Goal: Task Accomplishment & Management: Complete application form

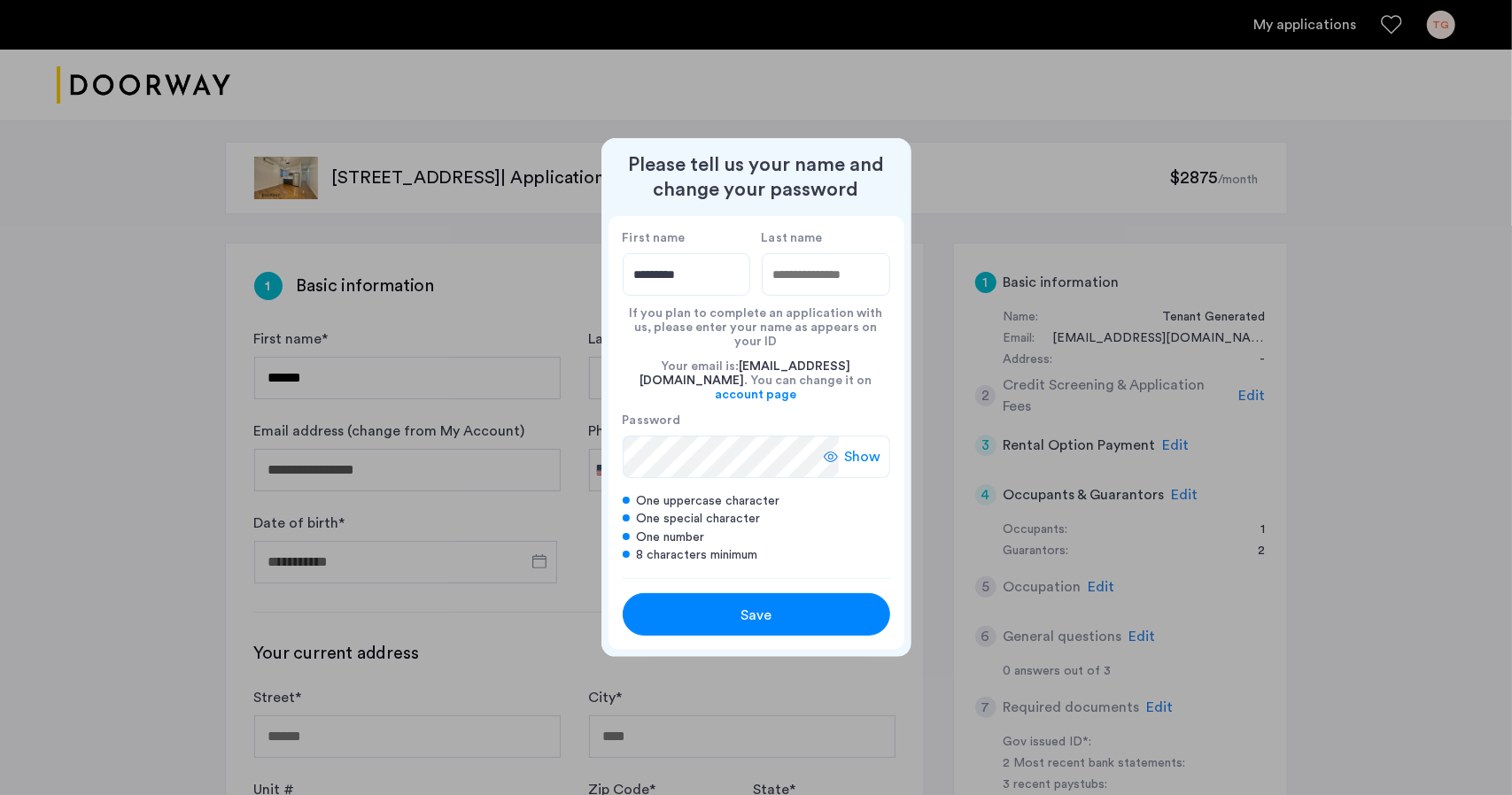
type input "*********"
type input "******"
click at [858, 446] on span "Show" at bounding box center [863, 457] width 37 height 22
click at [617, 442] on div "First name ********* Last name ****** If you plan to complete an application wi…" at bounding box center [756, 397] width 296 height 361
click at [719, 610] on div "Save" at bounding box center [756, 615] width 170 height 22
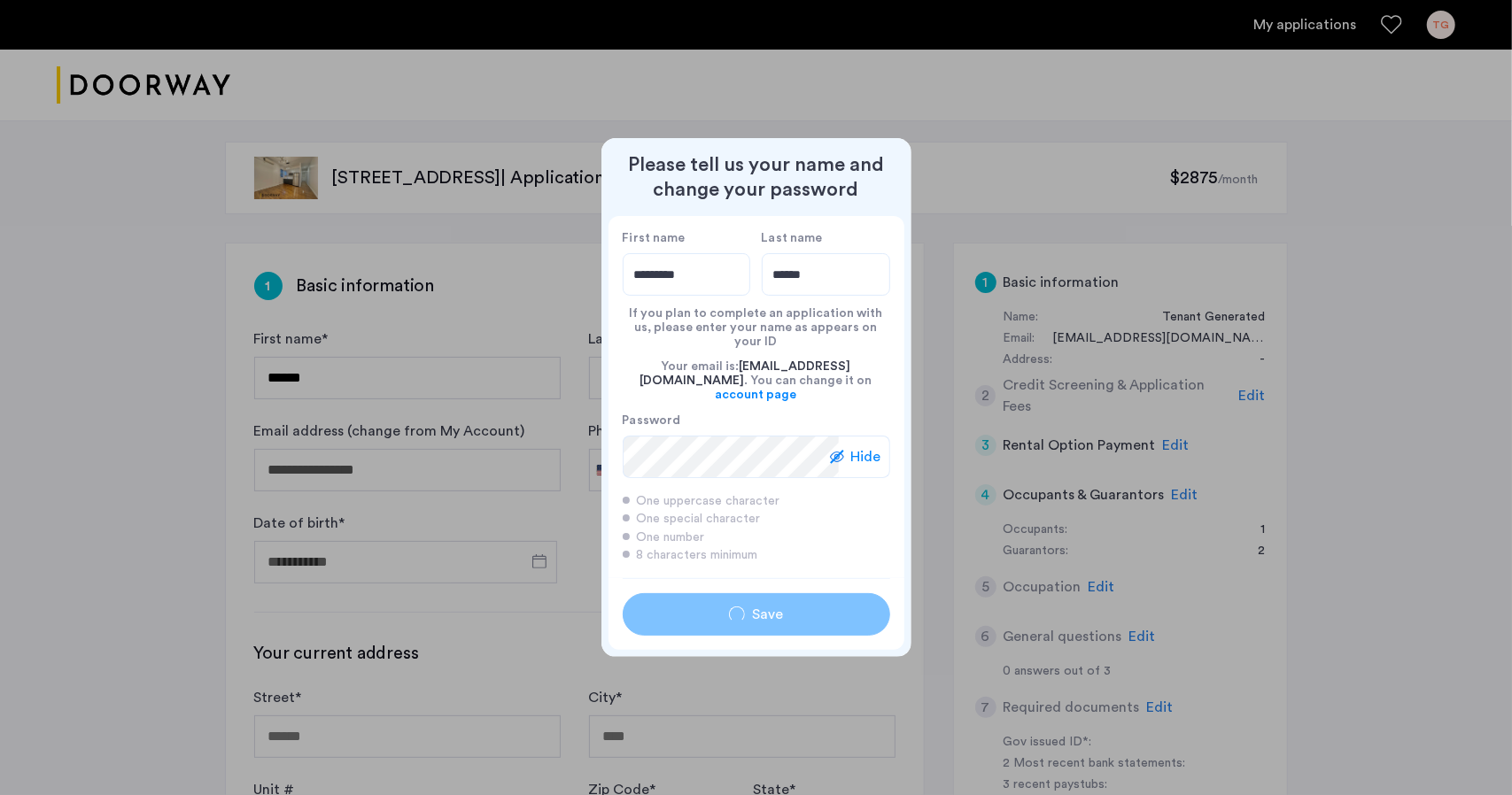
type input "*********"
type input "******"
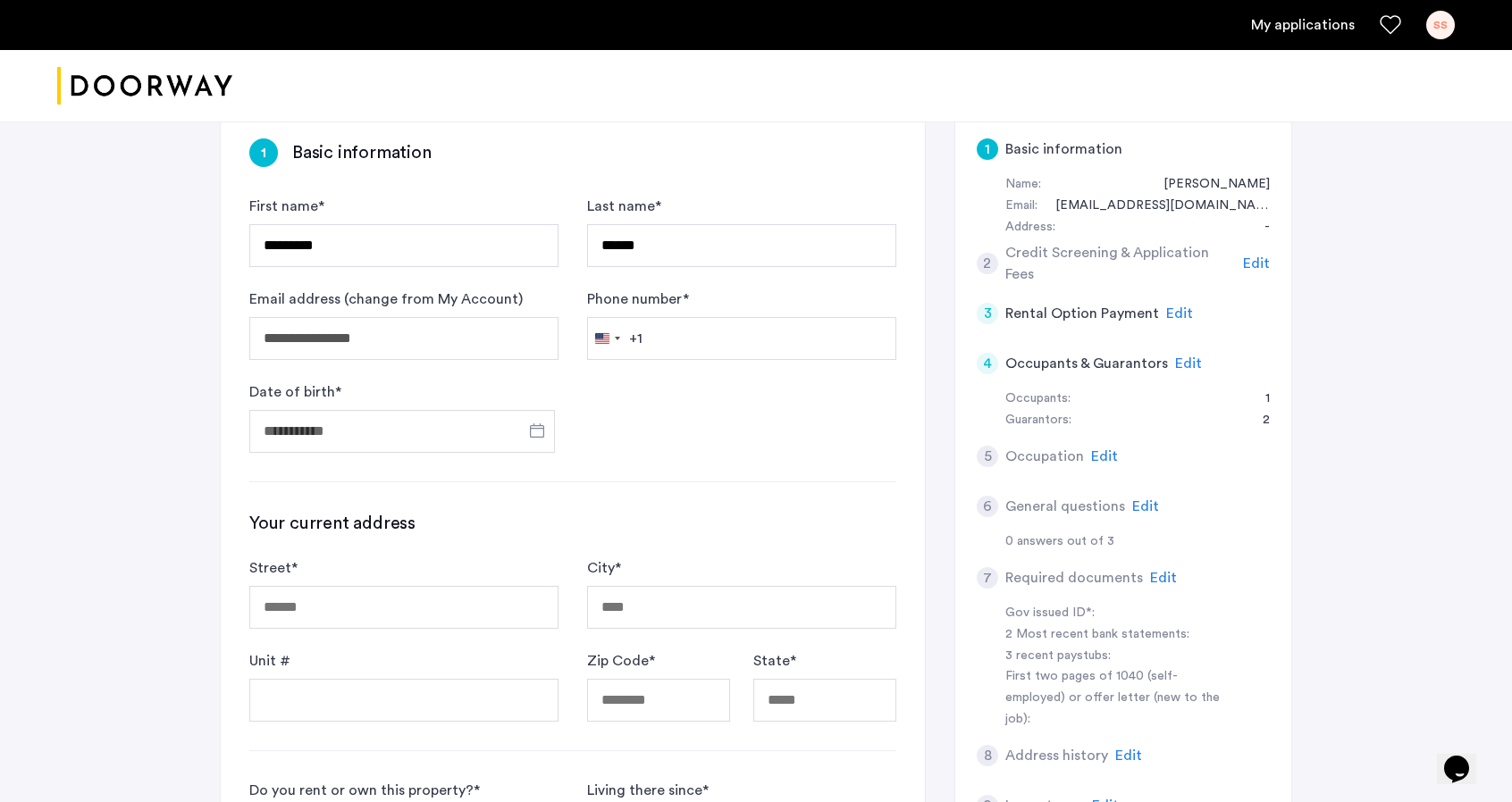
scroll to position [178, 0]
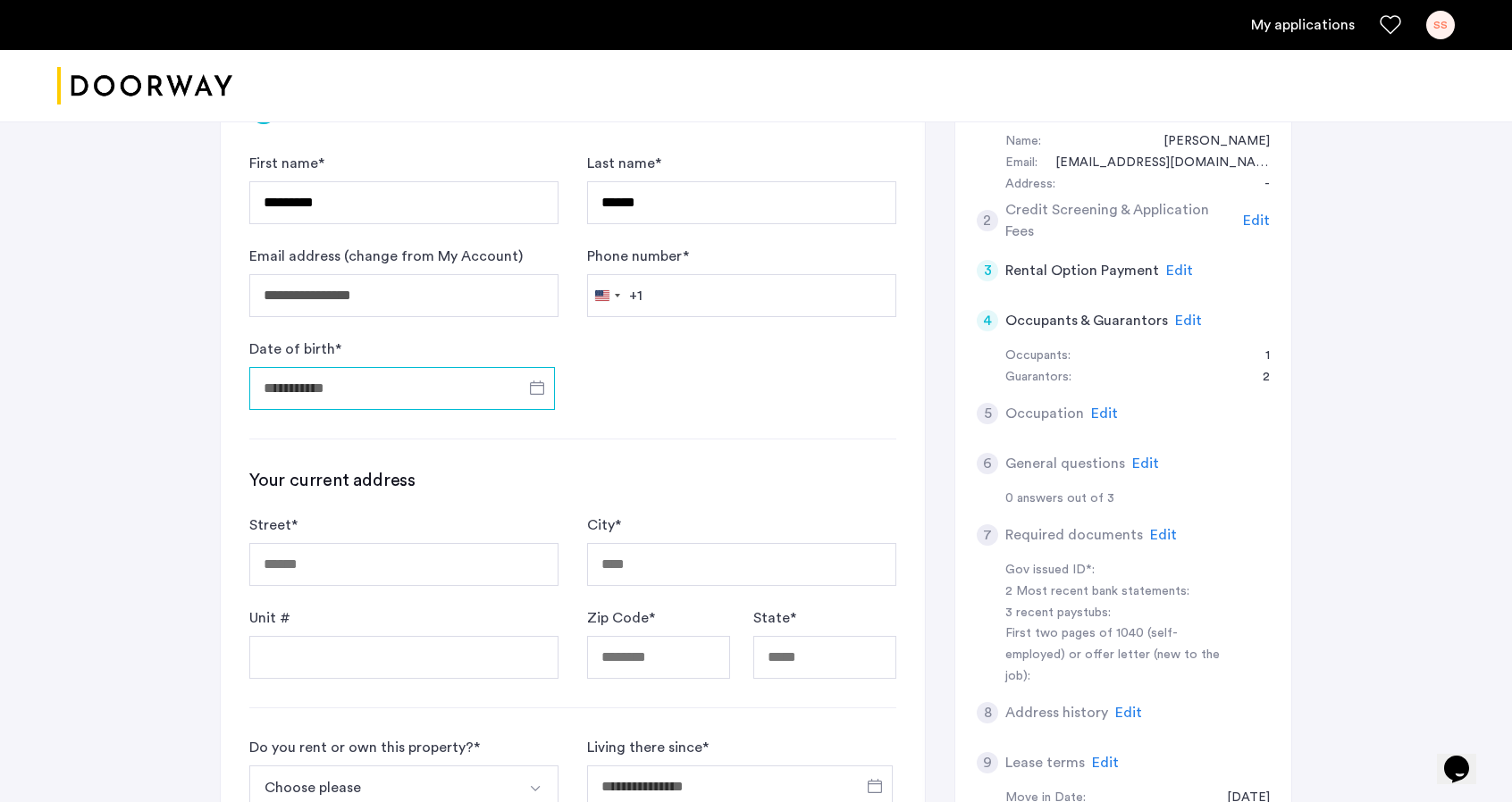
click at [400, 386] on input "Date of birth *" at bounding box center [402, 388] width 305 height 43
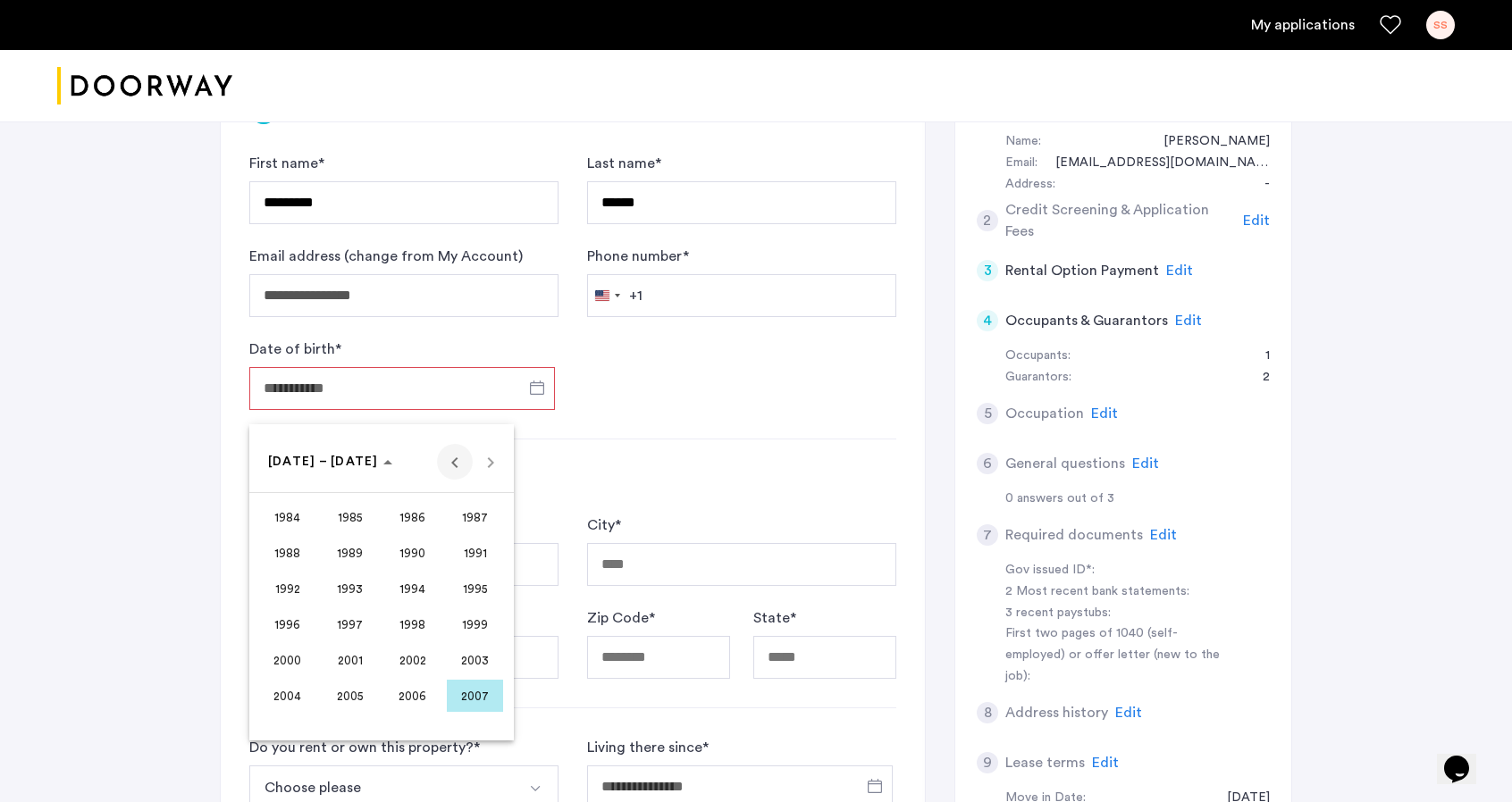
click at [453, 464] on span "Previous 24 years" at bounding box center [455, 462] width 36 height 36
click at [362, 655] on span "1977" at bounding box center [349, 660] width 56 height 32
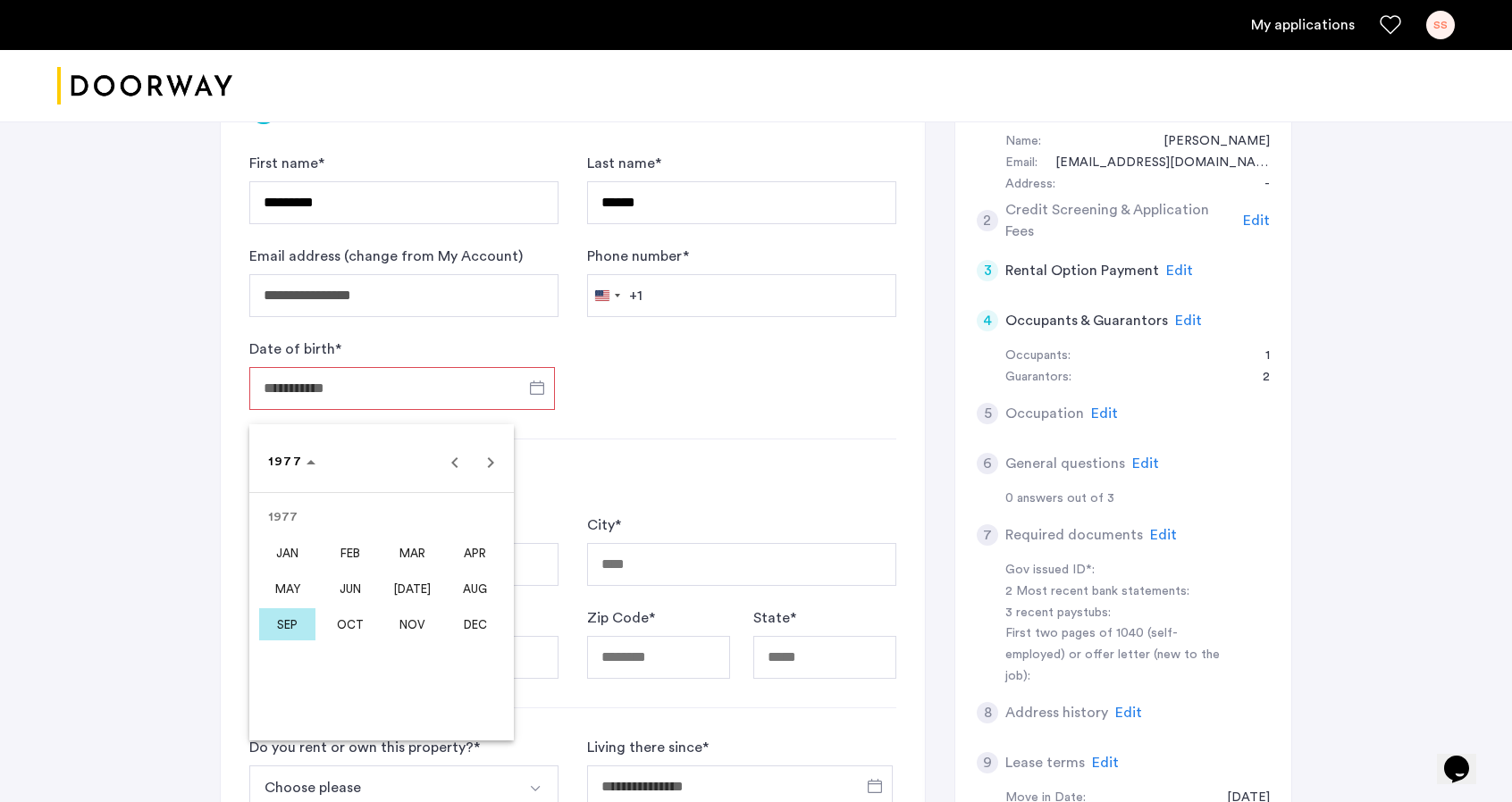
click at [402, 596] on span "[DATE]" at bounding box center [412, 589] width 56 height 32
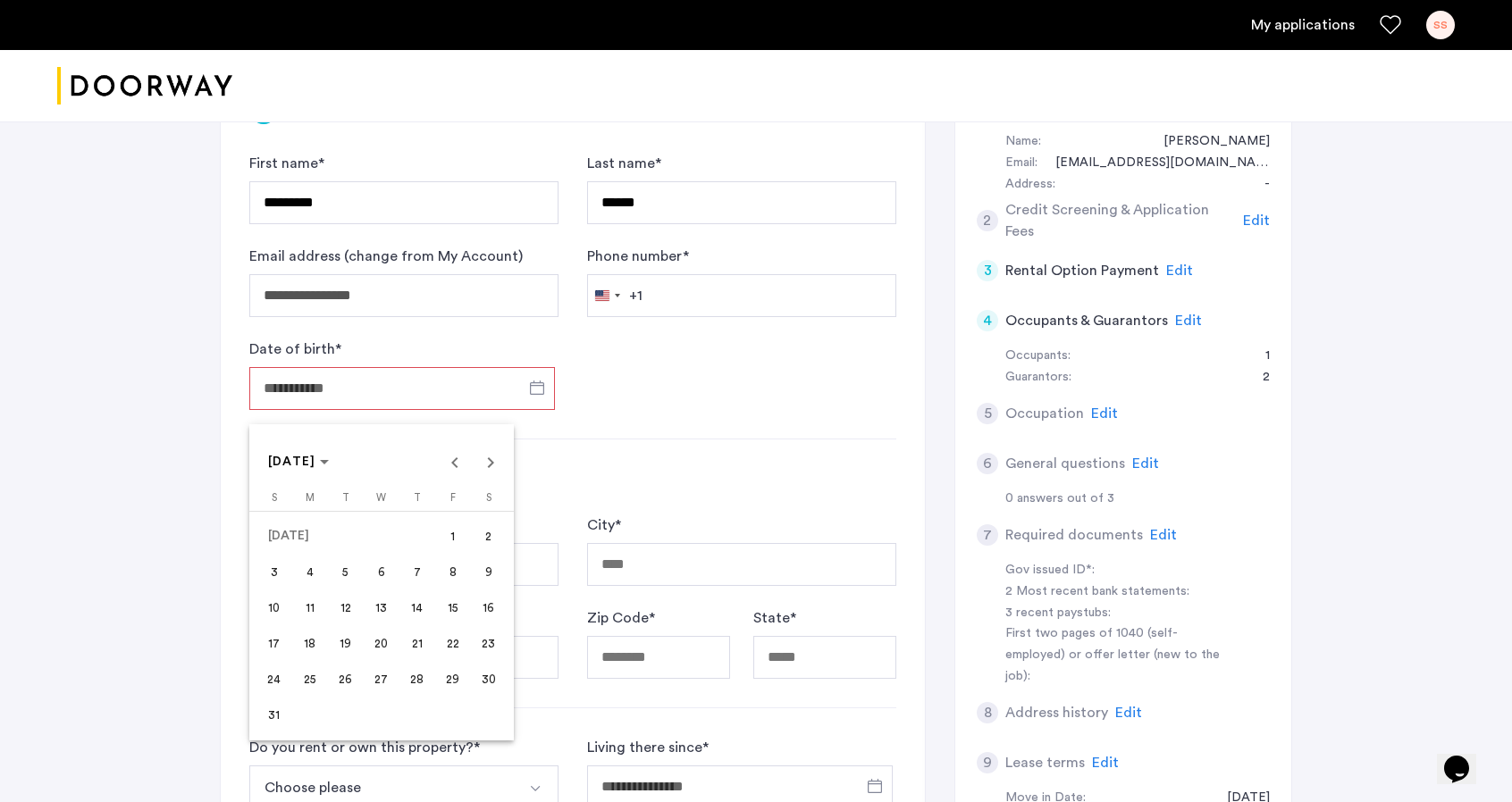
click at [323, 609] on span "11" at bounding box center [310, 608] width 32 height 32
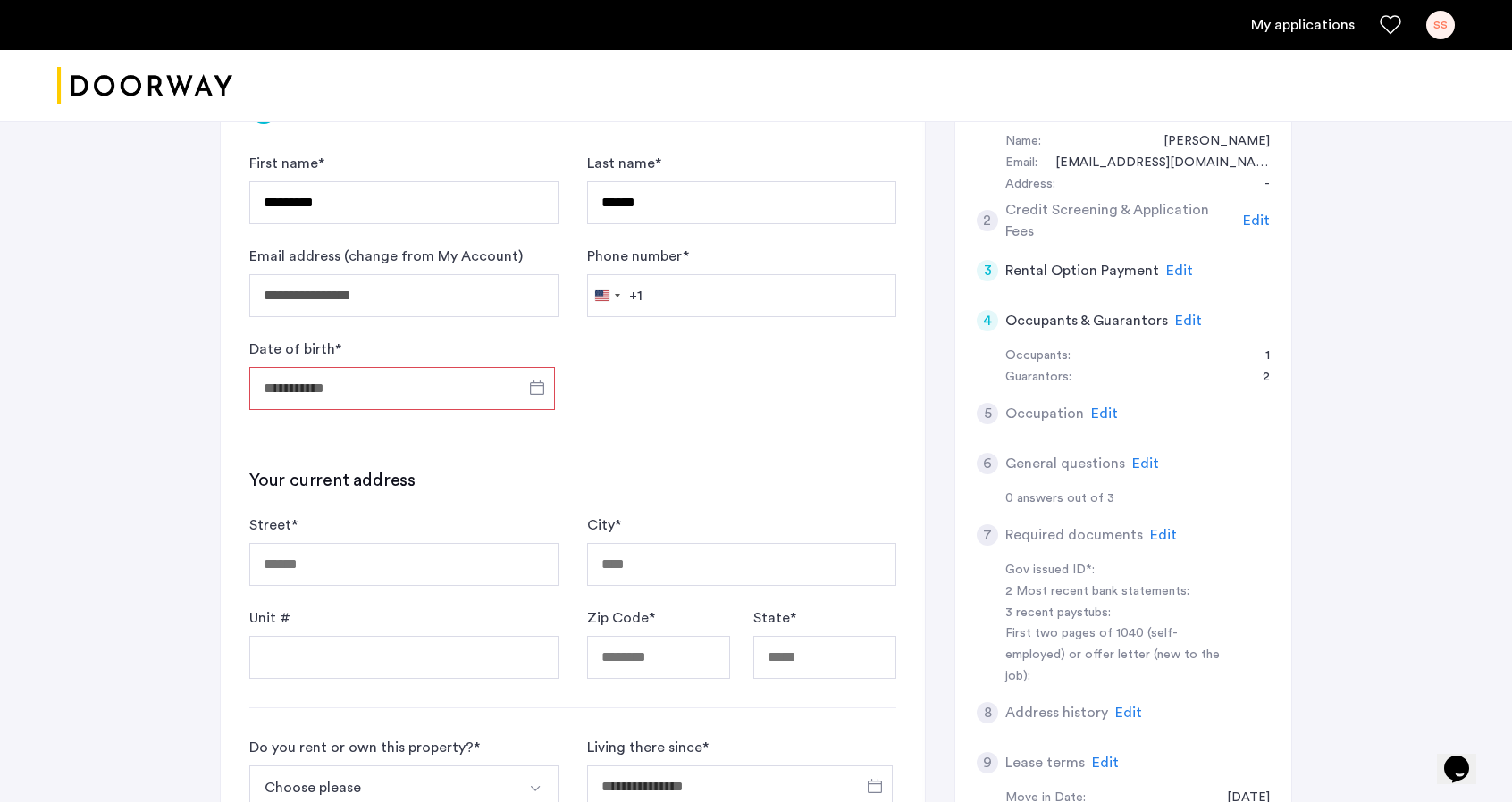
type input "**********"
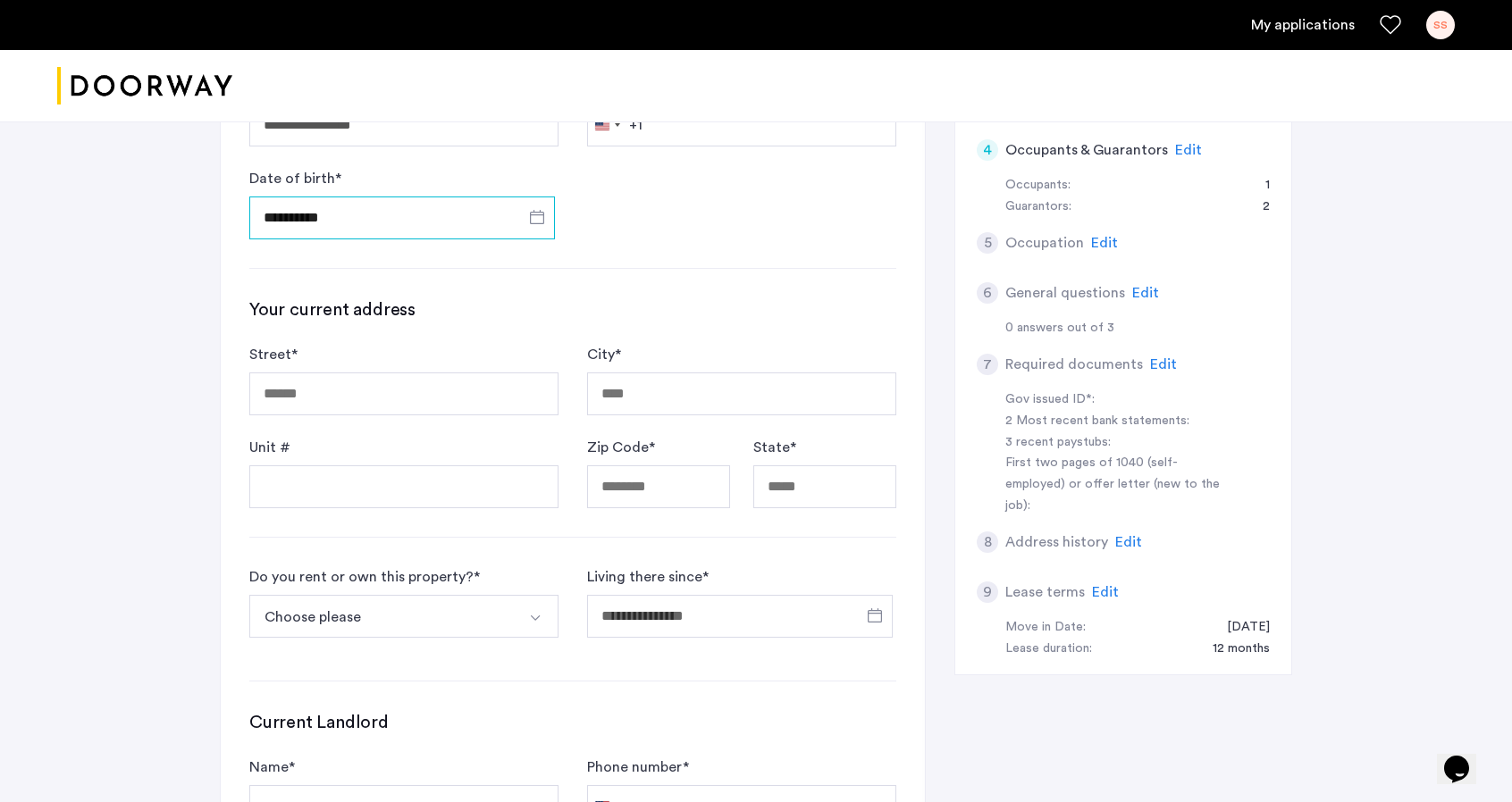
scroll to position [357, 0]
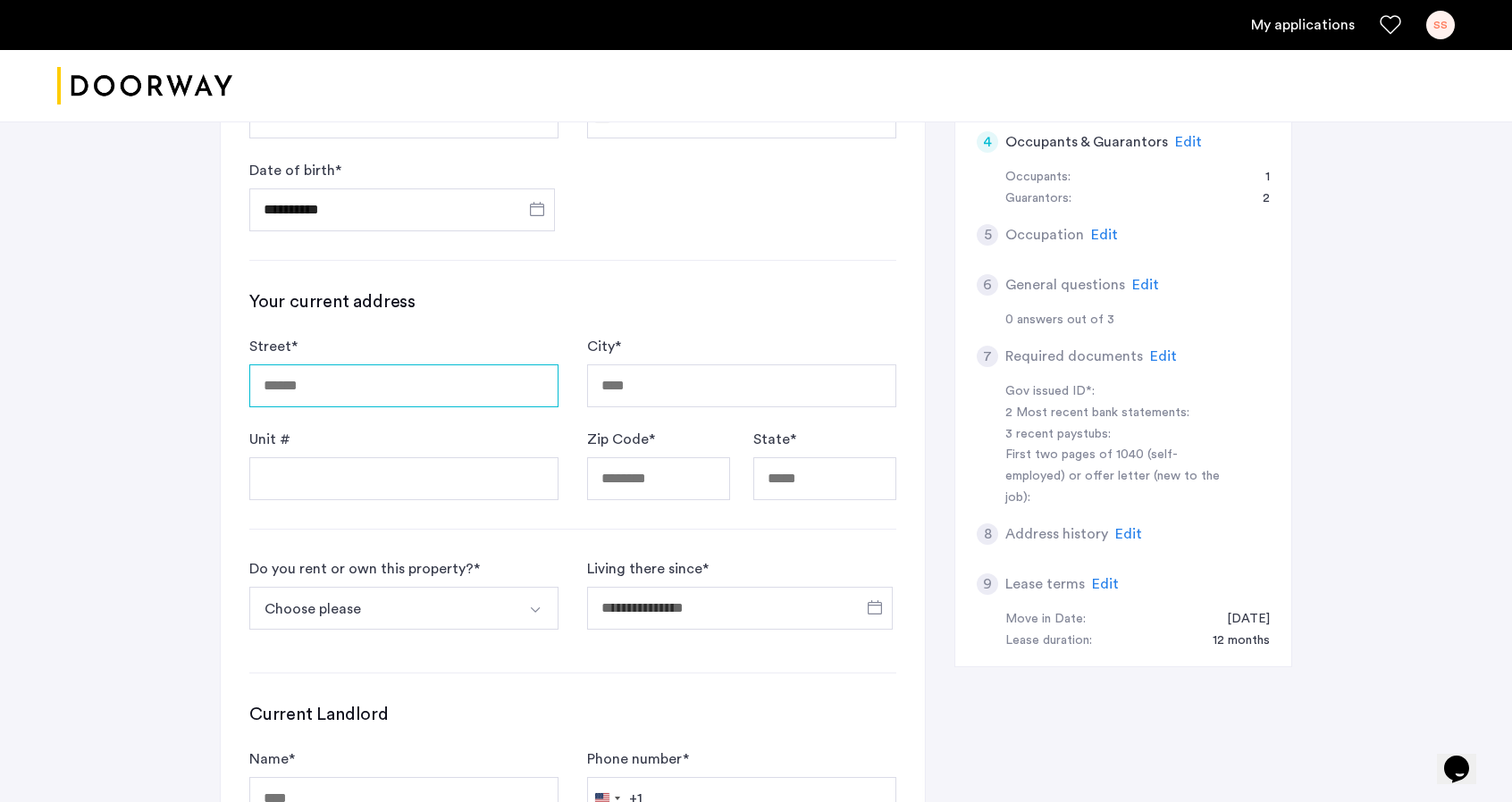
click at [372, 391] on input "Street *" at bounding box center [404, 385] width 309 height 43
type input "**********"
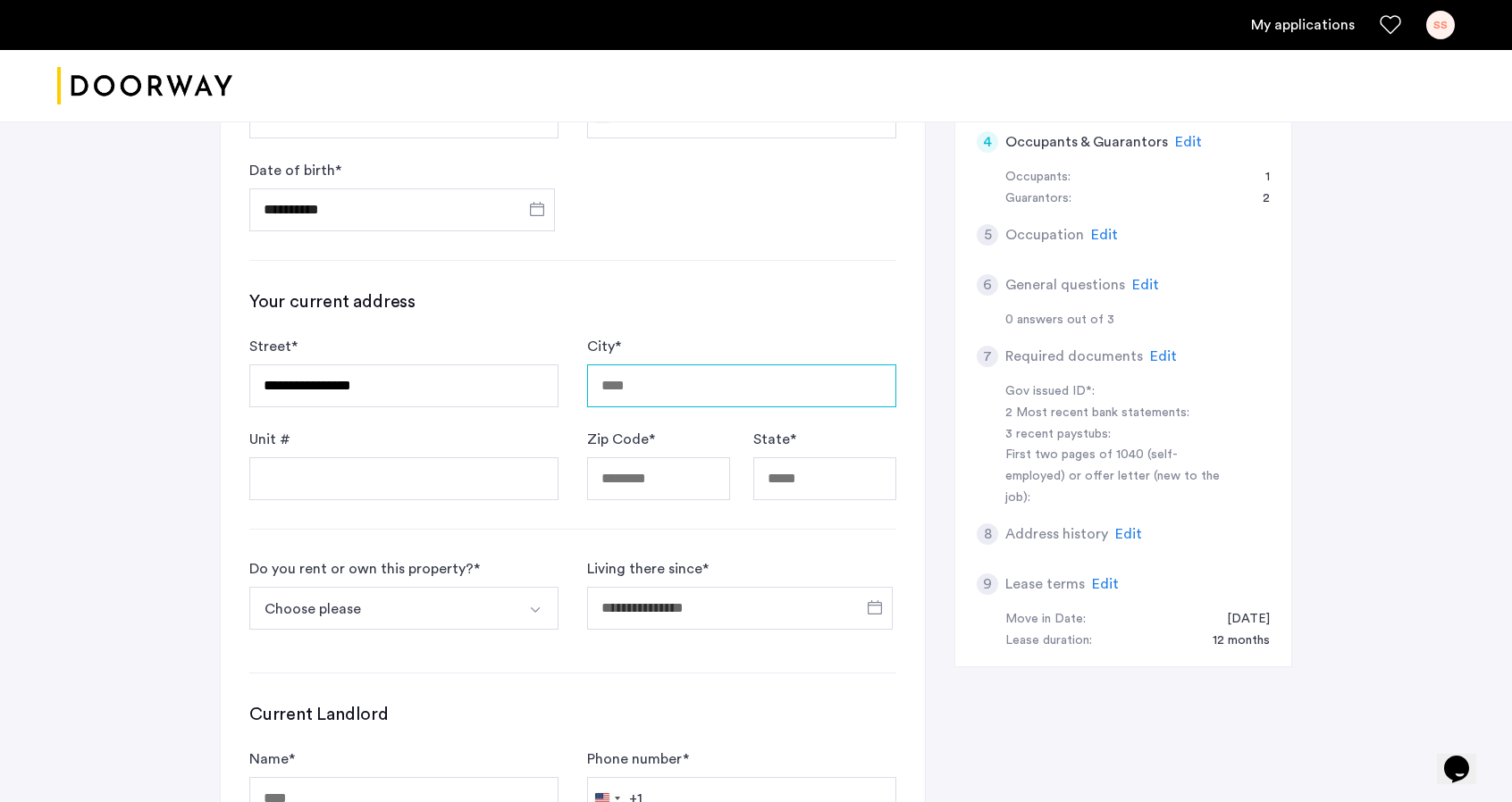
type input "*********"
type input "*****"
type input "**"
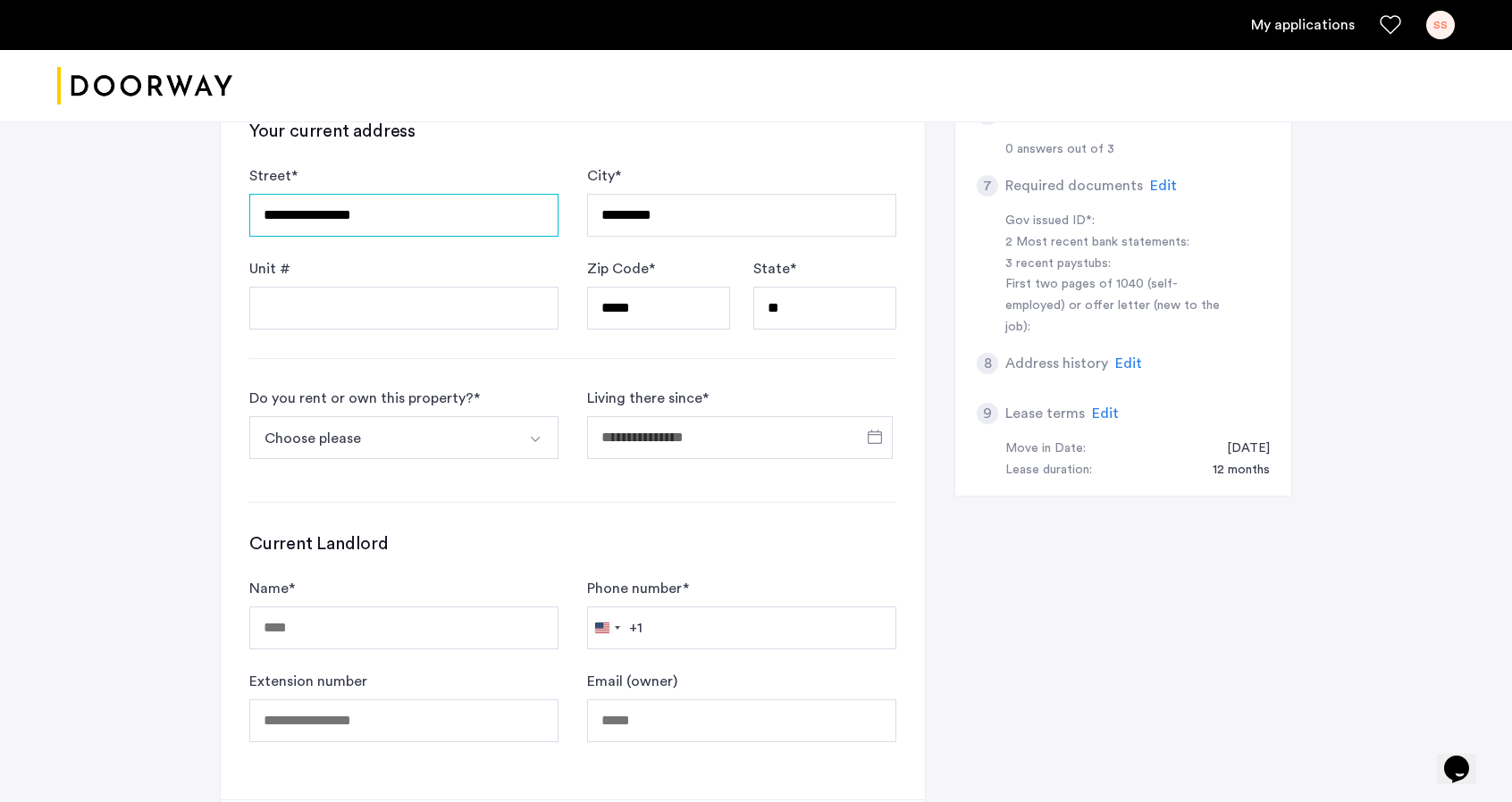
scroll to position [536, 0]
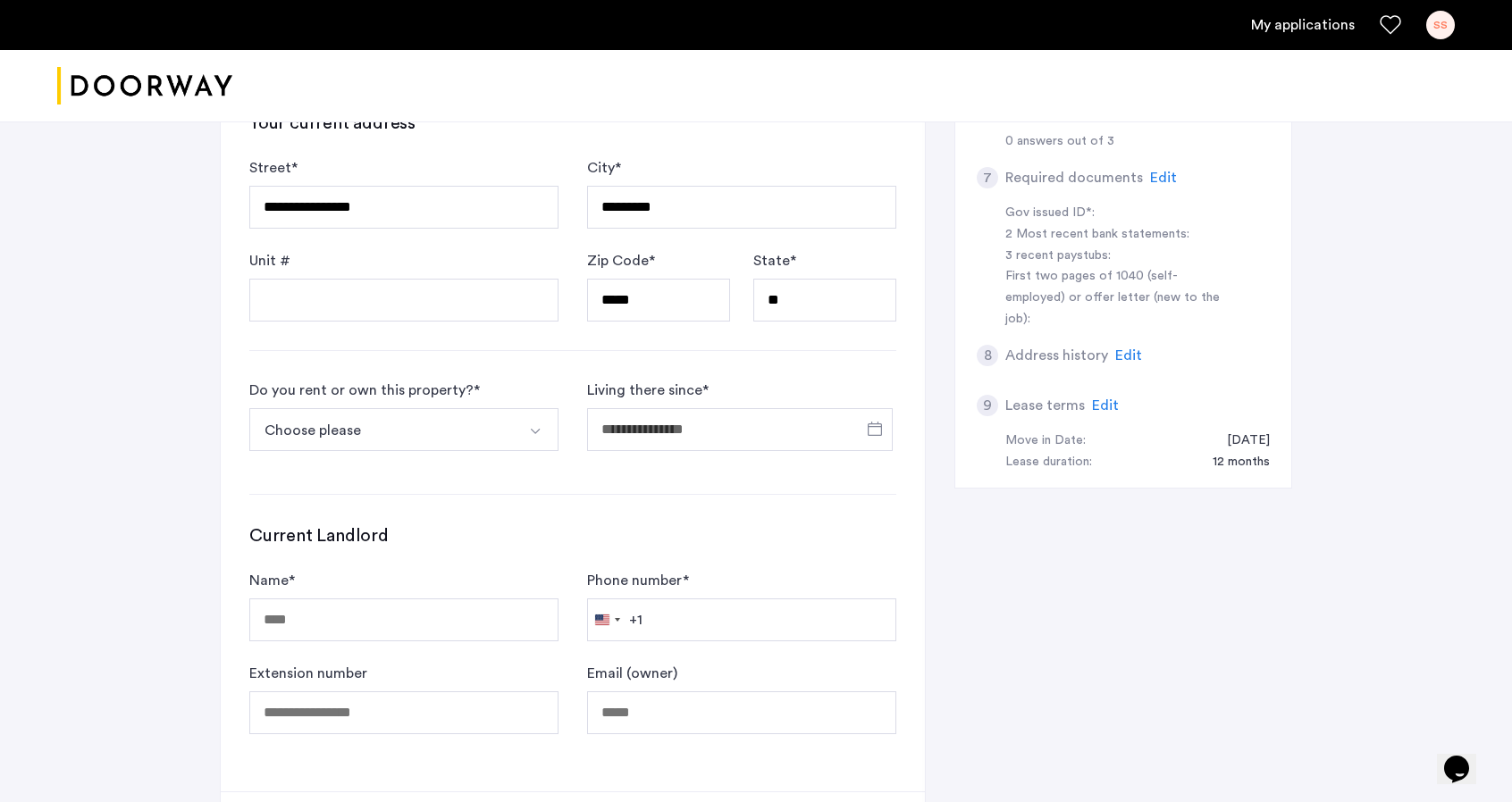
click at [385, 433] on button "Choose please" at bounding box center [383, 429] width 267 height 43
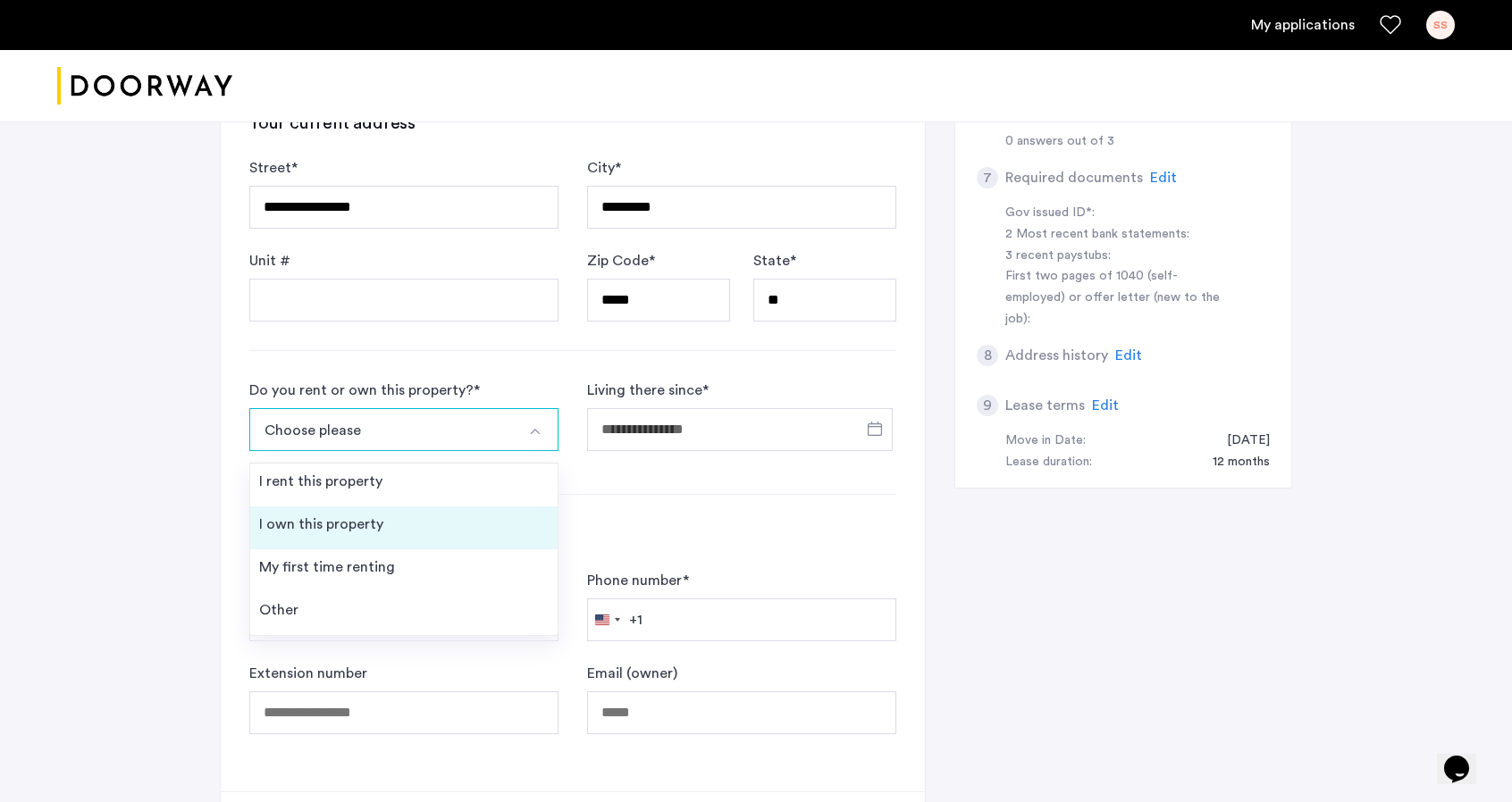
click at [347, 514] on div "I own this property" at bounding box center [321, 524] width 124 height 22
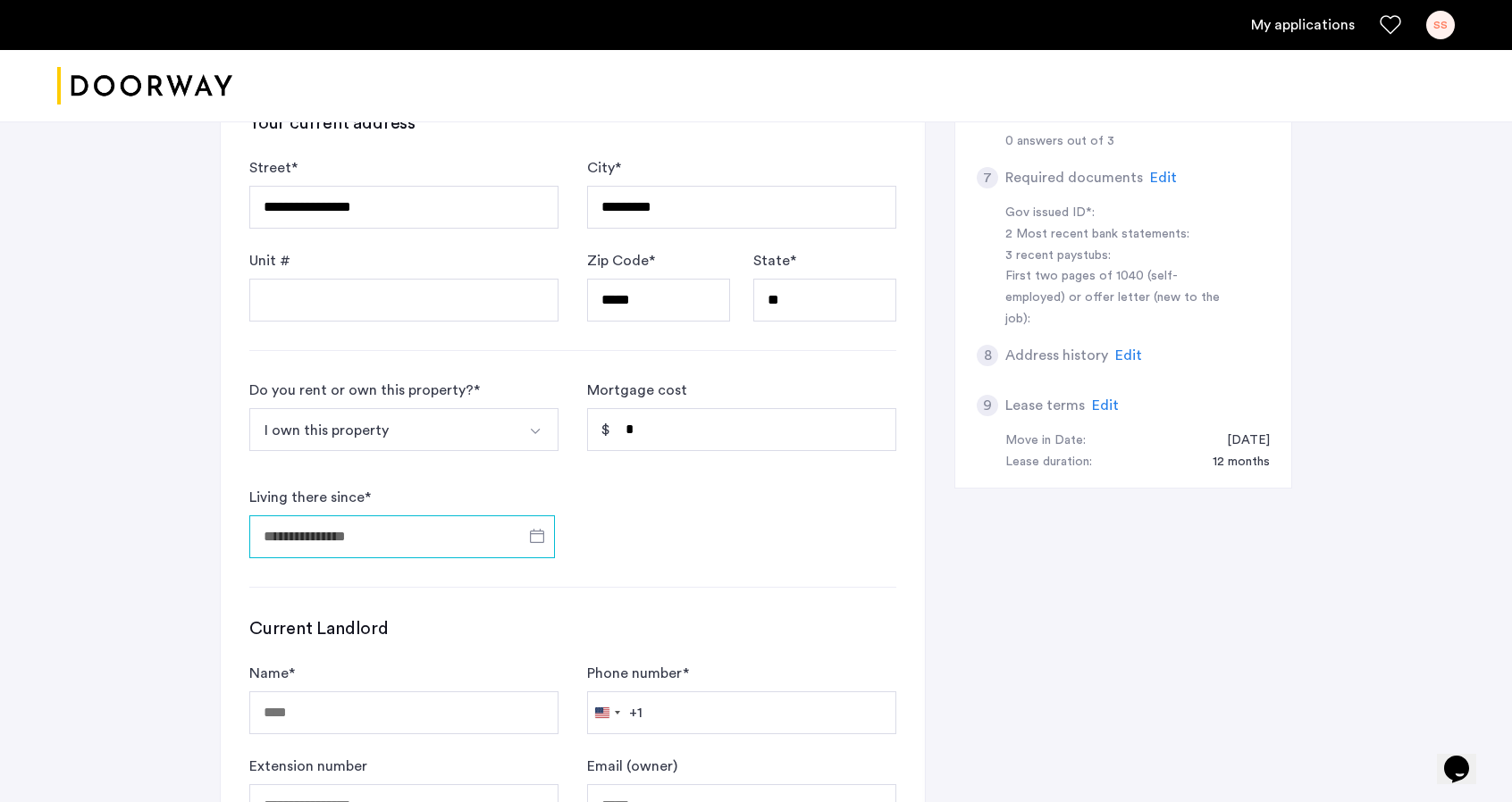
click at [424, 539] on input "Living there since *" at bounding box center [402, 537] width 305 height 43
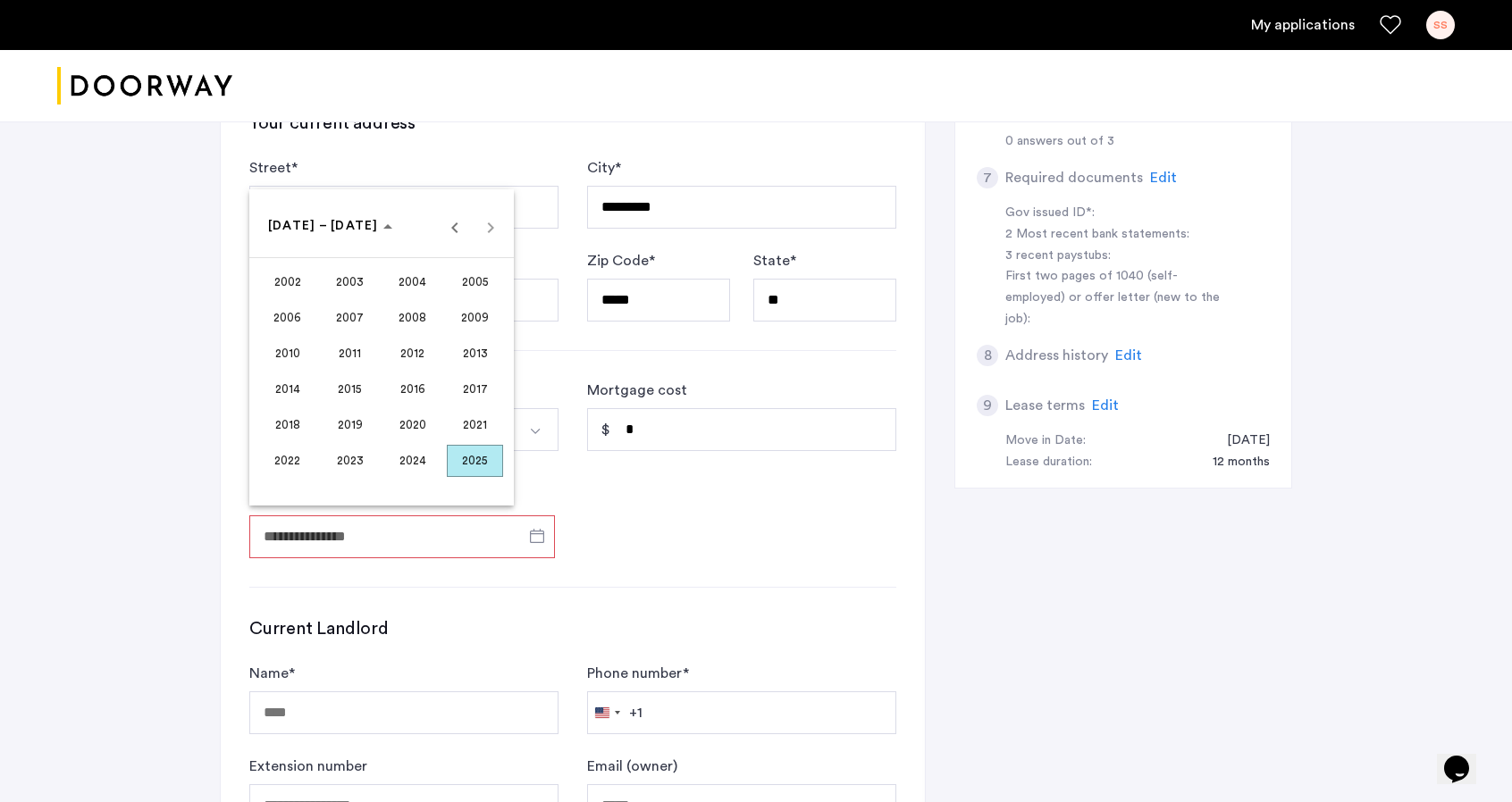
click at [461, 283] on span "2005" at bounding box center [474, 283] width 56 height 32
drag, startPoint x: 472, startPoint y: 355, endPoint x: 422, endPoint y: 352, distance: 50.1
click at [422, 352] on tr "MAY JUN [DATE] AUG" at bounding box center [381, 354] width 250 height 36
click at [421, 352] on span "[DATE]" at bounding box center [412, 354] width 56 height 32
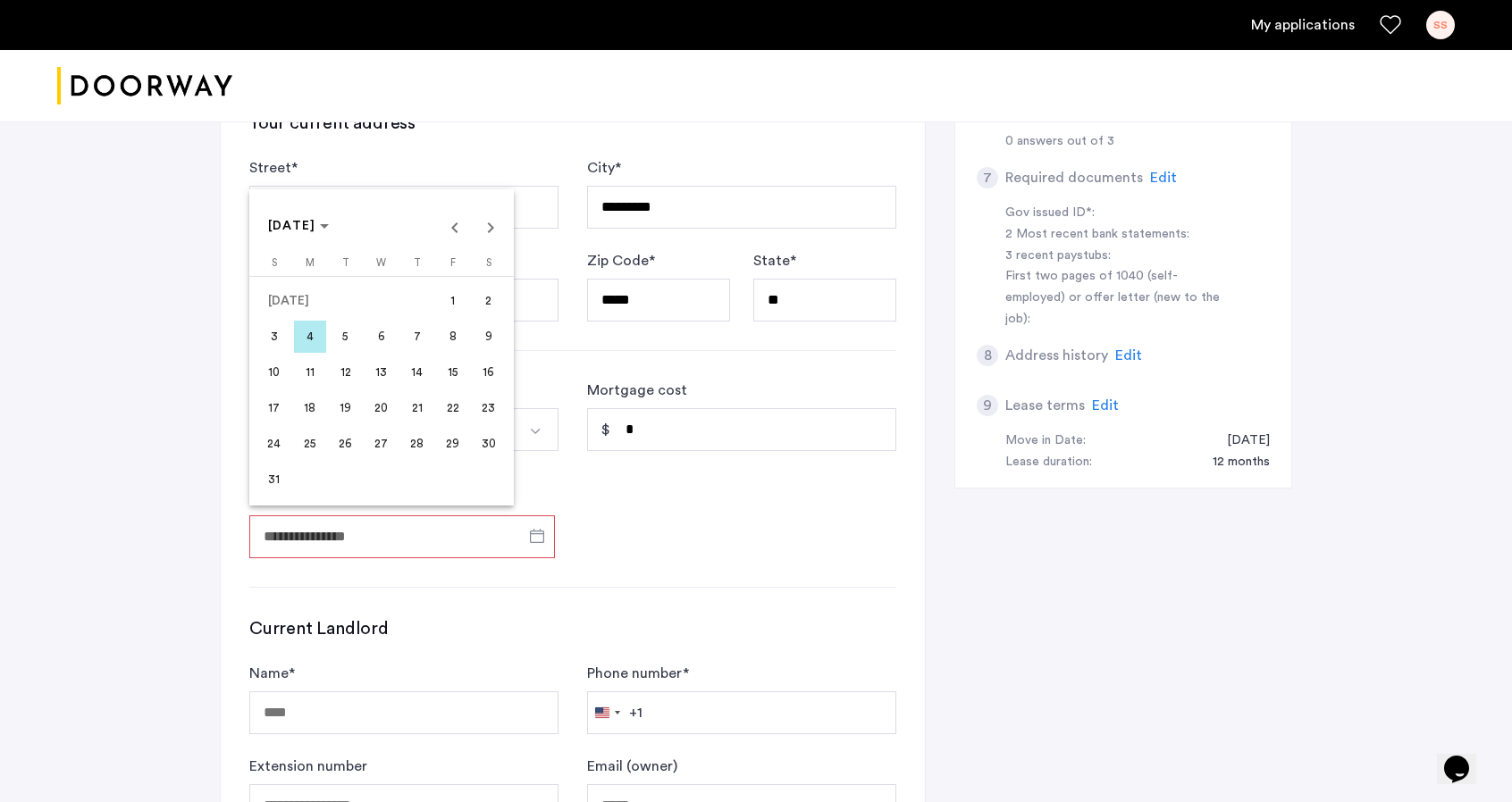
click at [448, 301] on span "1" at bounding box center [453, 301] width 32 height 32
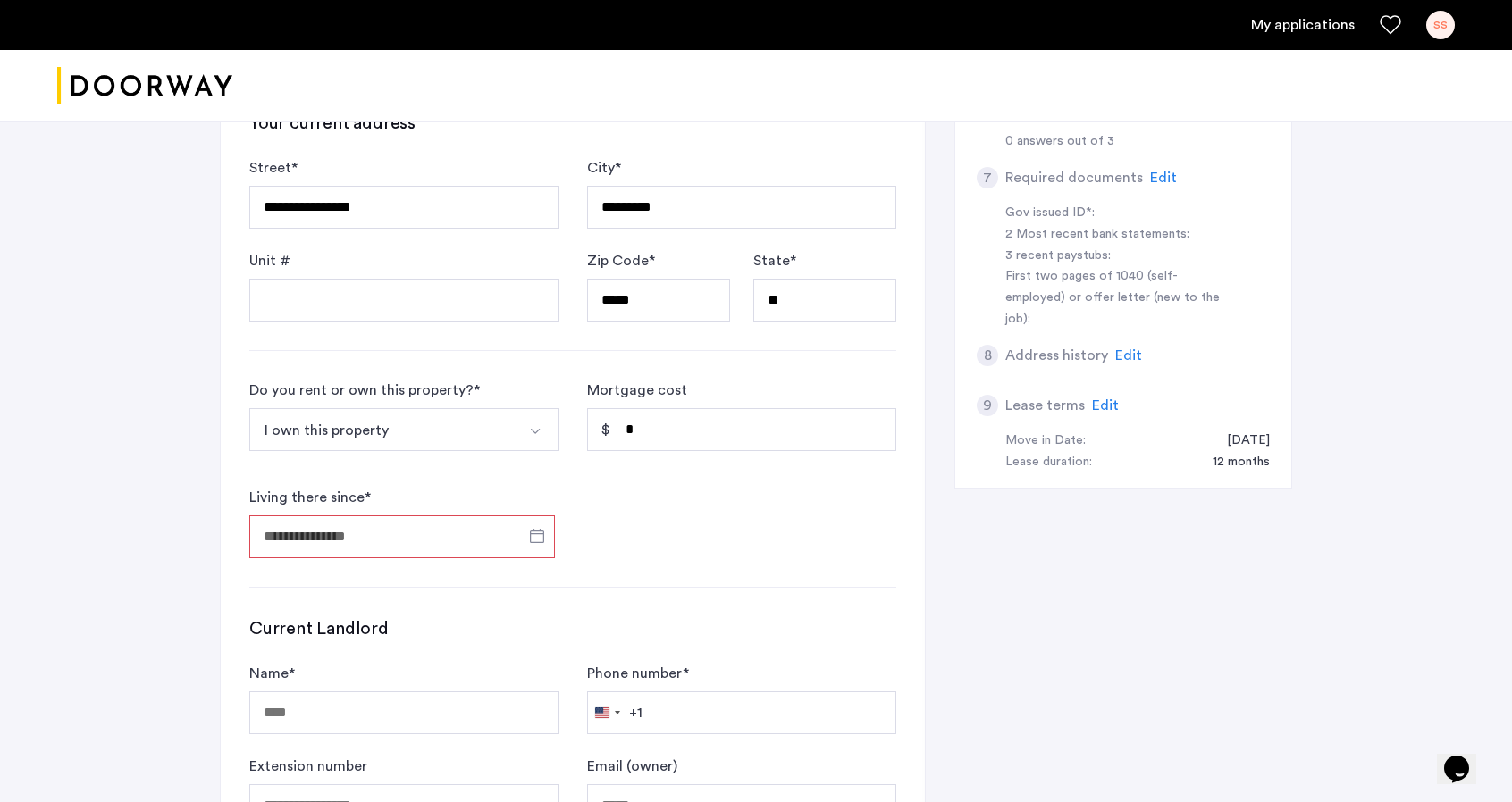
type input "**********"
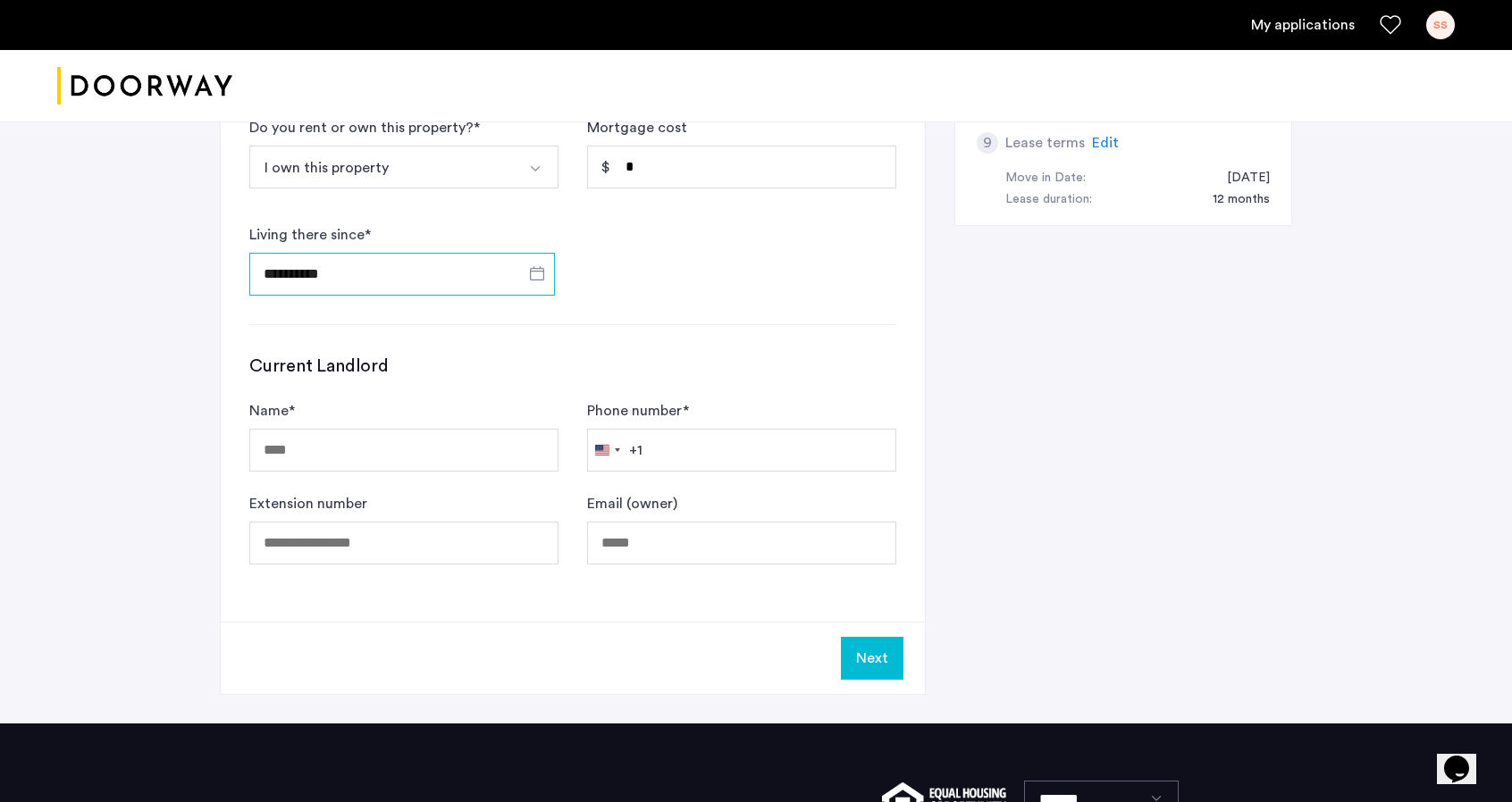
scroll to position [893, 0]
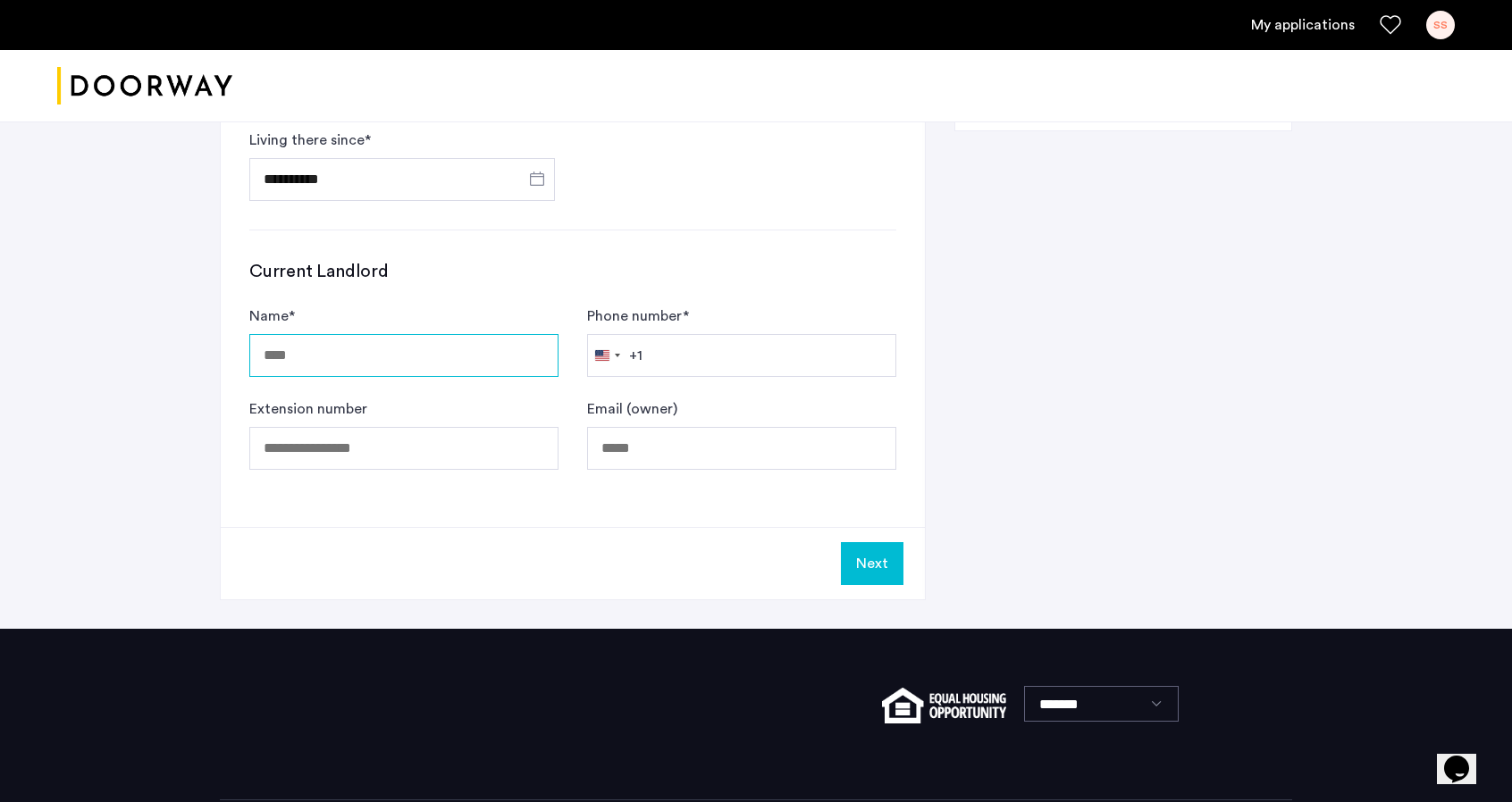
click at [411, 353] on input "Name *" at bounding box center [404, 355] width 309 height 43
type input "**********"
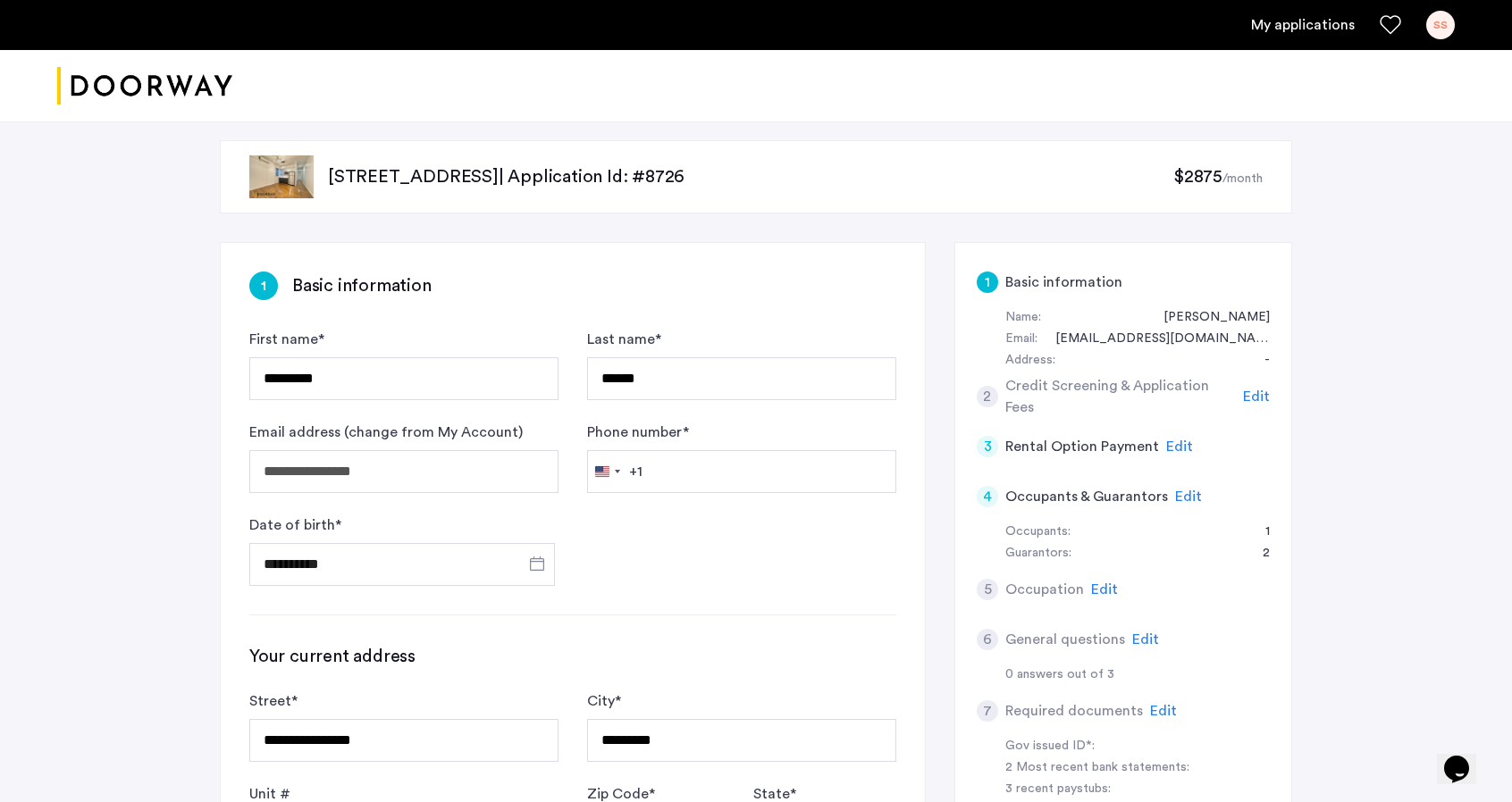
scroll to position [0, 0]
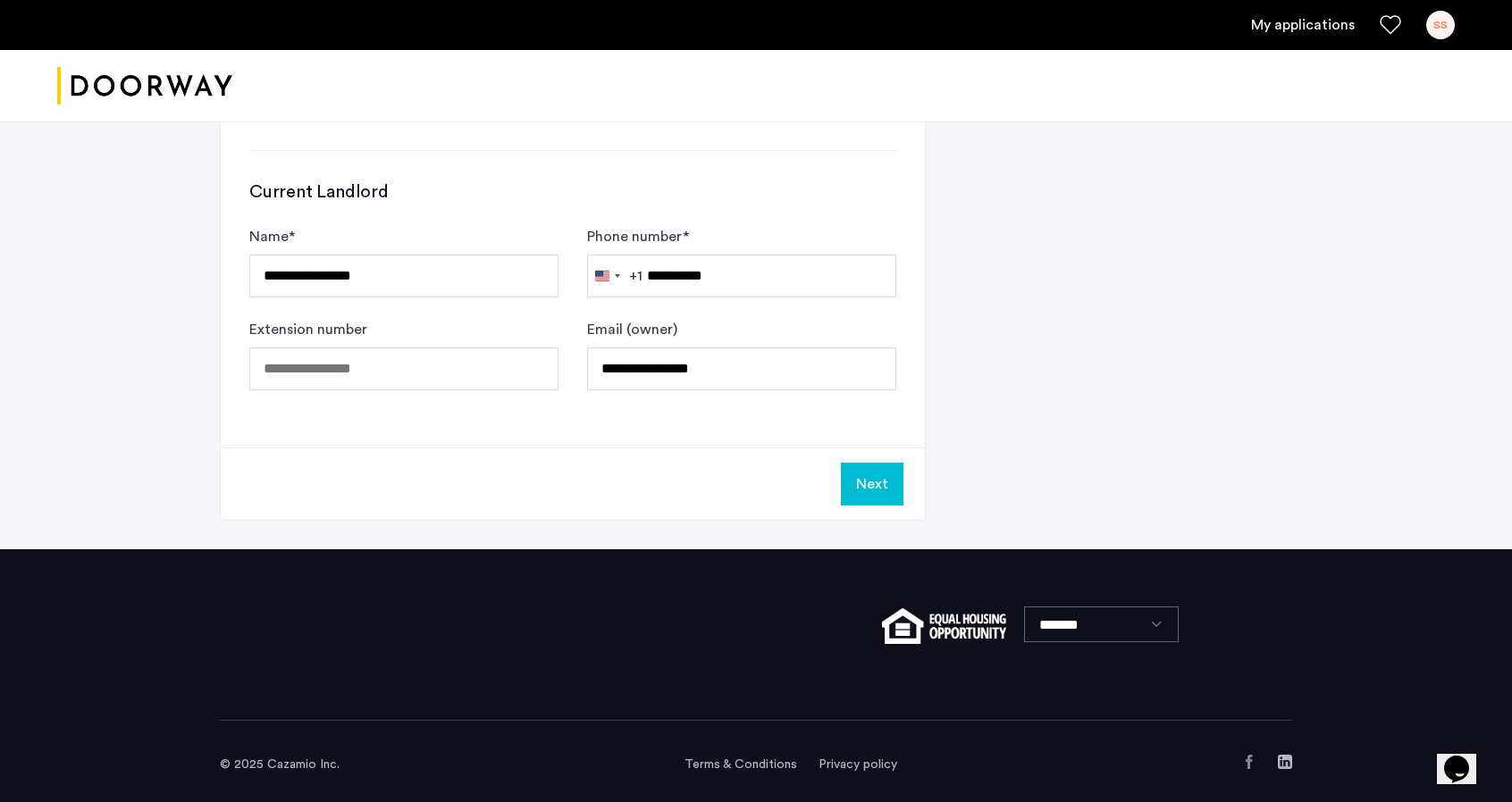
click at [873, 486] on button "Next" at bounding box center [873, 483] width 63 height 43
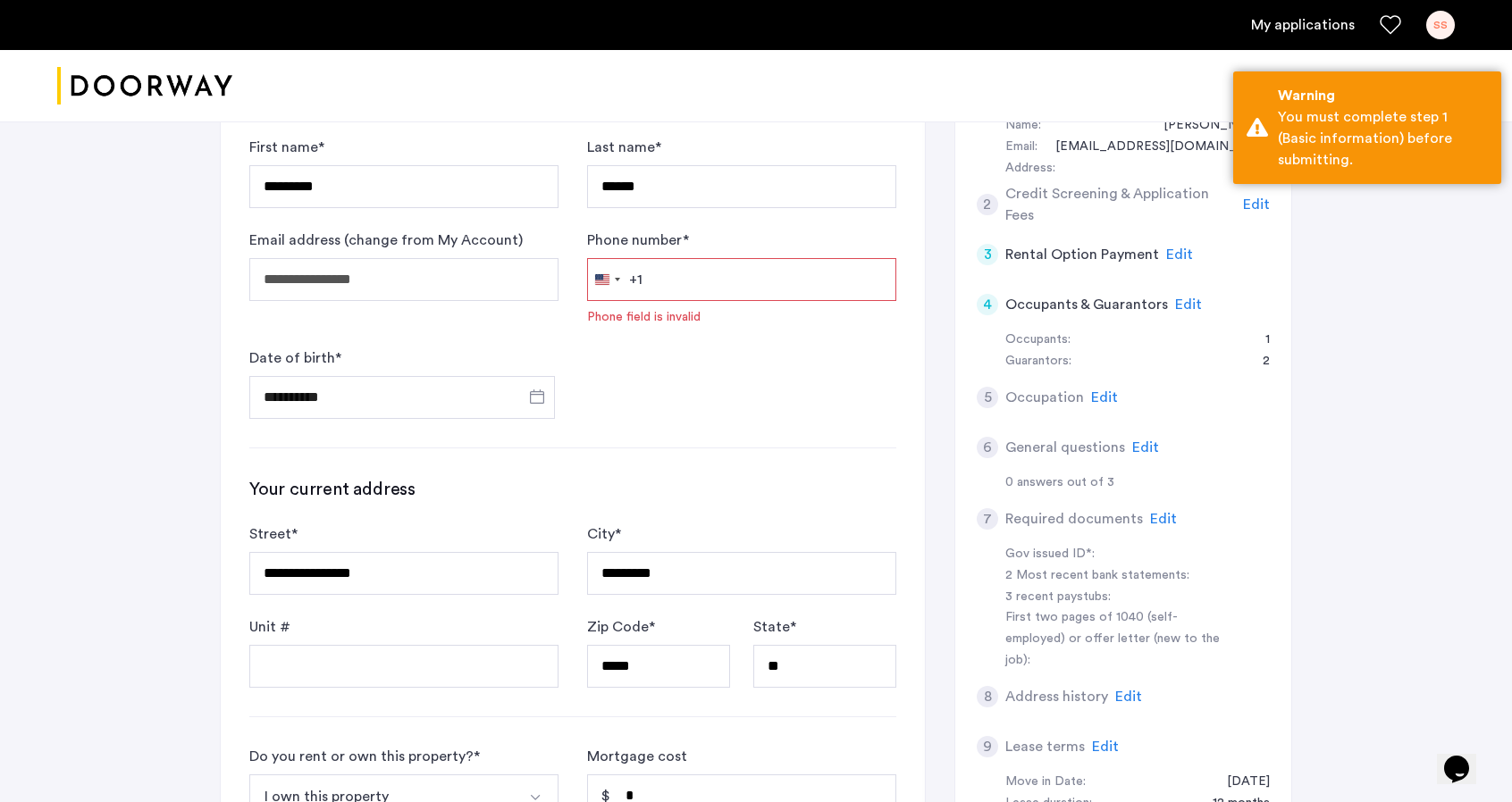
scroll to position [193, 0]
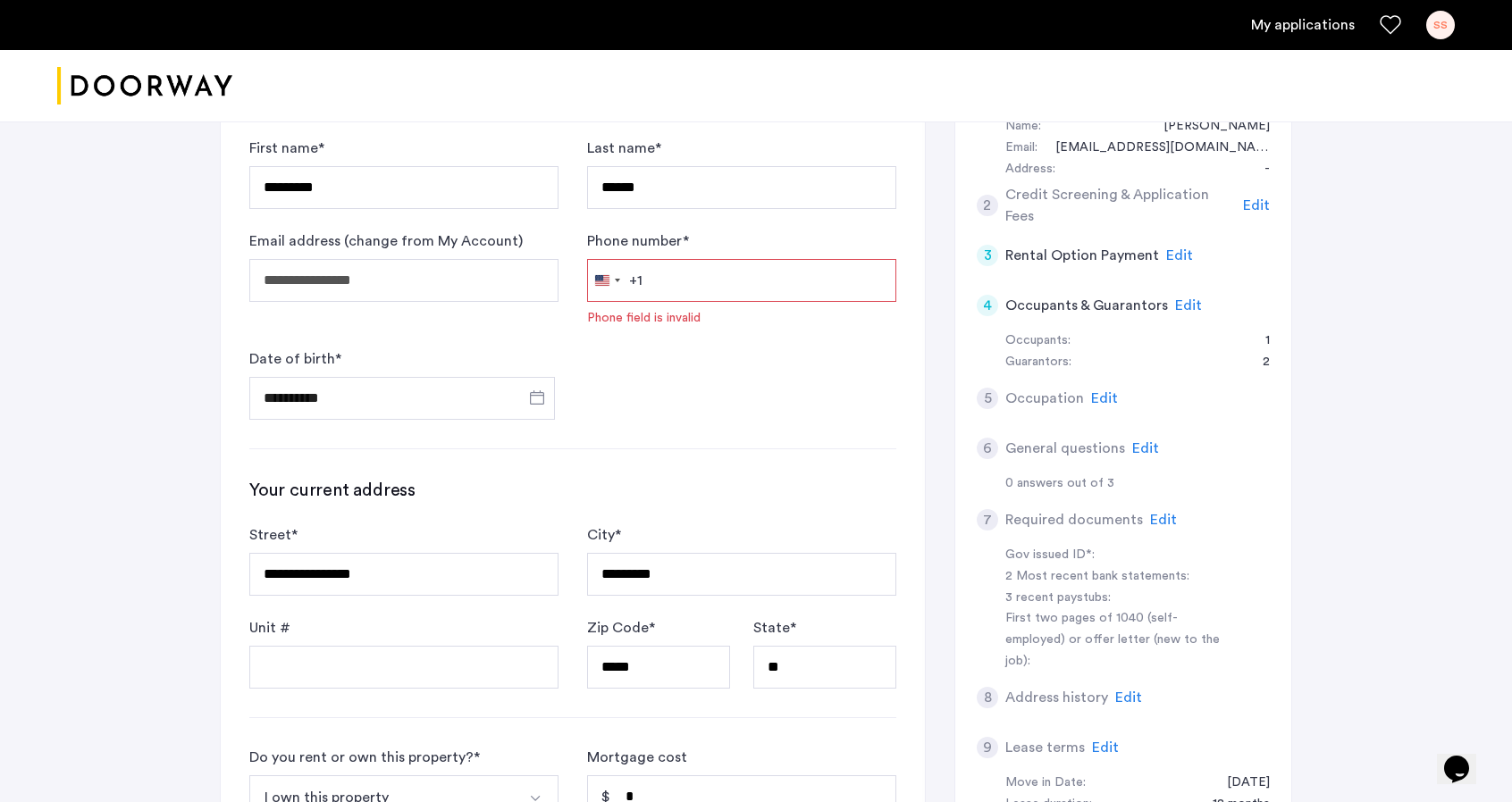
click at [681, 285] on input "Phone number *" at bounding box center [742, 280] width 309 height 43
type input "**********"
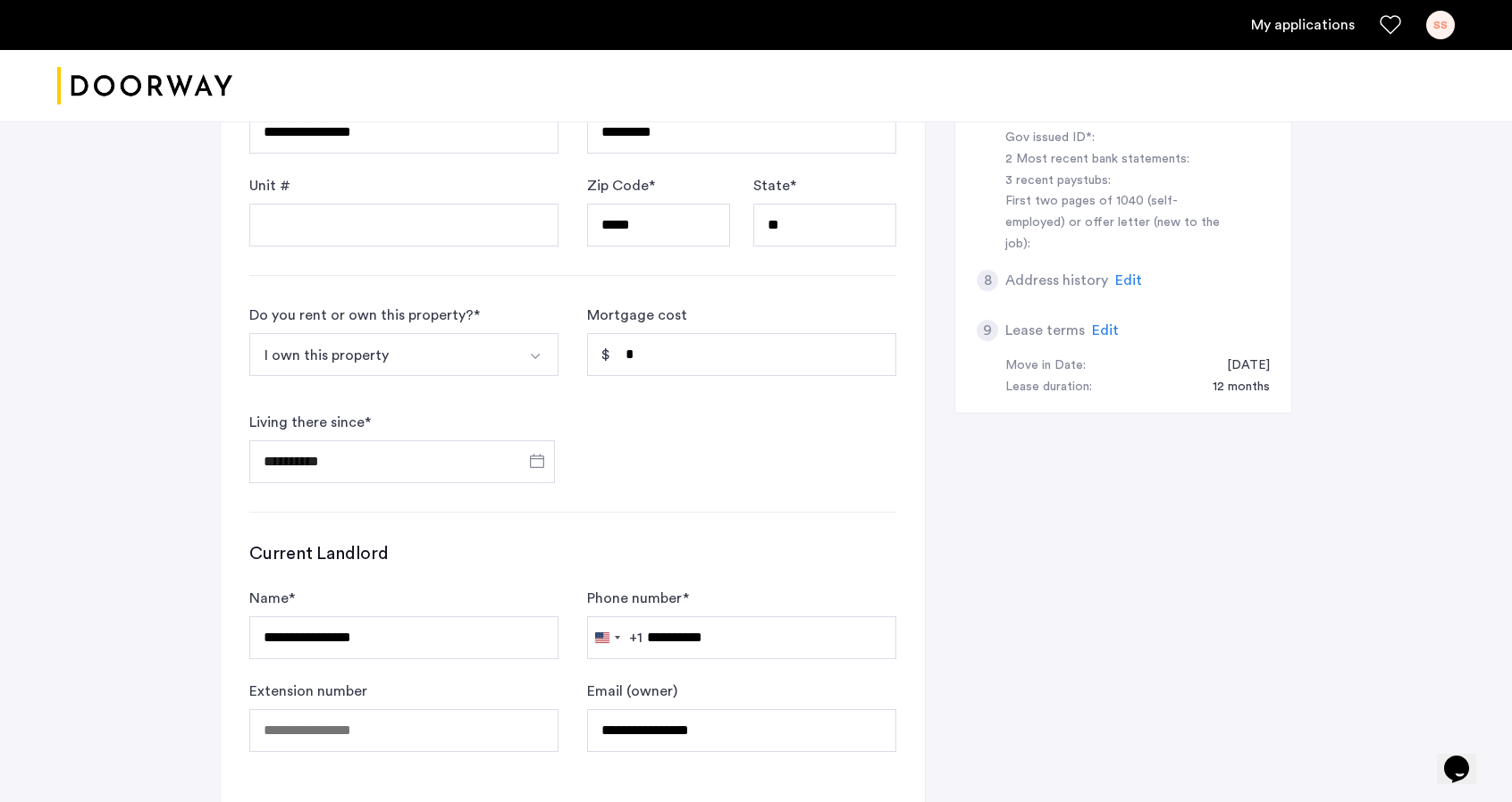
scroll to position [819, 0]
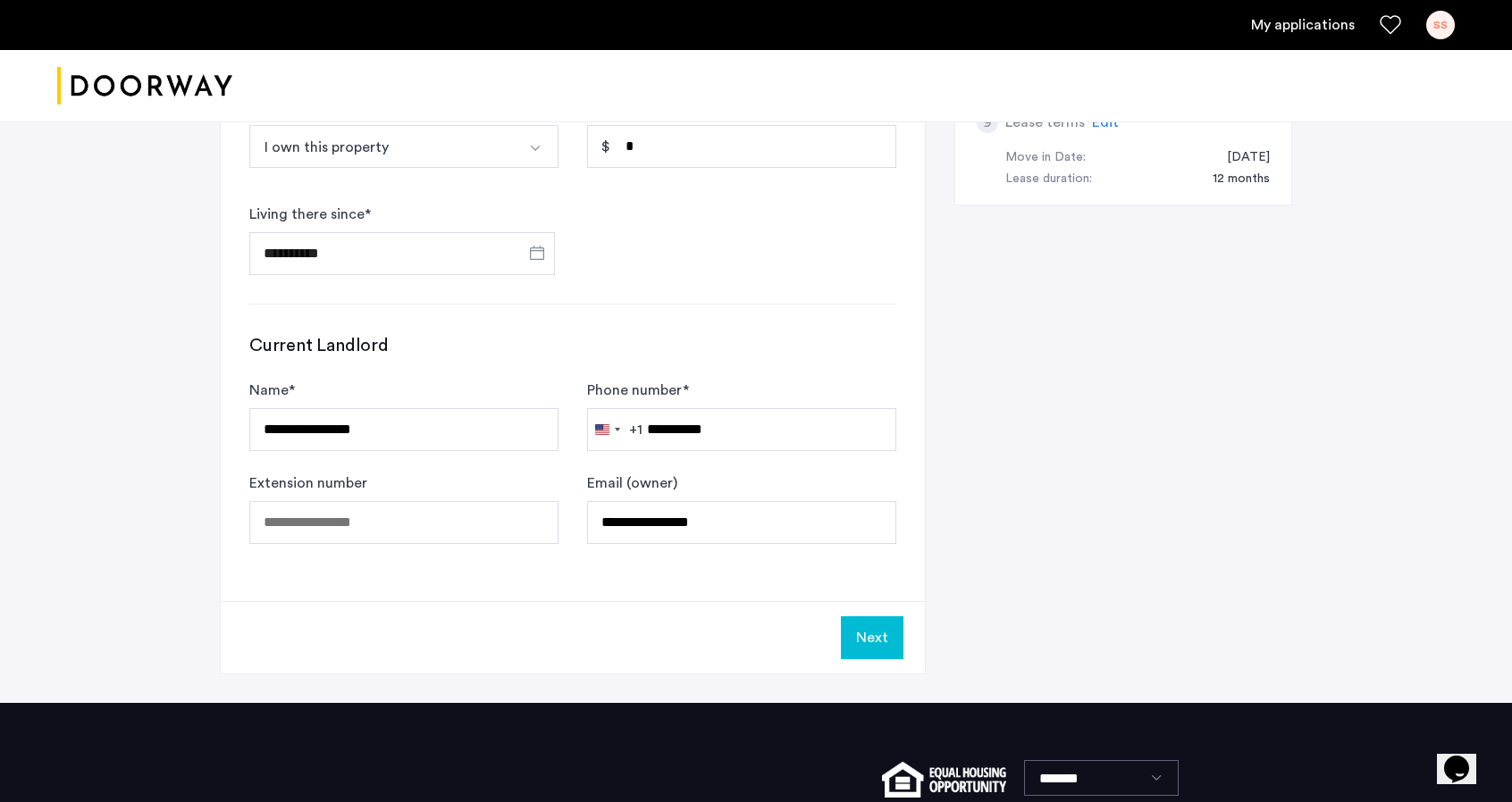
click at [860, 632] on button "Next" at bounding box center [873, 637] width 63 height 43
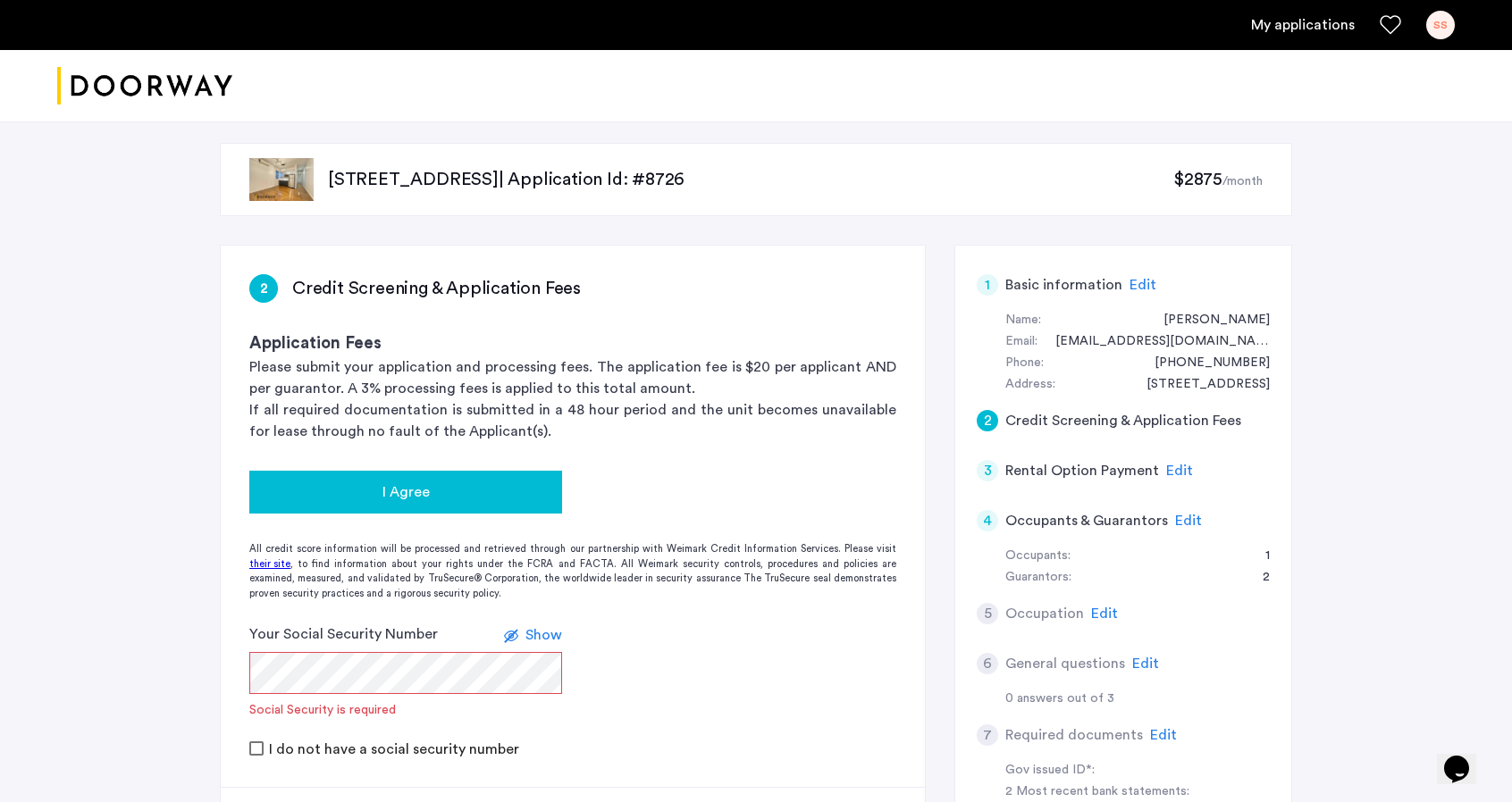
click at [388, 489] on span "I Agree" at bounding box center [406, 492] width 47 height 22
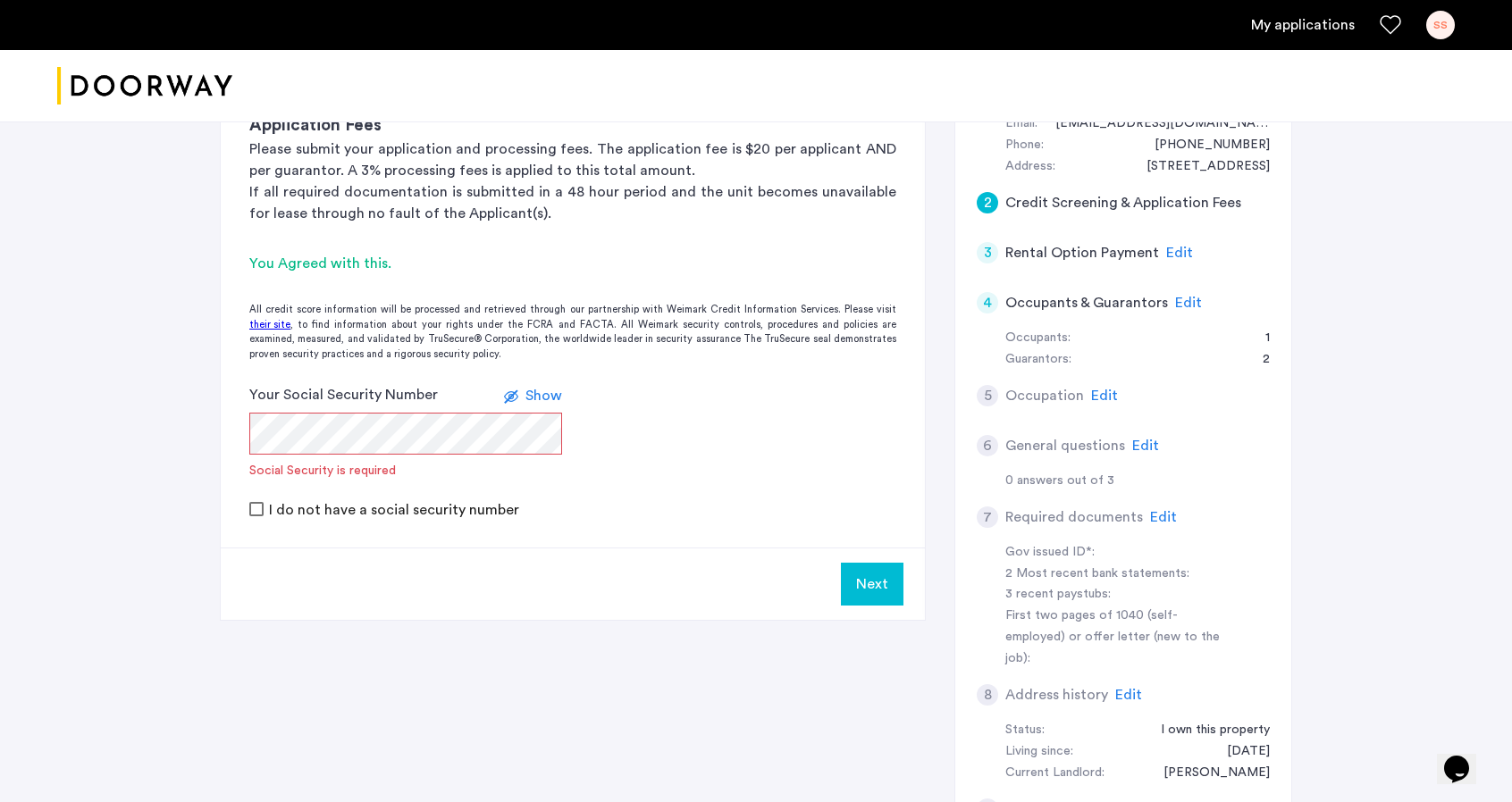
scroll to position [268, 0]
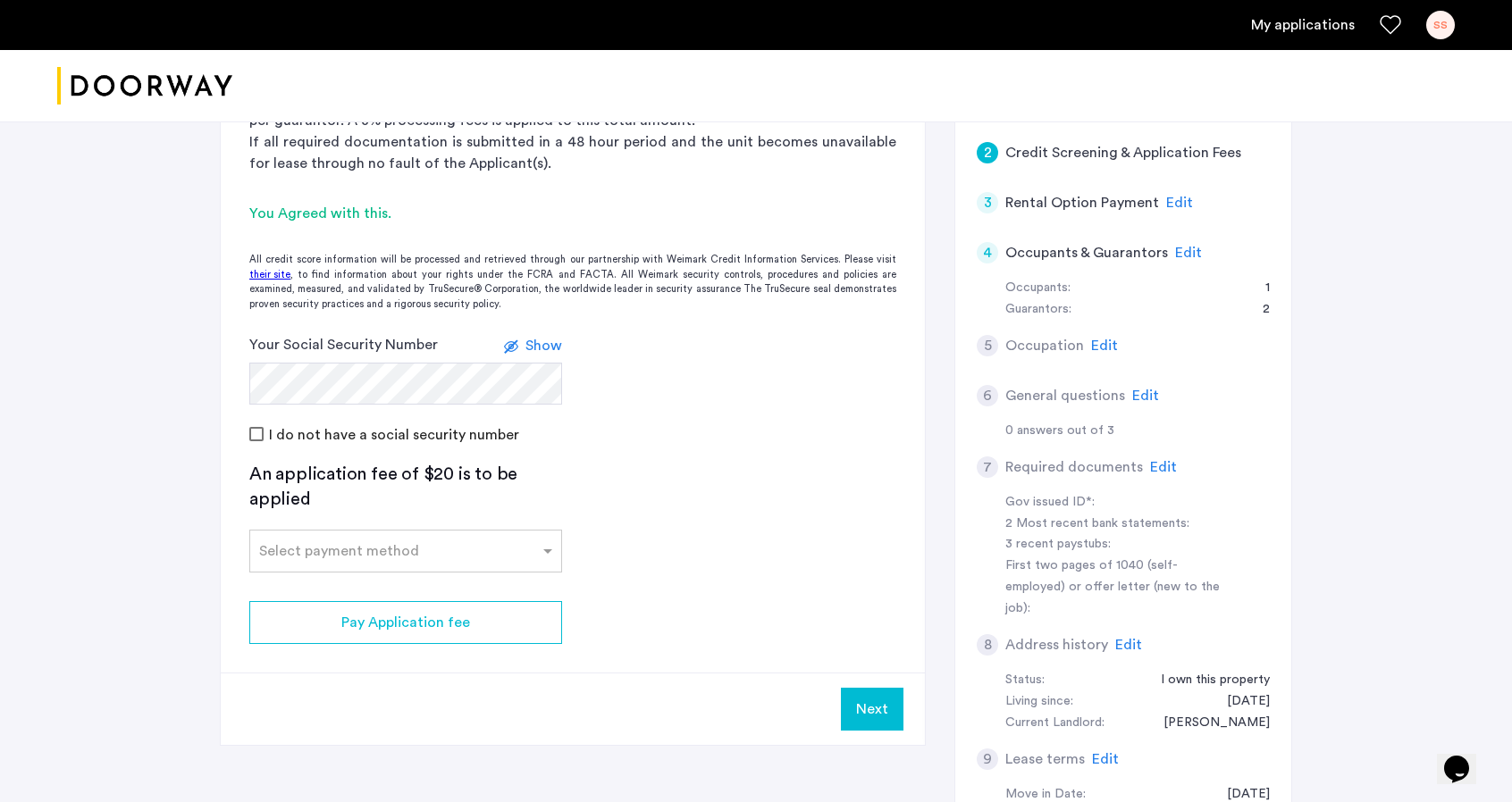
click at [192, 447] on div "[STREET_ADDRESS] | Application Id: #8726 $2875 /month 2 Credit Screening & Appl…" at bounding box center [756, 358] width 1512 height 1025
click at [360, 556] on div "Select payment method" at bounding box center [339, 551] width 160 height 22
click at [327, 592] on span "Credit Card" at bounding box center [299, 590] width 80 height 14
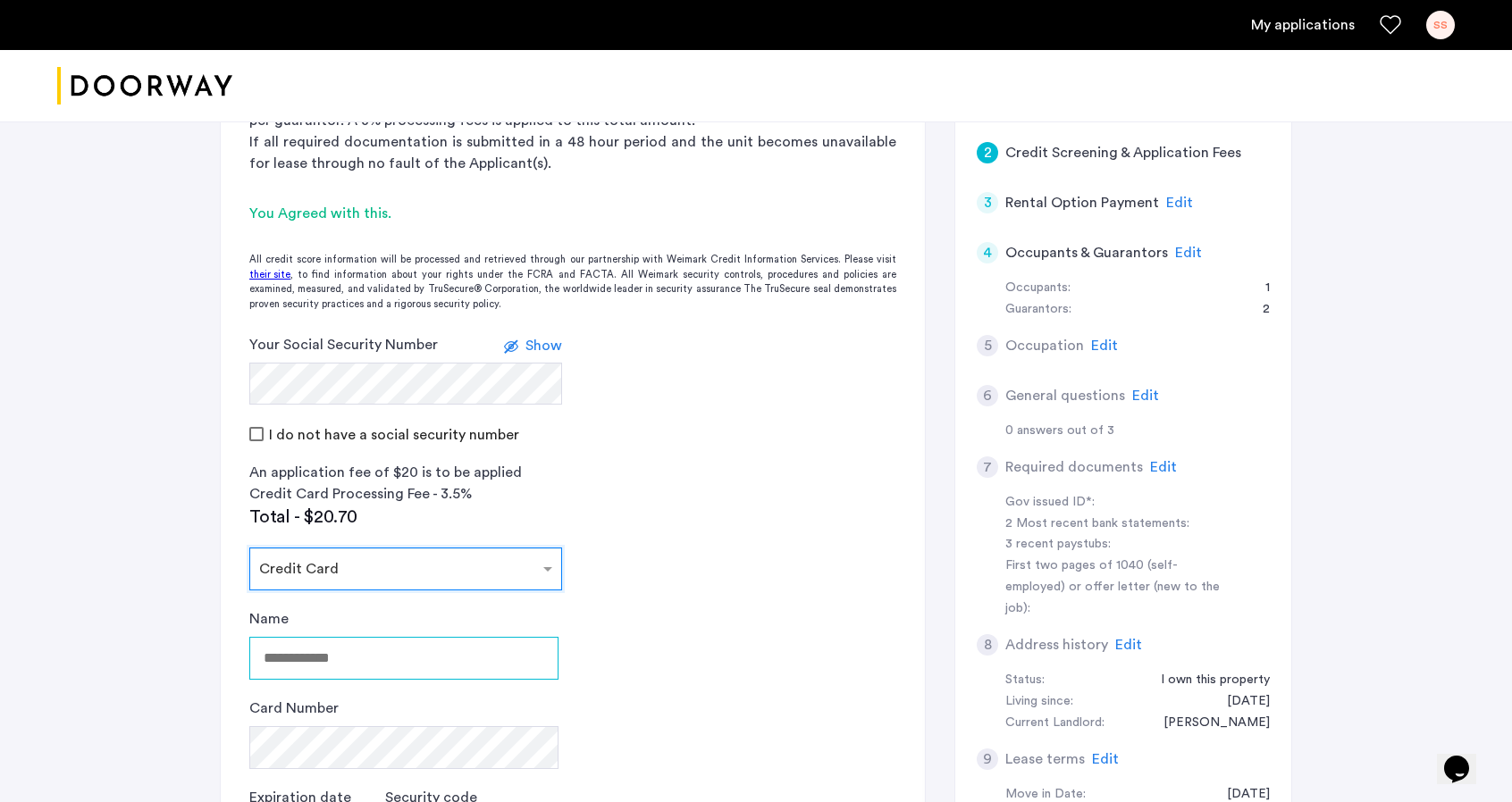
click at [322, 656] on input "Name" at bounding box center [404, 658] width 309 height 43
type input "**********"
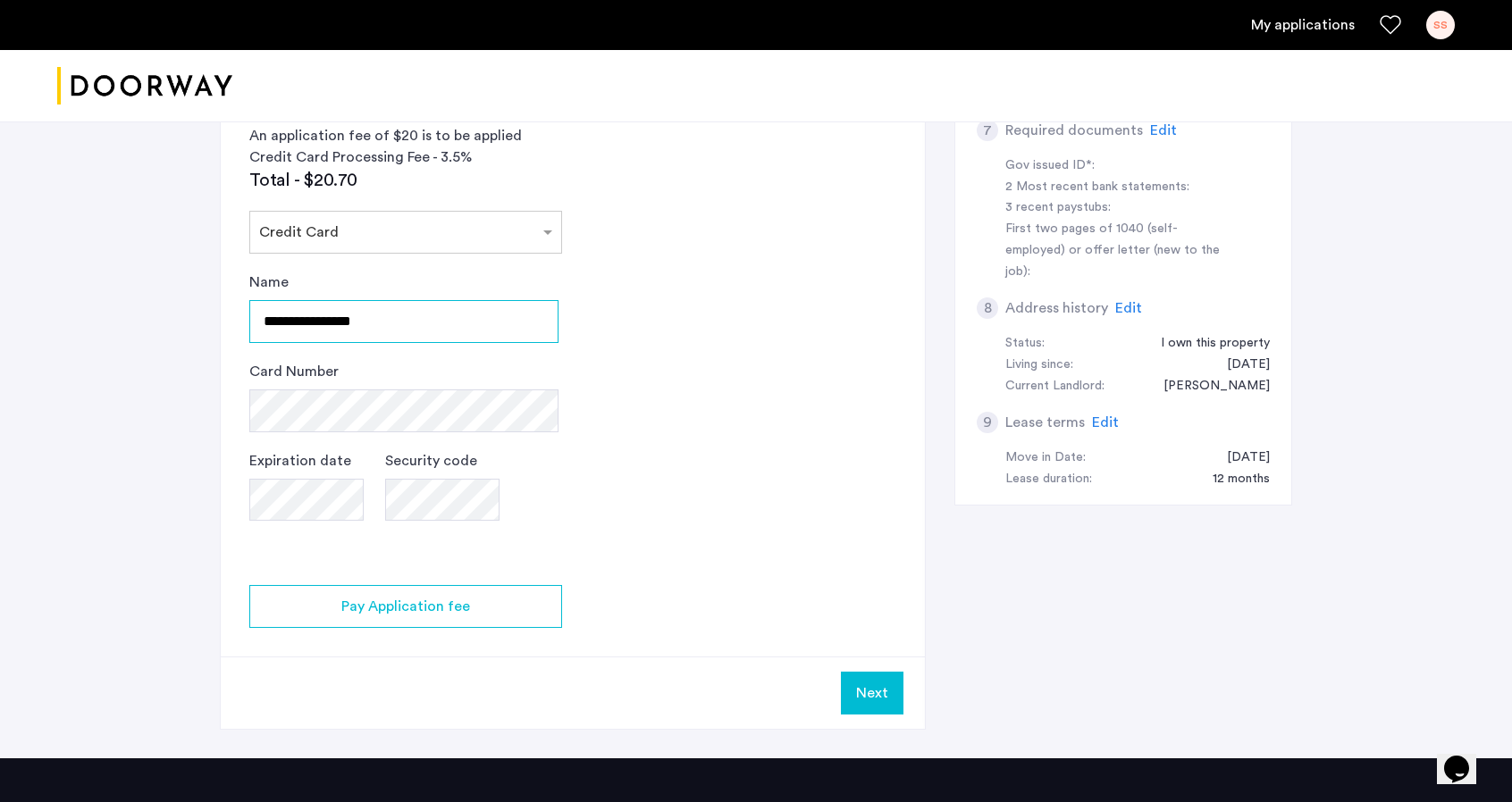
scroll to position [625, 0]
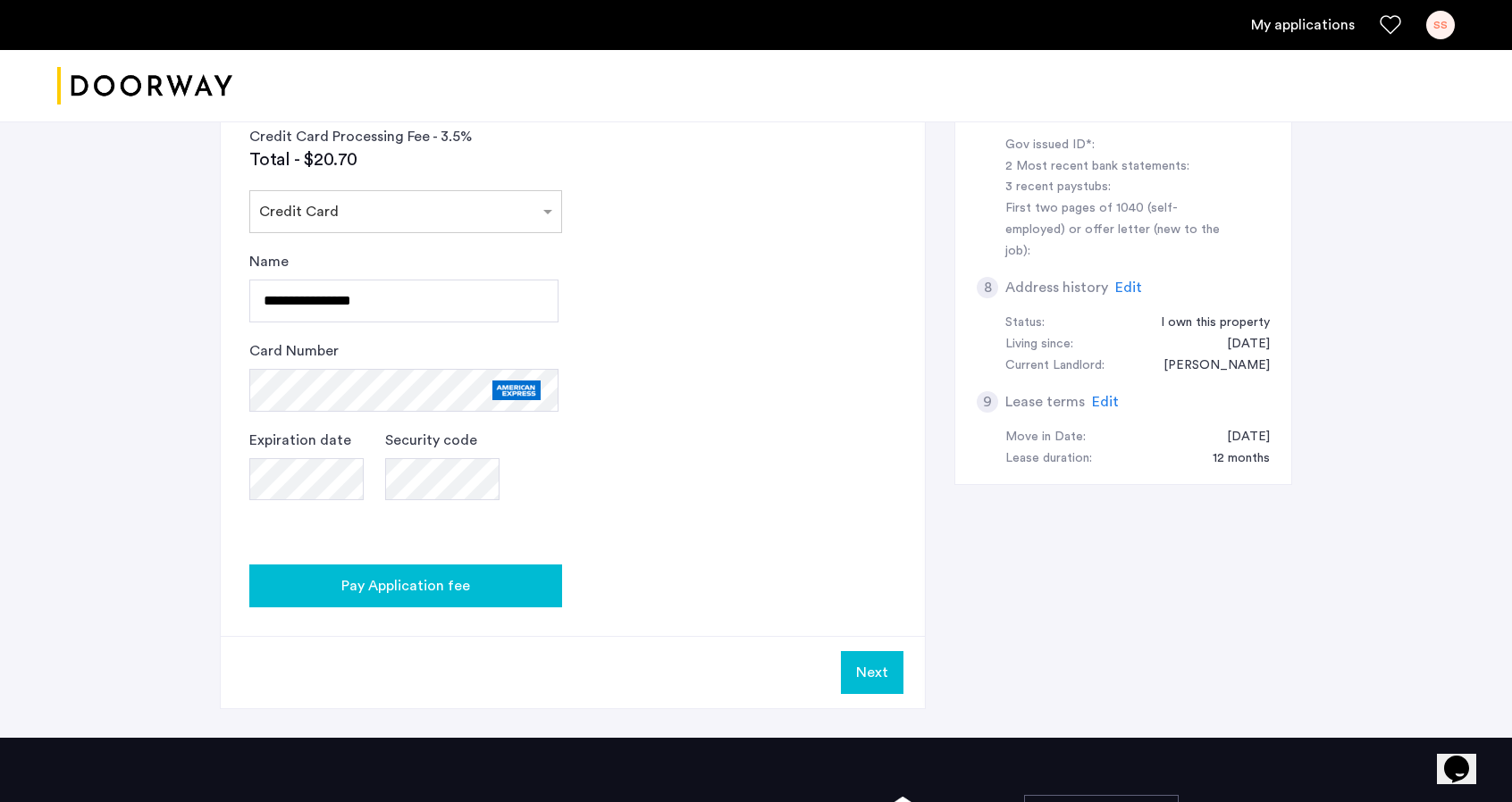
click at [473, 580] on div "Pay Application fee" at bounding box center [406, 586] width 285 height 22
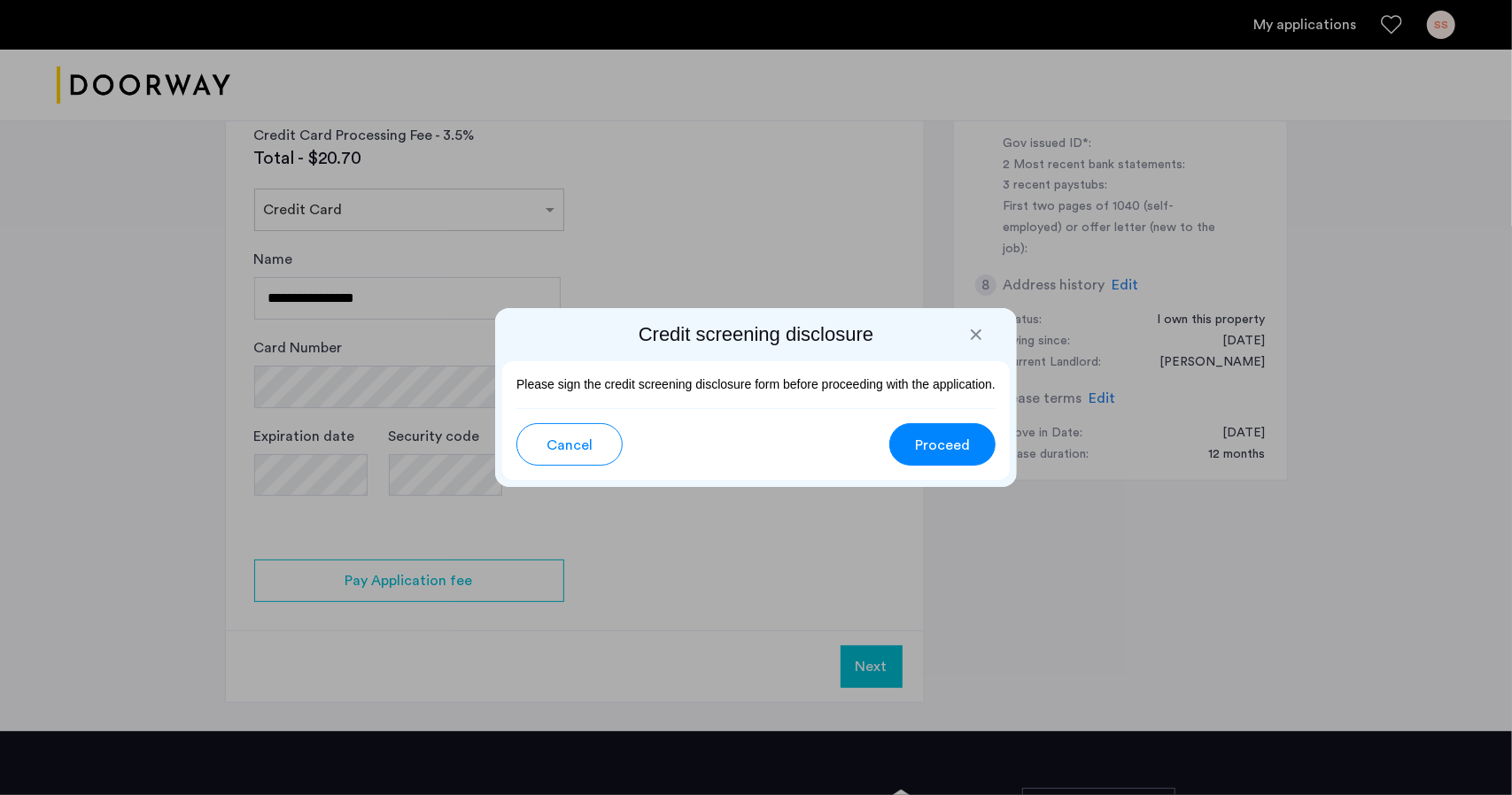
click at [932, 443] on span "Proceed" at bounding box center [942, 445] width 55 height 22
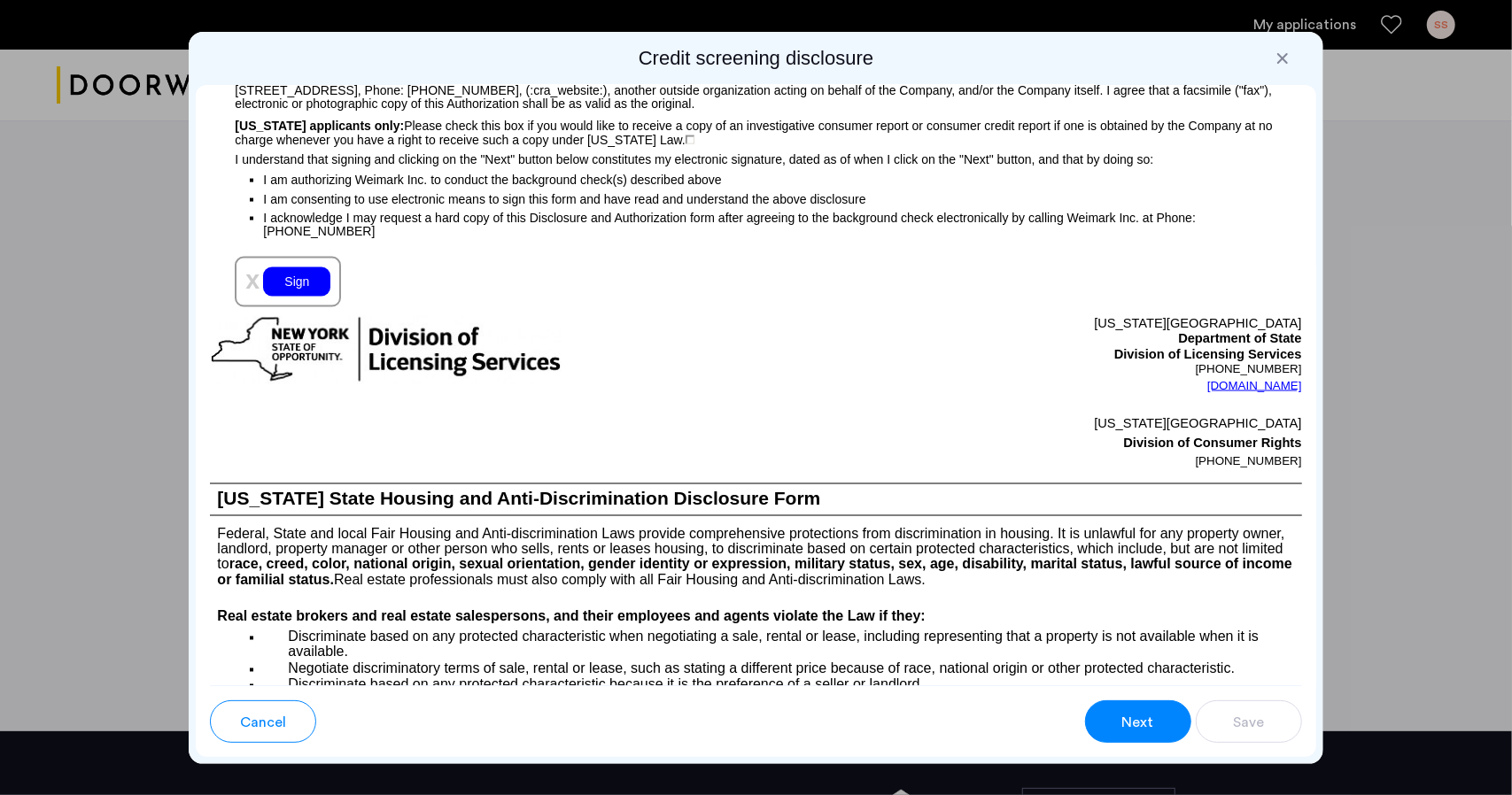
scroll to position [1948, 0]
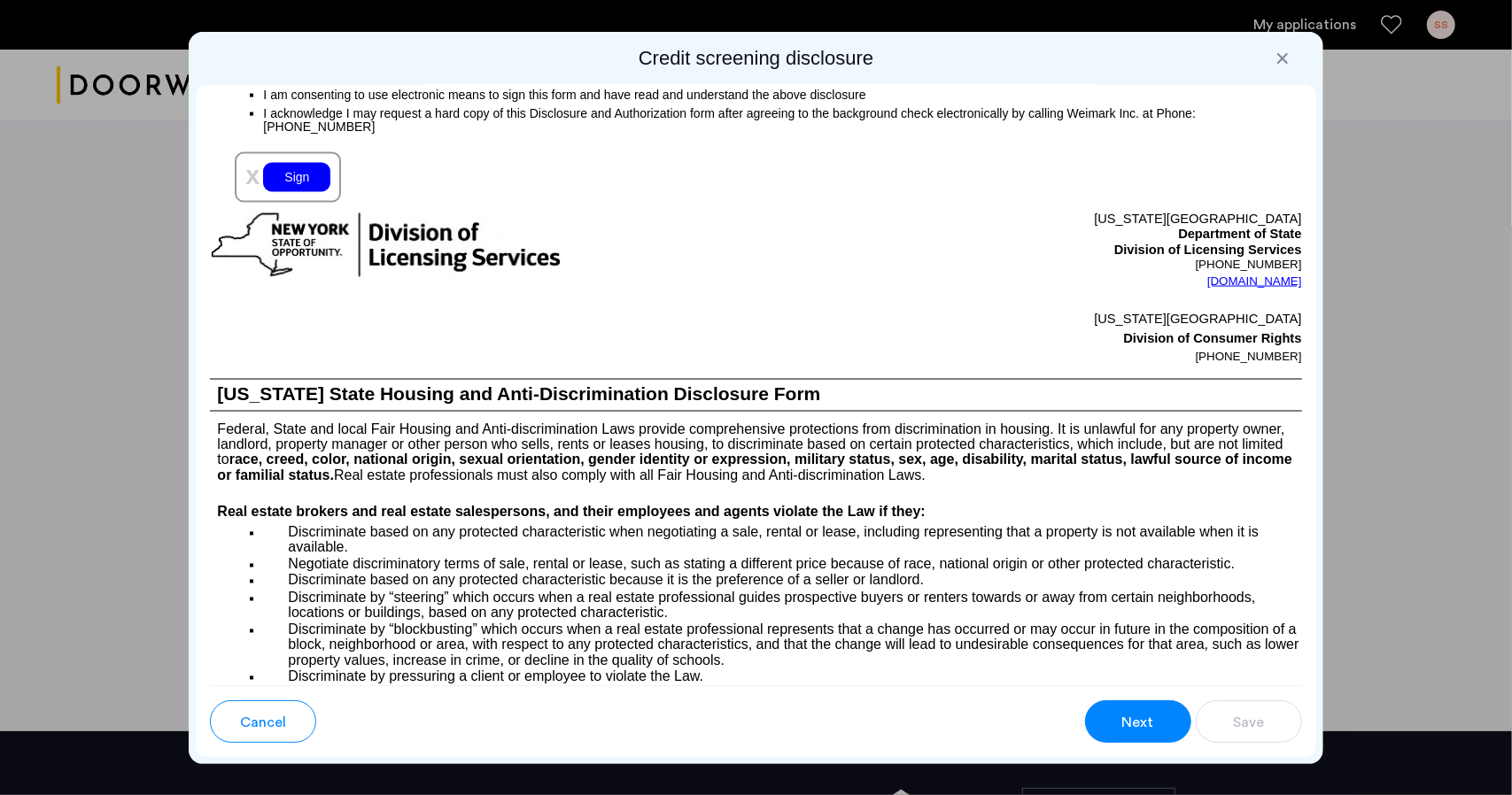
click at [308, 191] on div "Sign" at bounding box center [297, 177] width 68 height 29
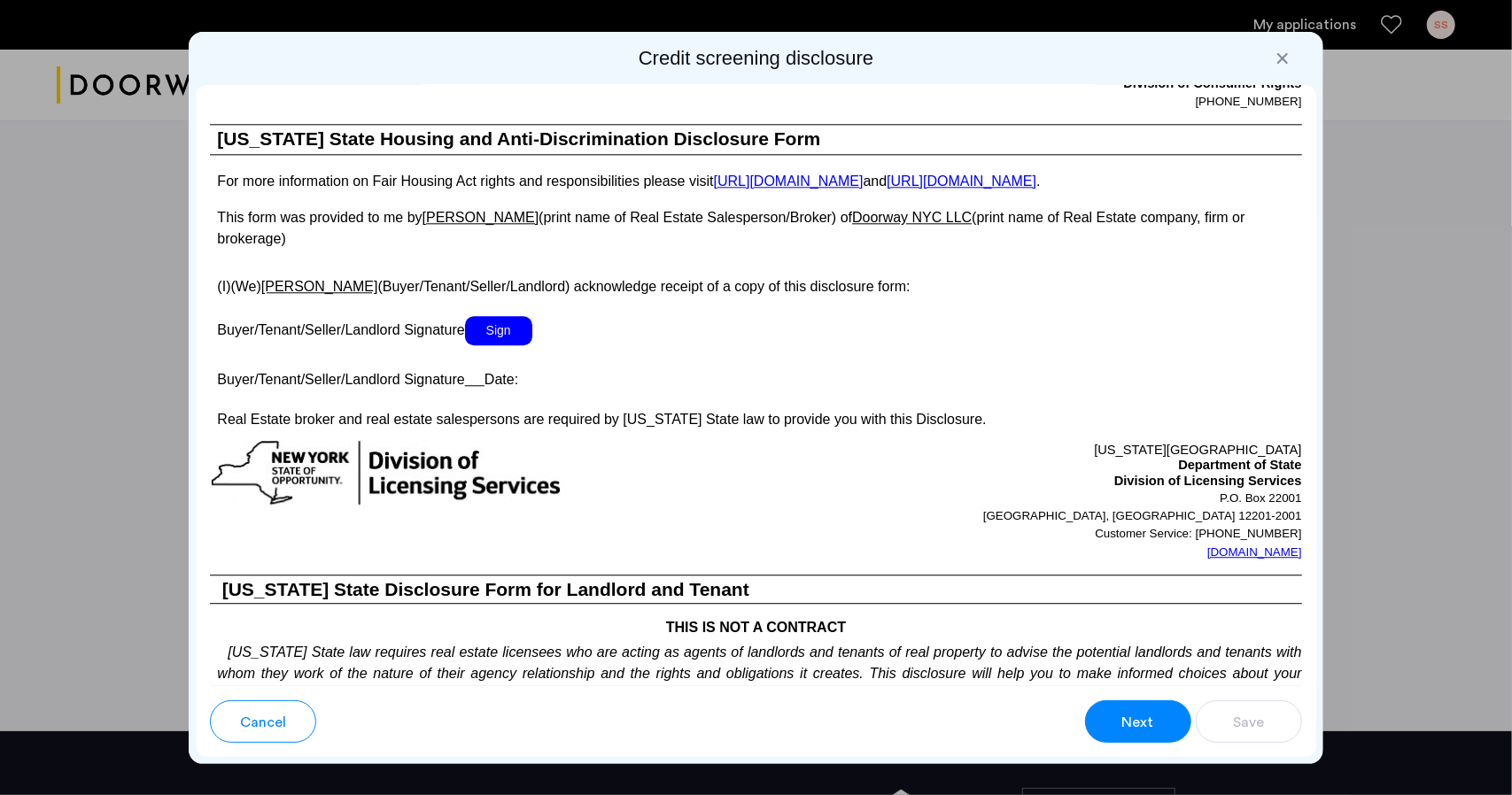
scroll to position [3188, 0]
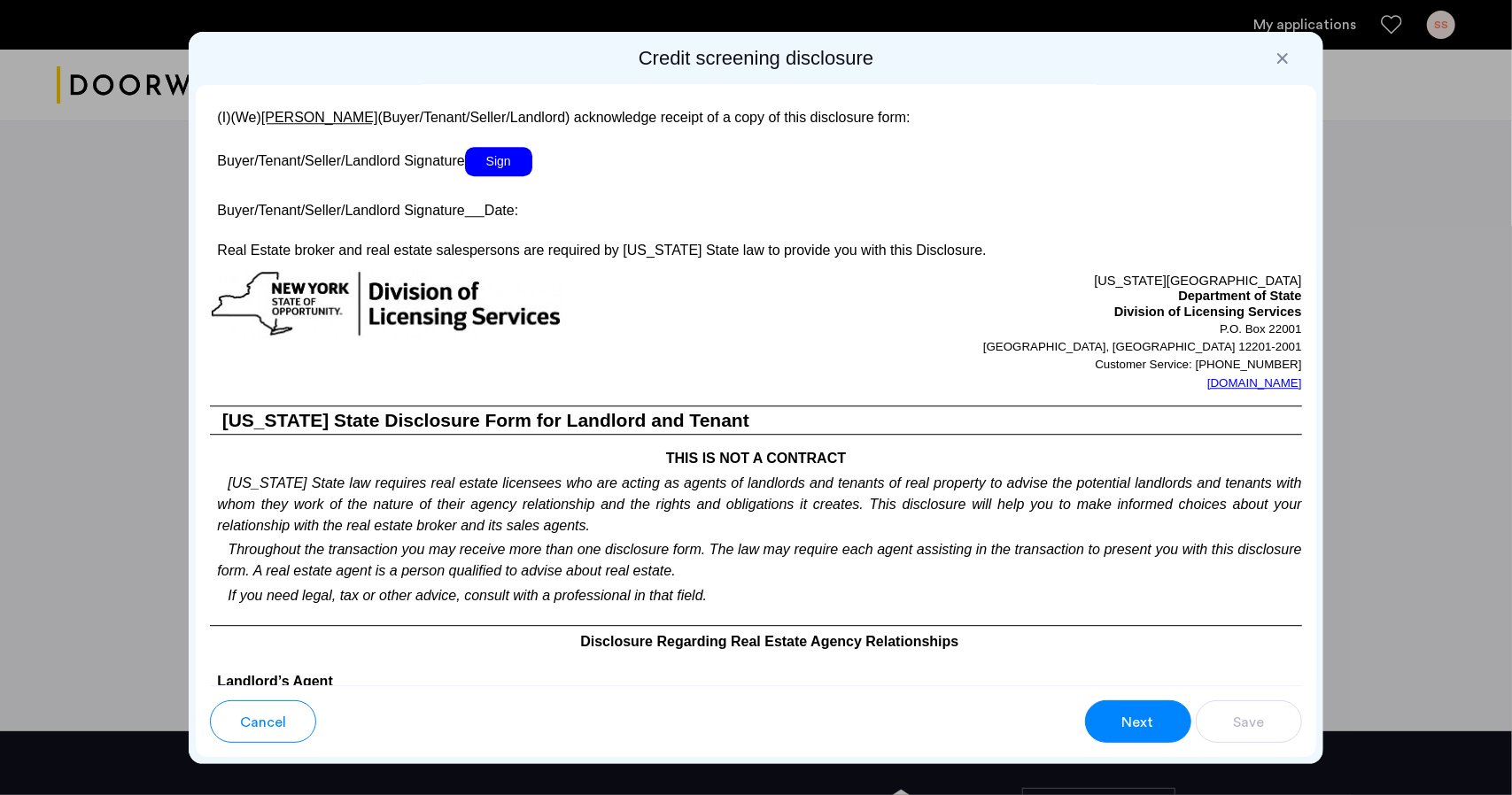
click at [512, 166] on span "Sign" at bounding box center [499, 161] width 68 height 29
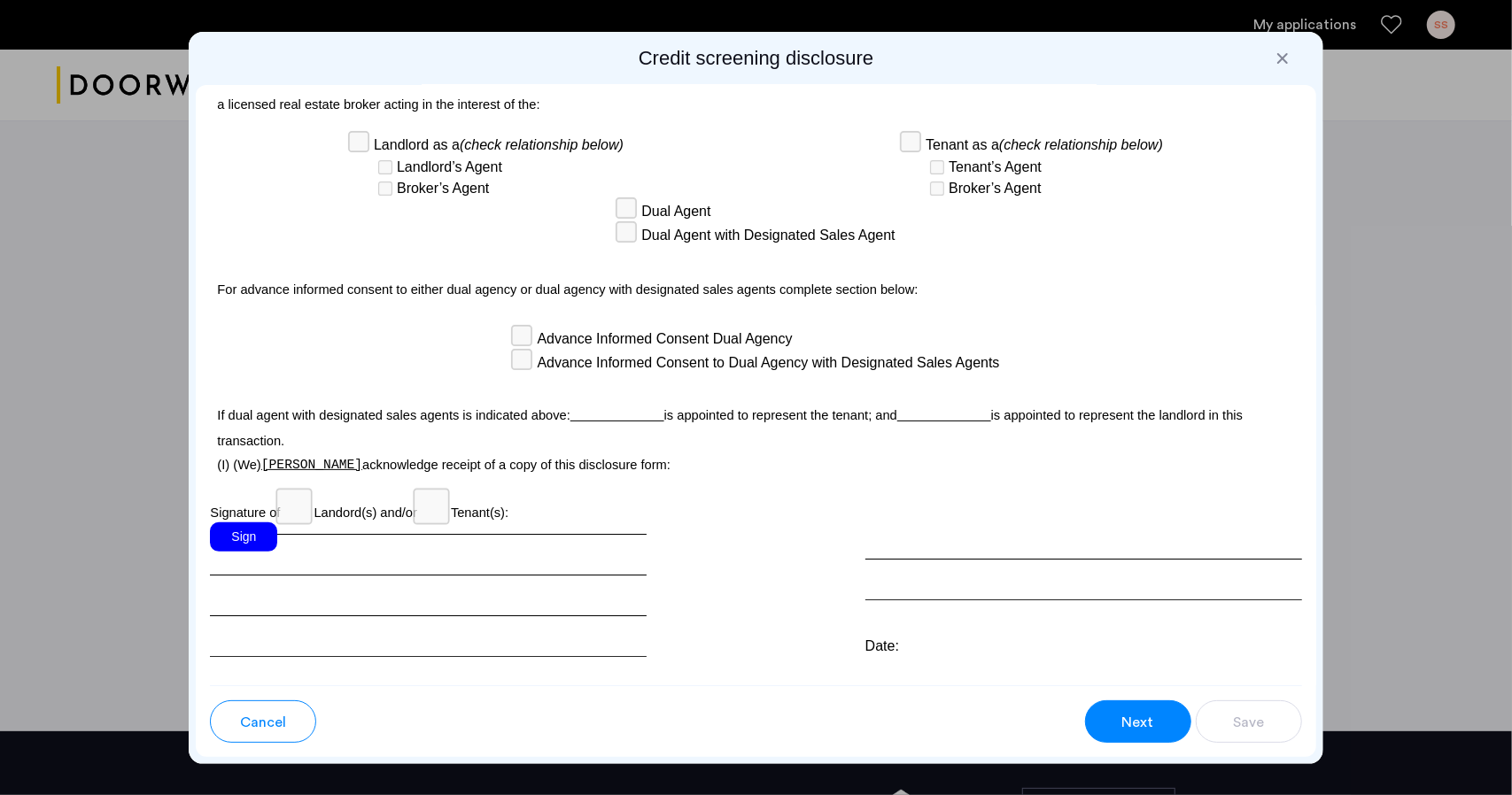
scroll to position [4753, 0]
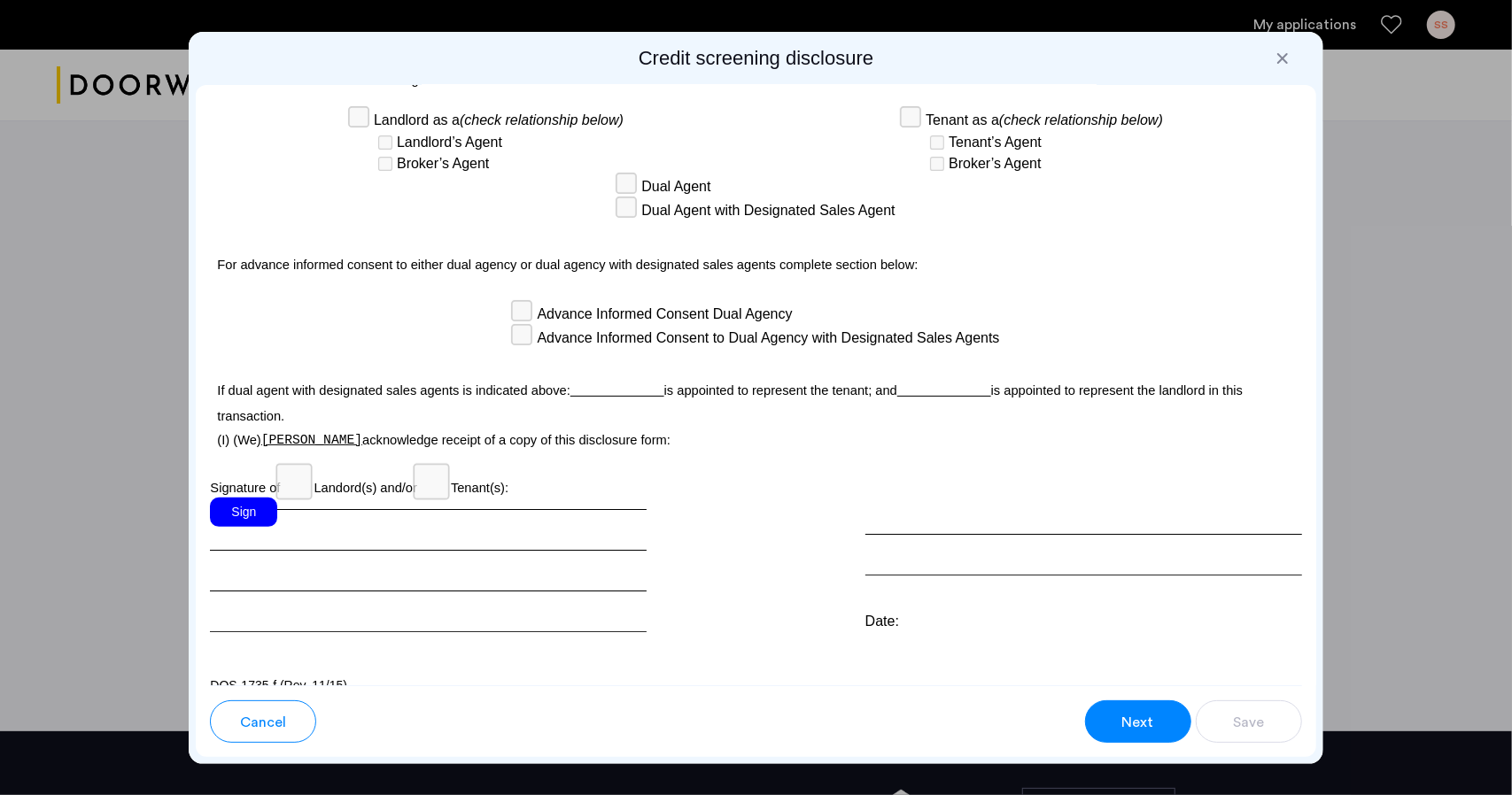
click at [243, 497] on div "Sign" at bounding box center [244, 511] width 68 height 29
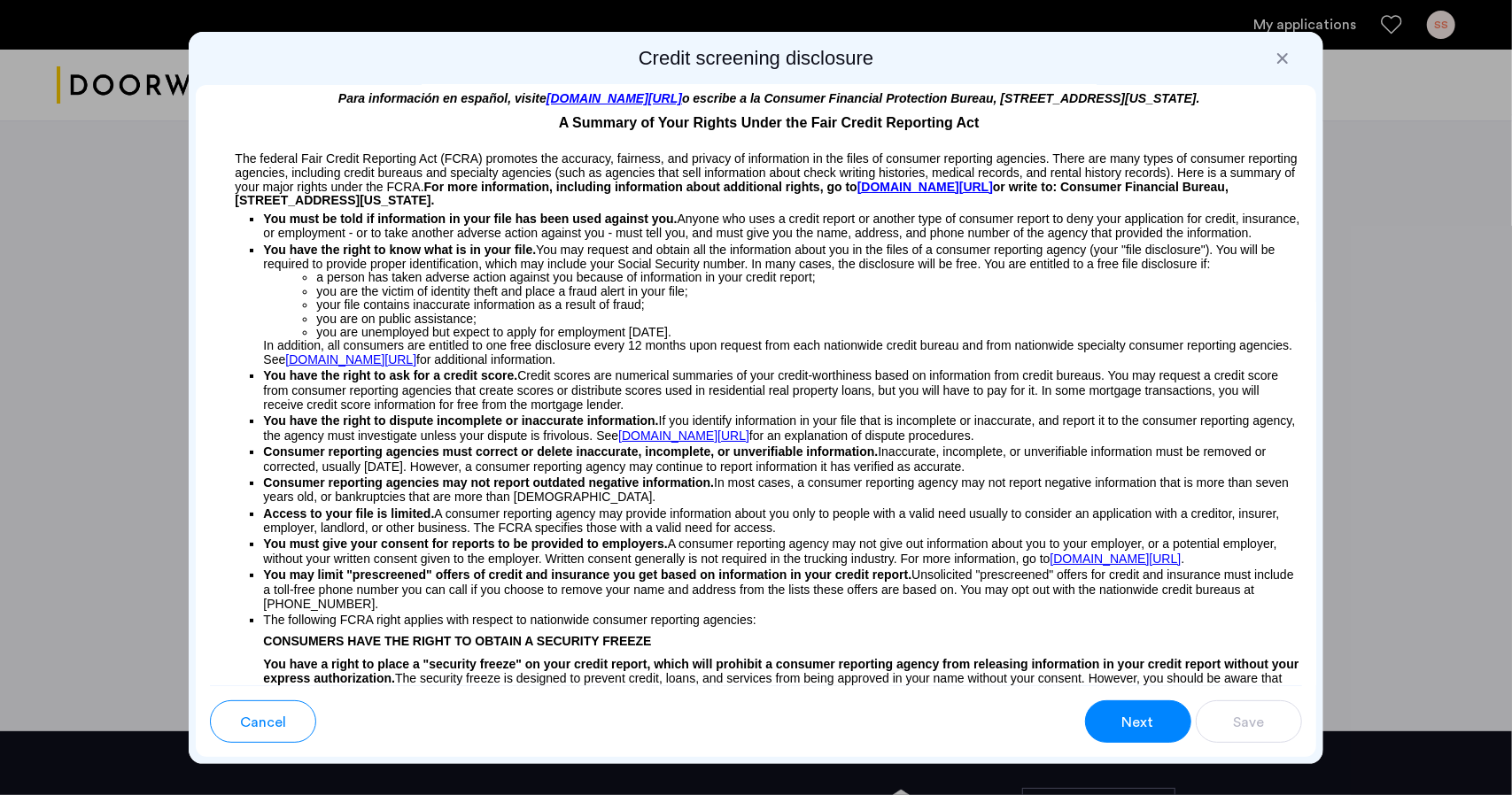
scroll to position [0, 0]
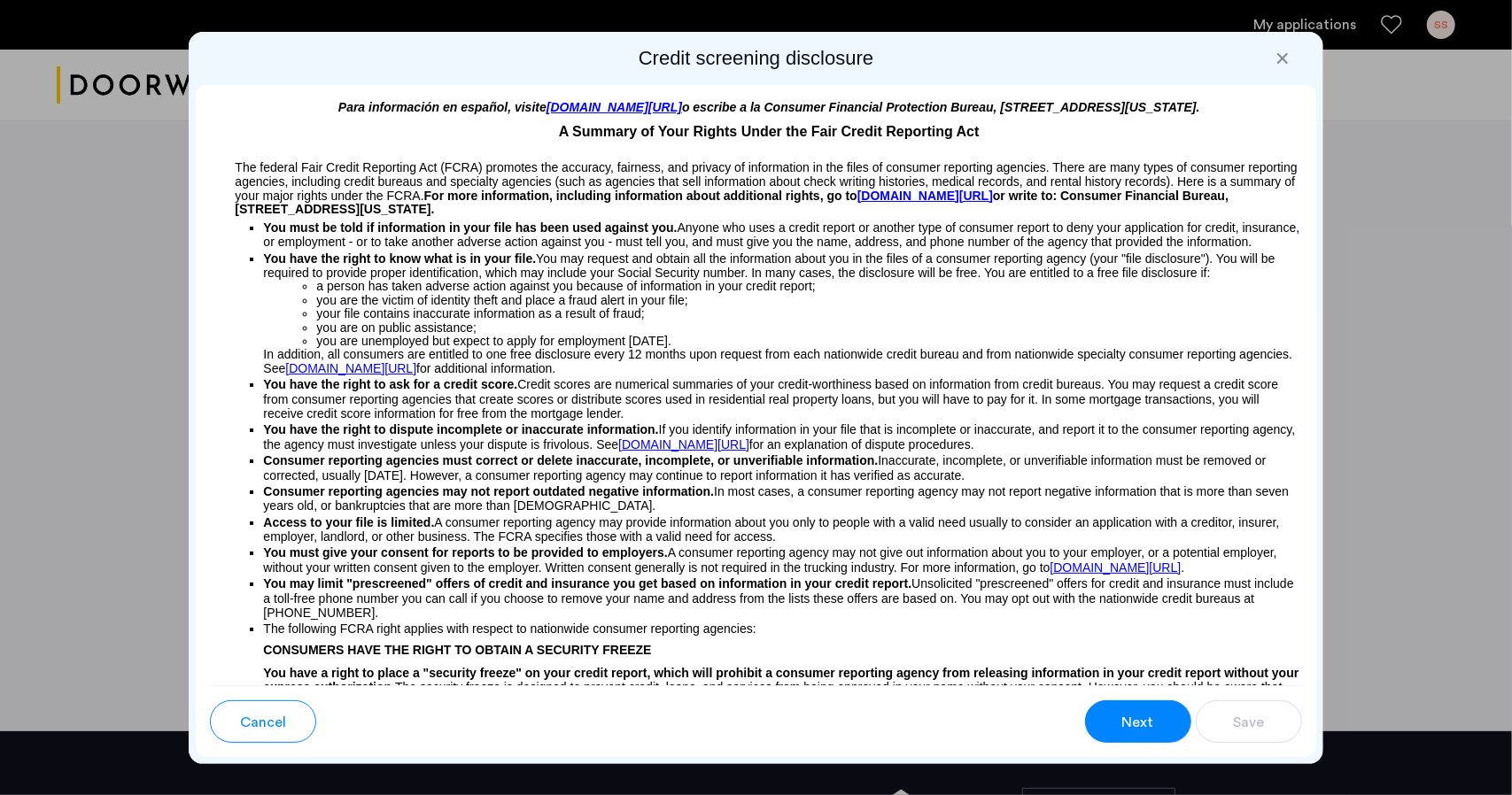
click at [1152, 717] on span "Next" at bounding box center [1139, 722] width 32 height 22
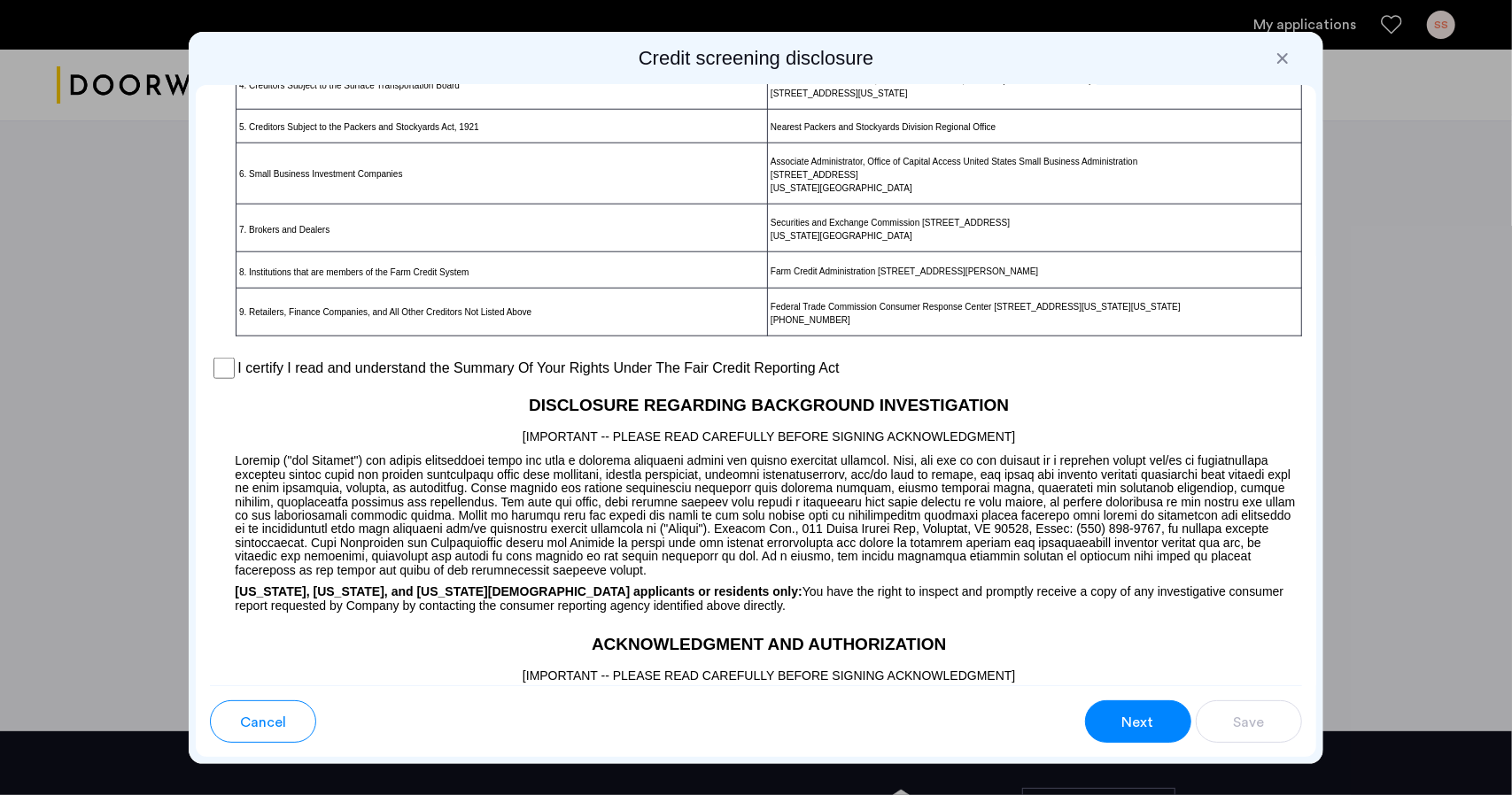
scroll to position [1185, 0]
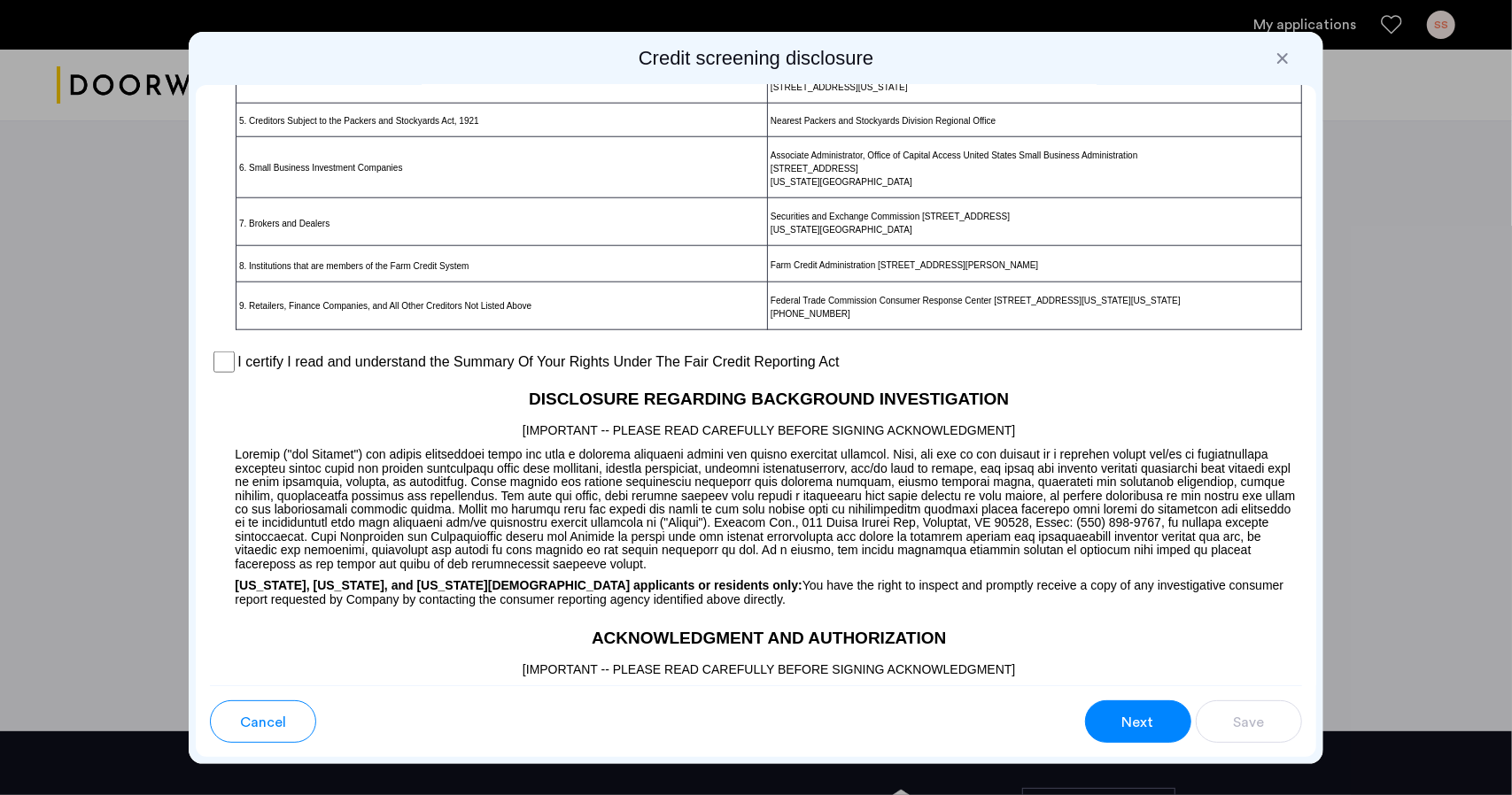
click at [1152, 717] on span "Next" at bounding box center [1139, 722] width 32 height 22
click at [239, 373] on label "I certify I read and understand the Summary Of Your Rights Under The Fair Credi…" at bounding box center [538, 362] width 602 height 22
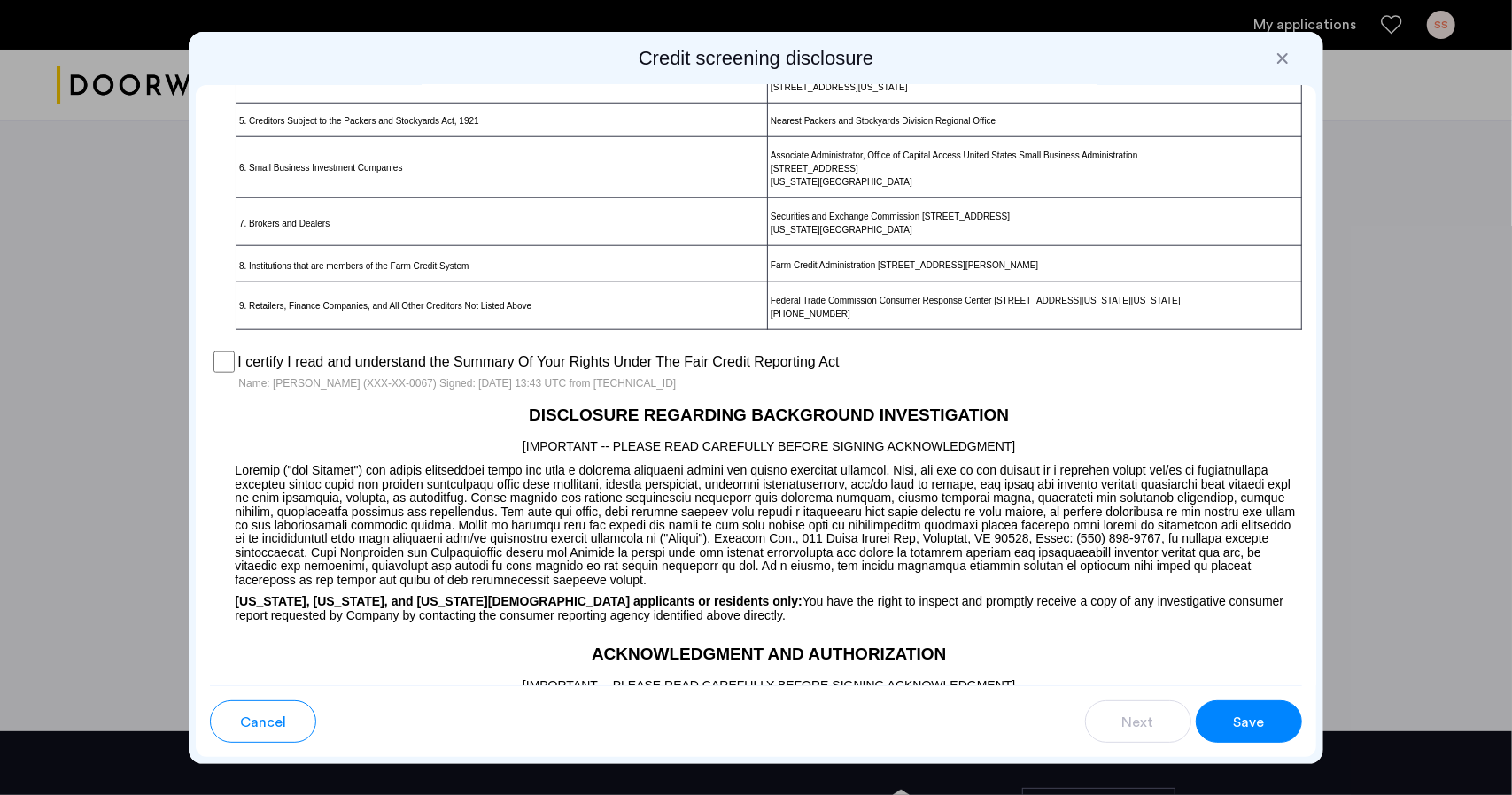
click at [1238, 718] on span "Save" at bounding box center [1248, 722] width 31 height 22
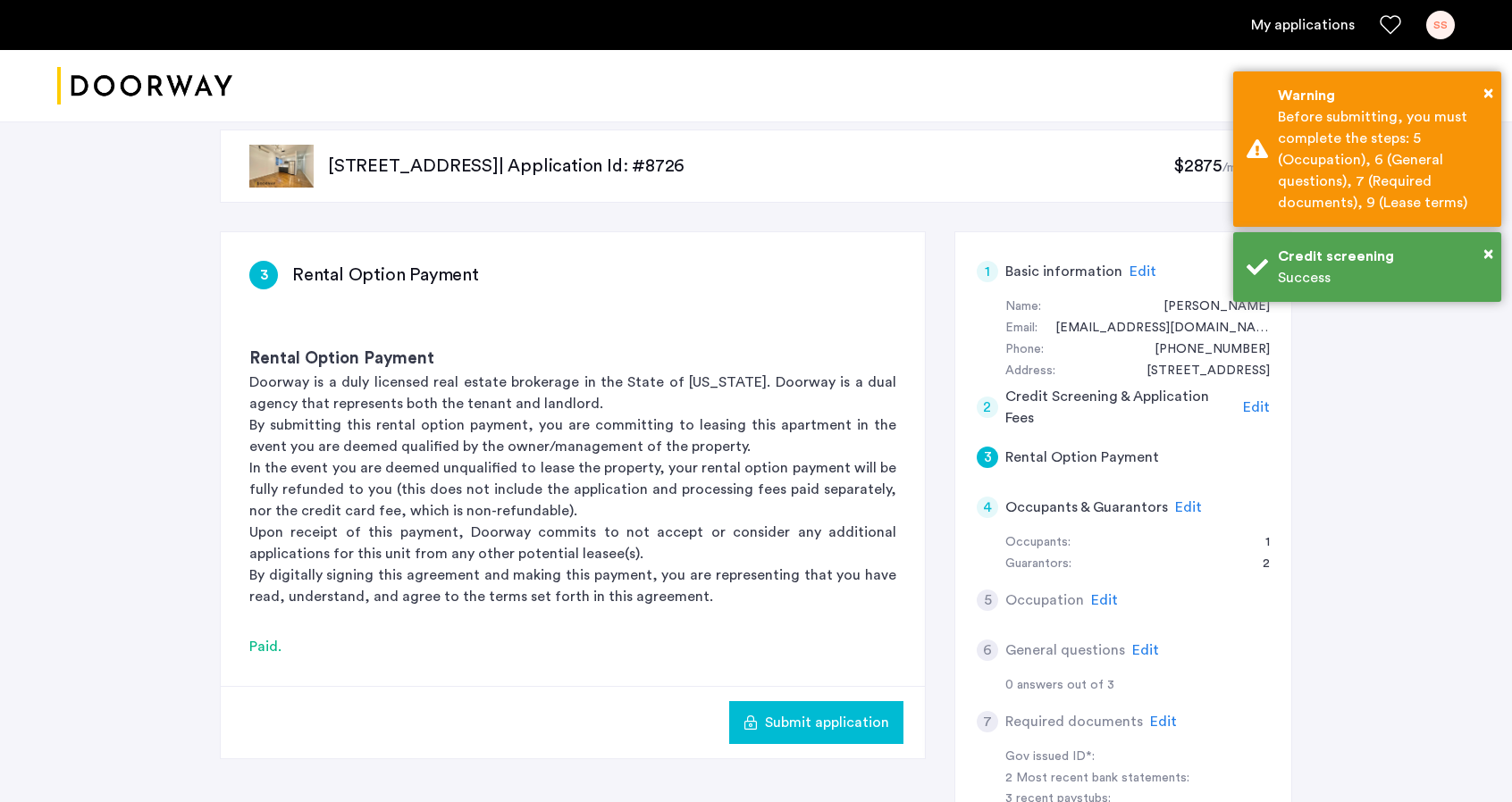
scroll to position [0, 0]
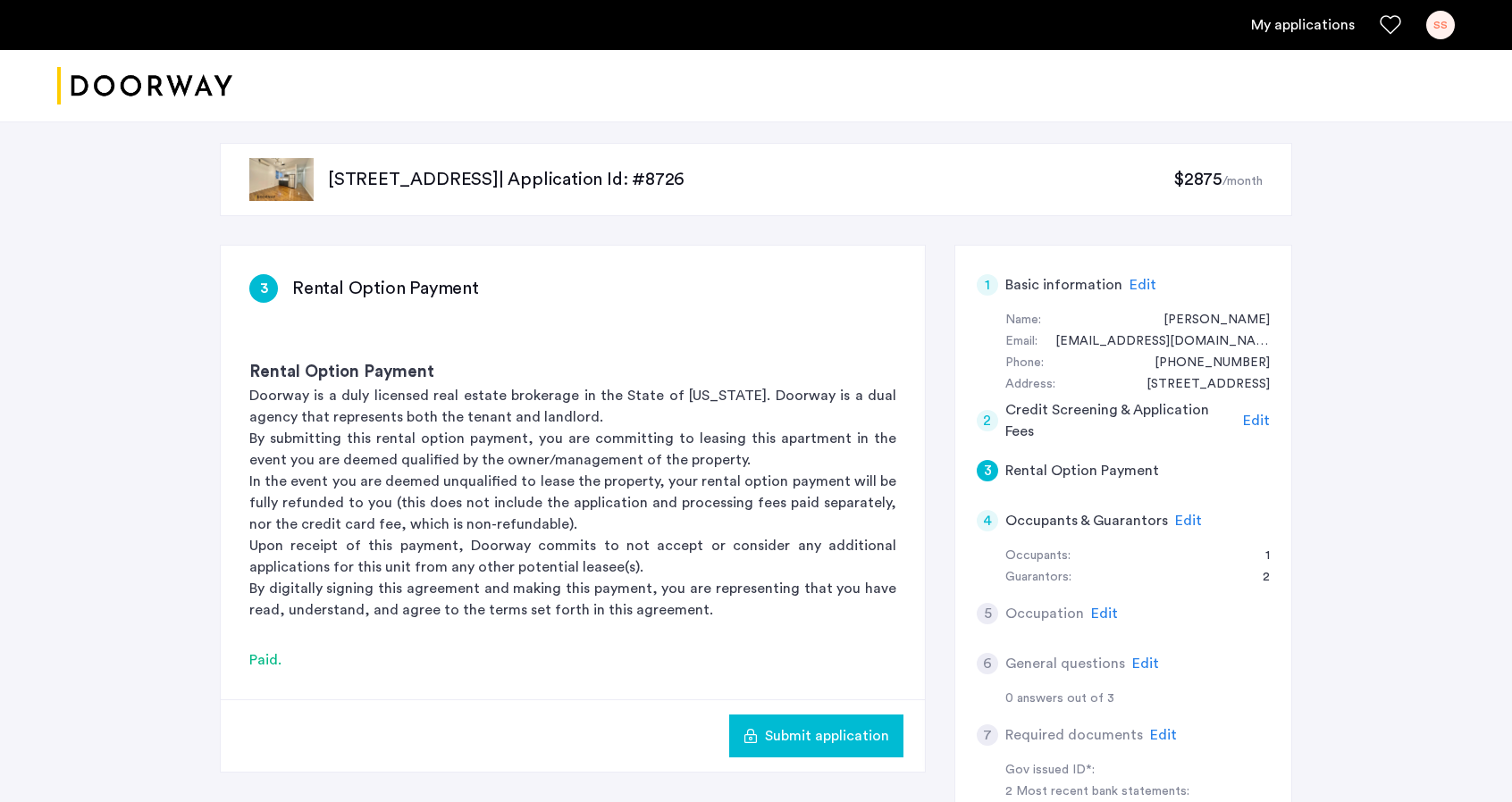
click at [829, 738] on span "Submit application" at bounding box center [826, 736] width 124 height 22
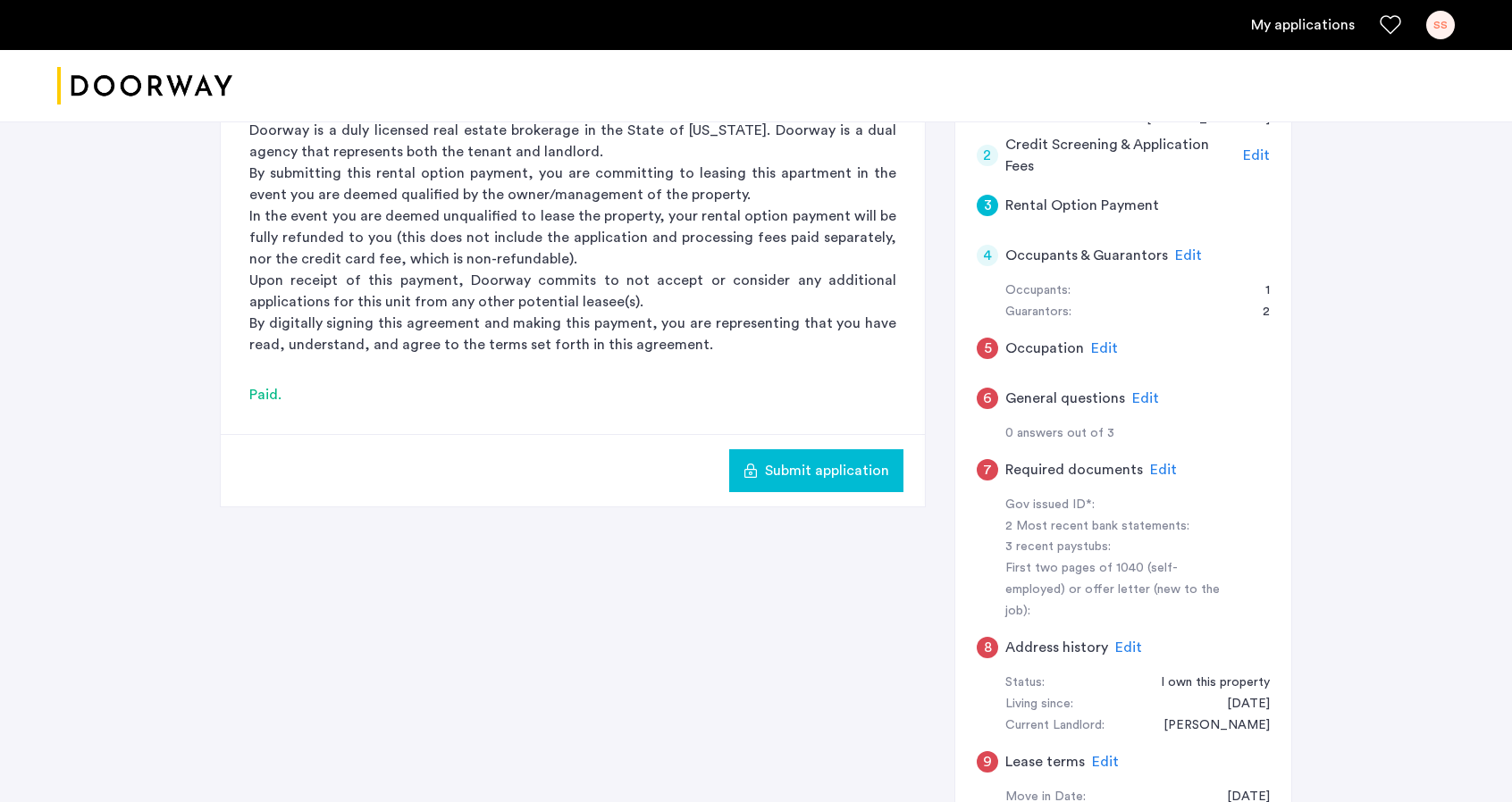
scroll to position [268, 0]
click at [1103, 341] on span "Edit" at bounding box center [1104, 345] width 27 height 14
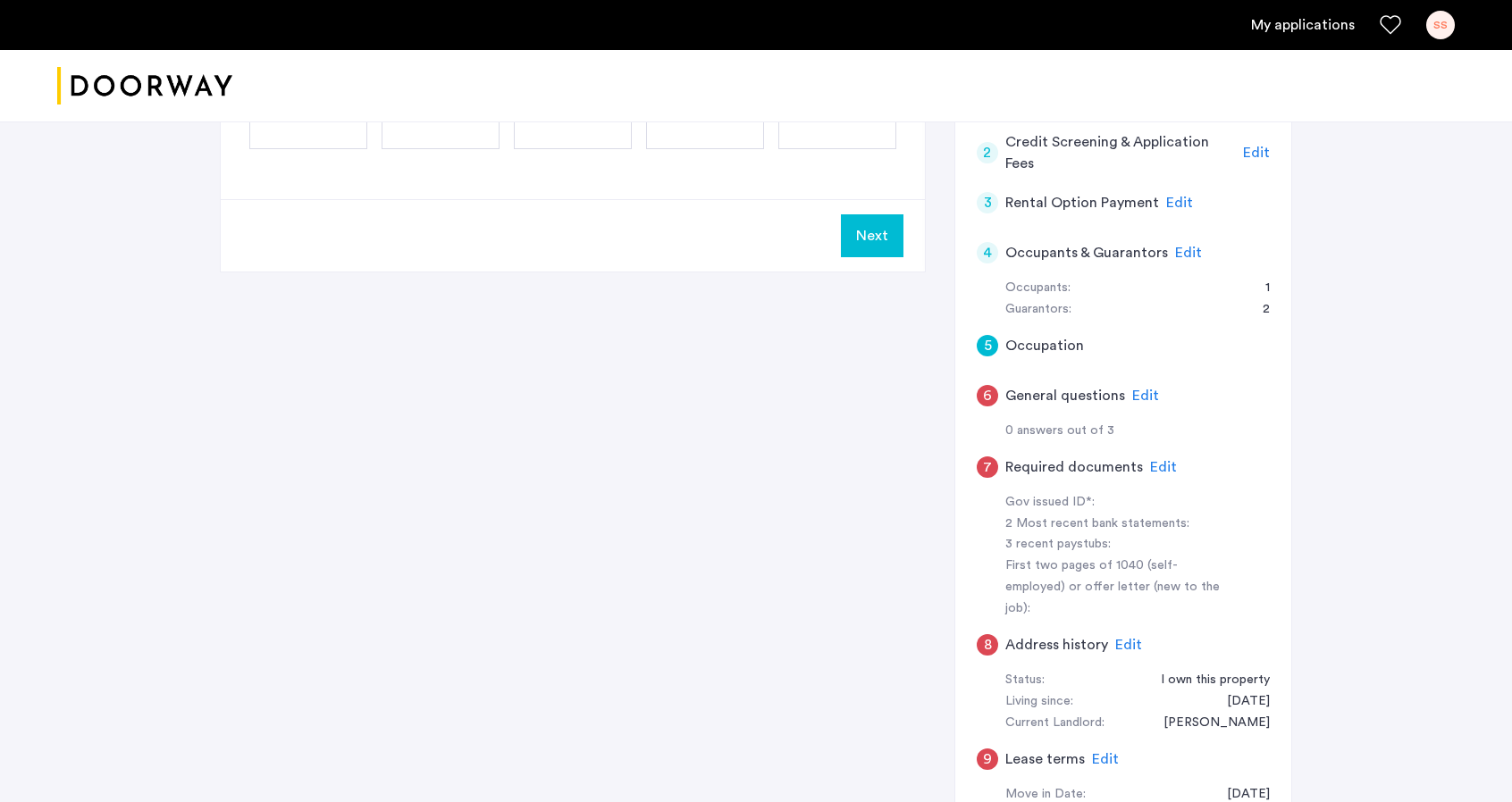
scroll to position [0, 0]
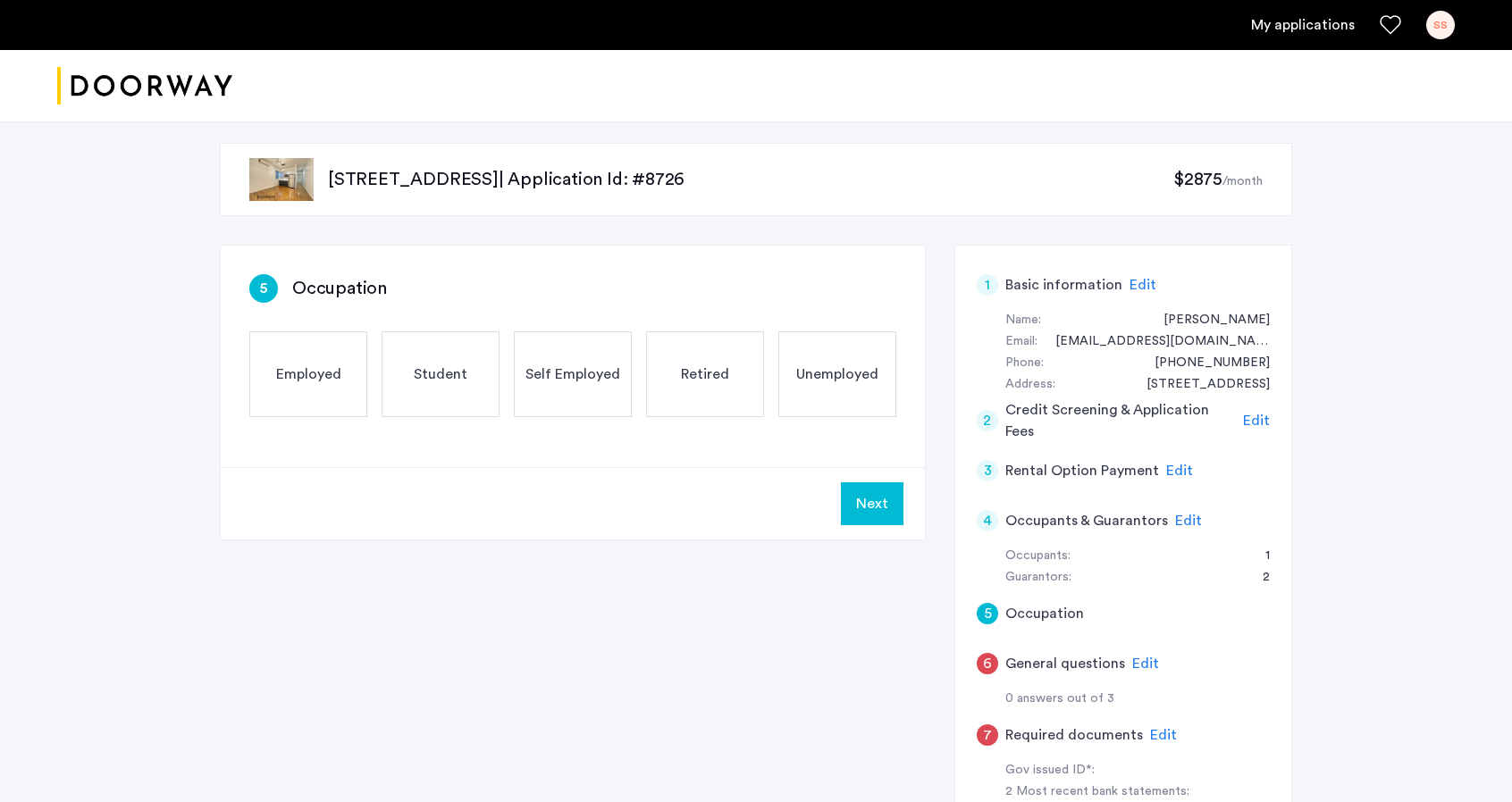
click at [329, 378] on span "Employed" at bounding box center [308, 374] width 65 height 22
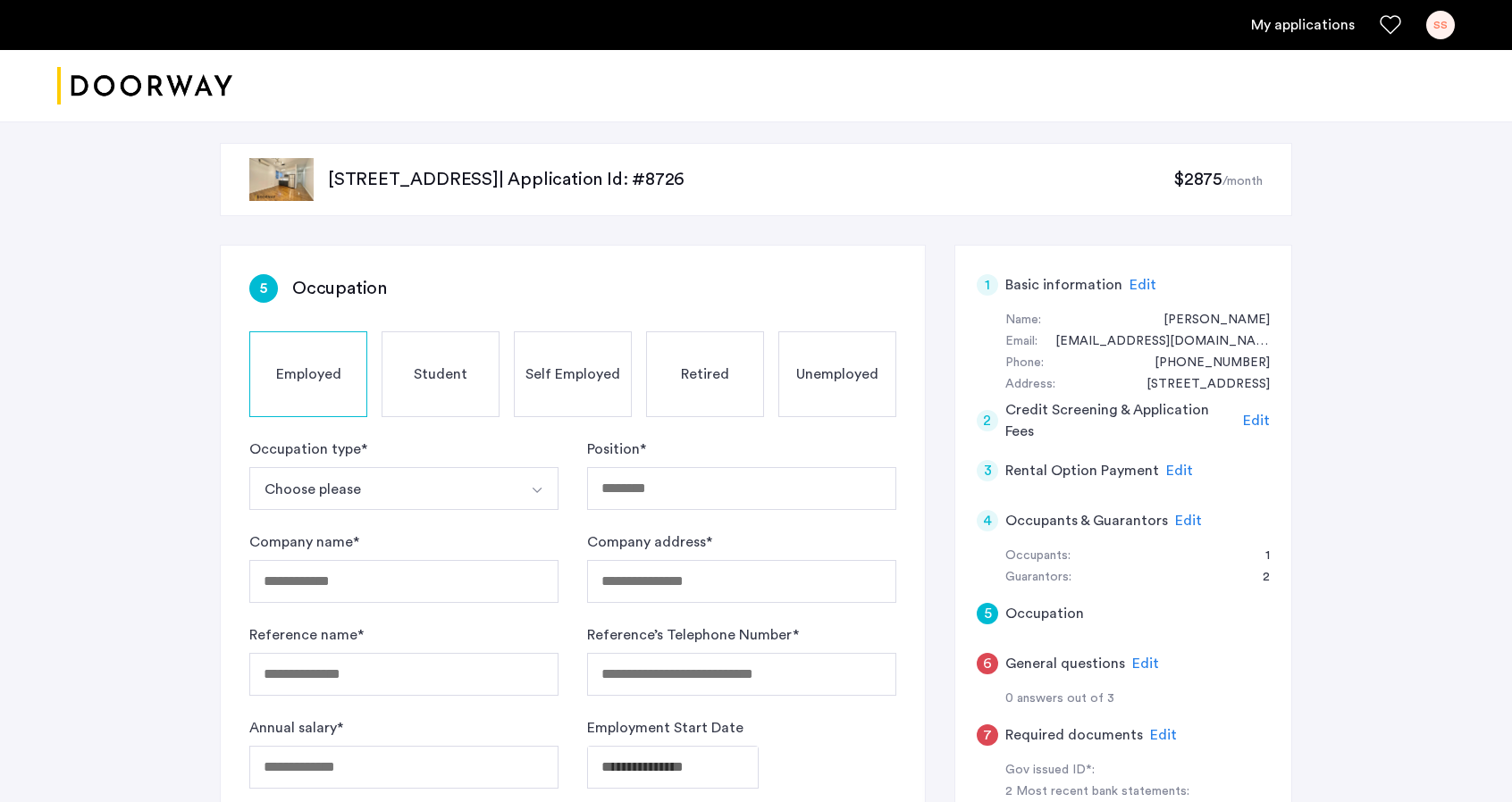
click at [396, 496] on button "Choose please" at bounding box center [383, 488] width 267 height 43
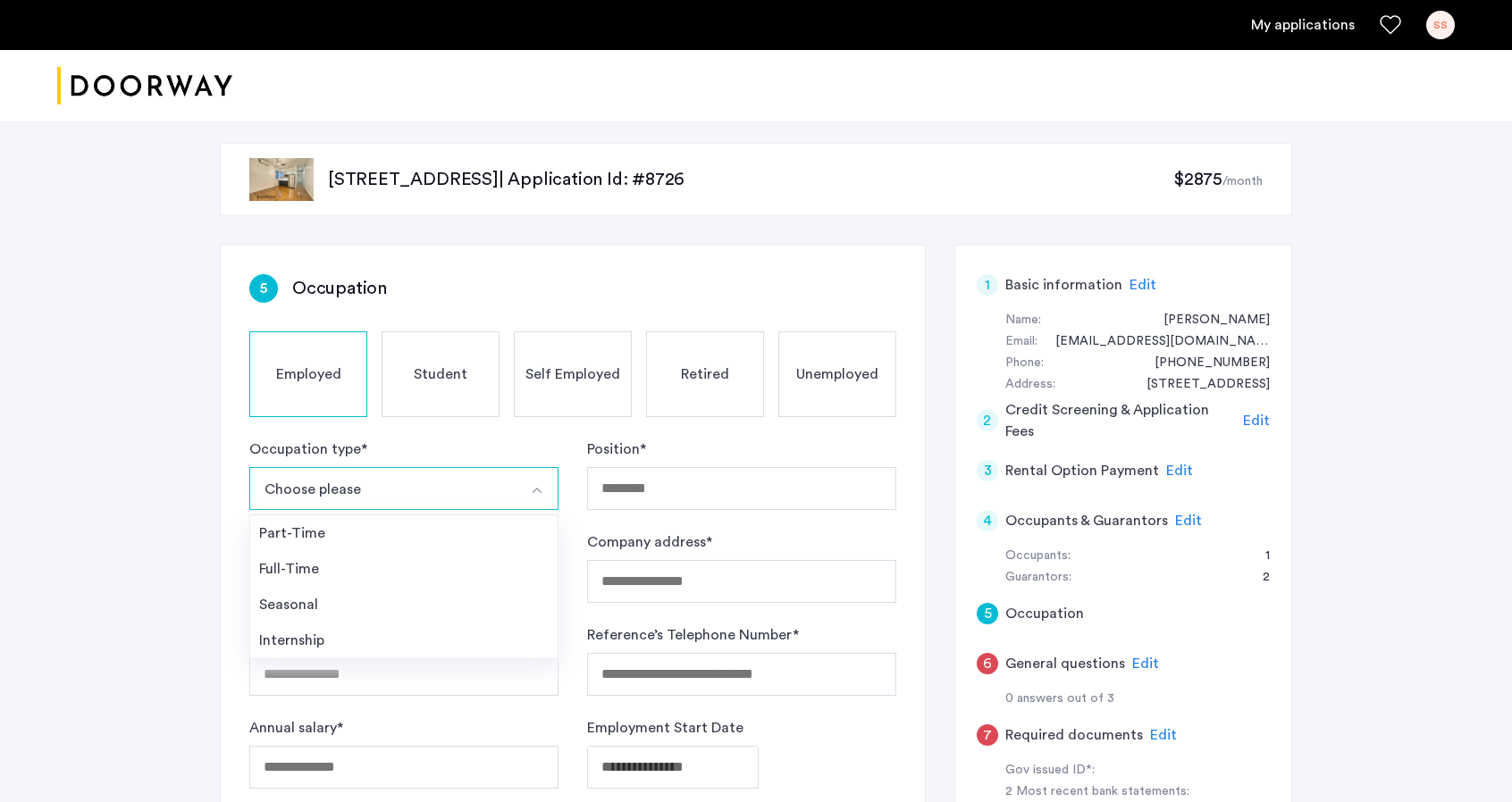
click at [349, 578] on li "Full-Time" at bounding box center [404, 569] width 307 height 36
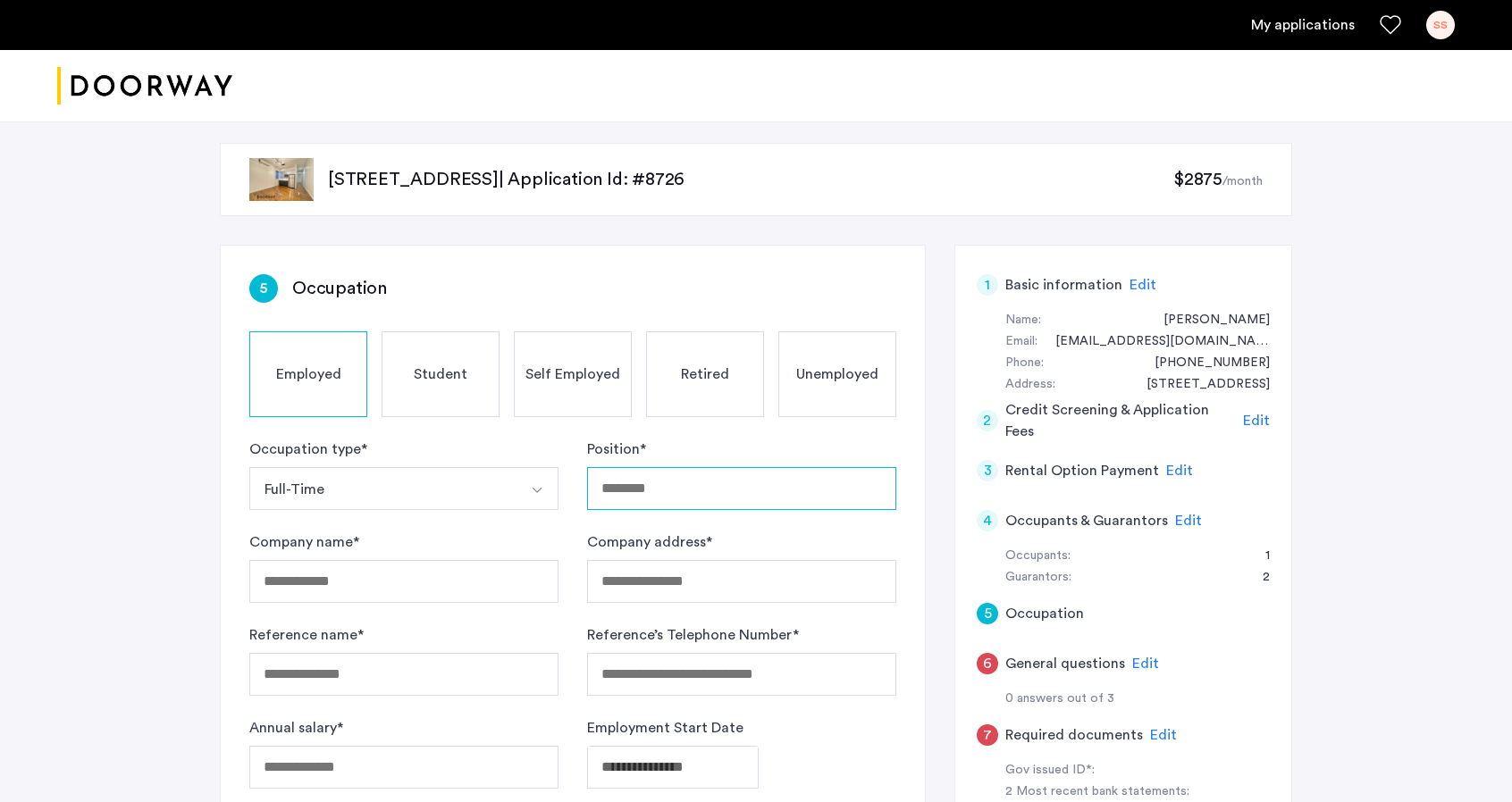
click at [726, 471] on input "Position *" at bounding box center [742, 488] width 309 height 43
type input "*"
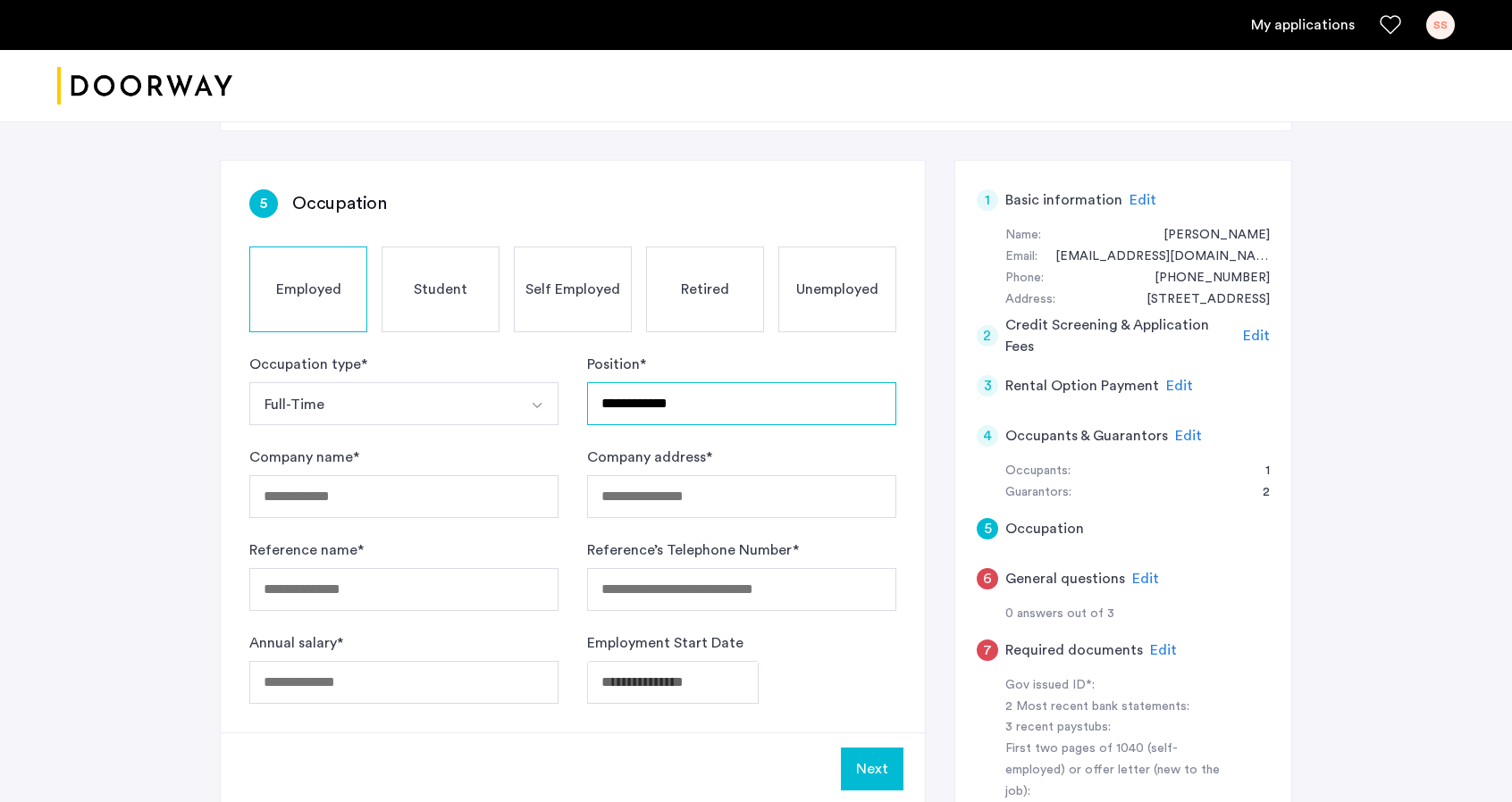
scroll to position [89, 0]
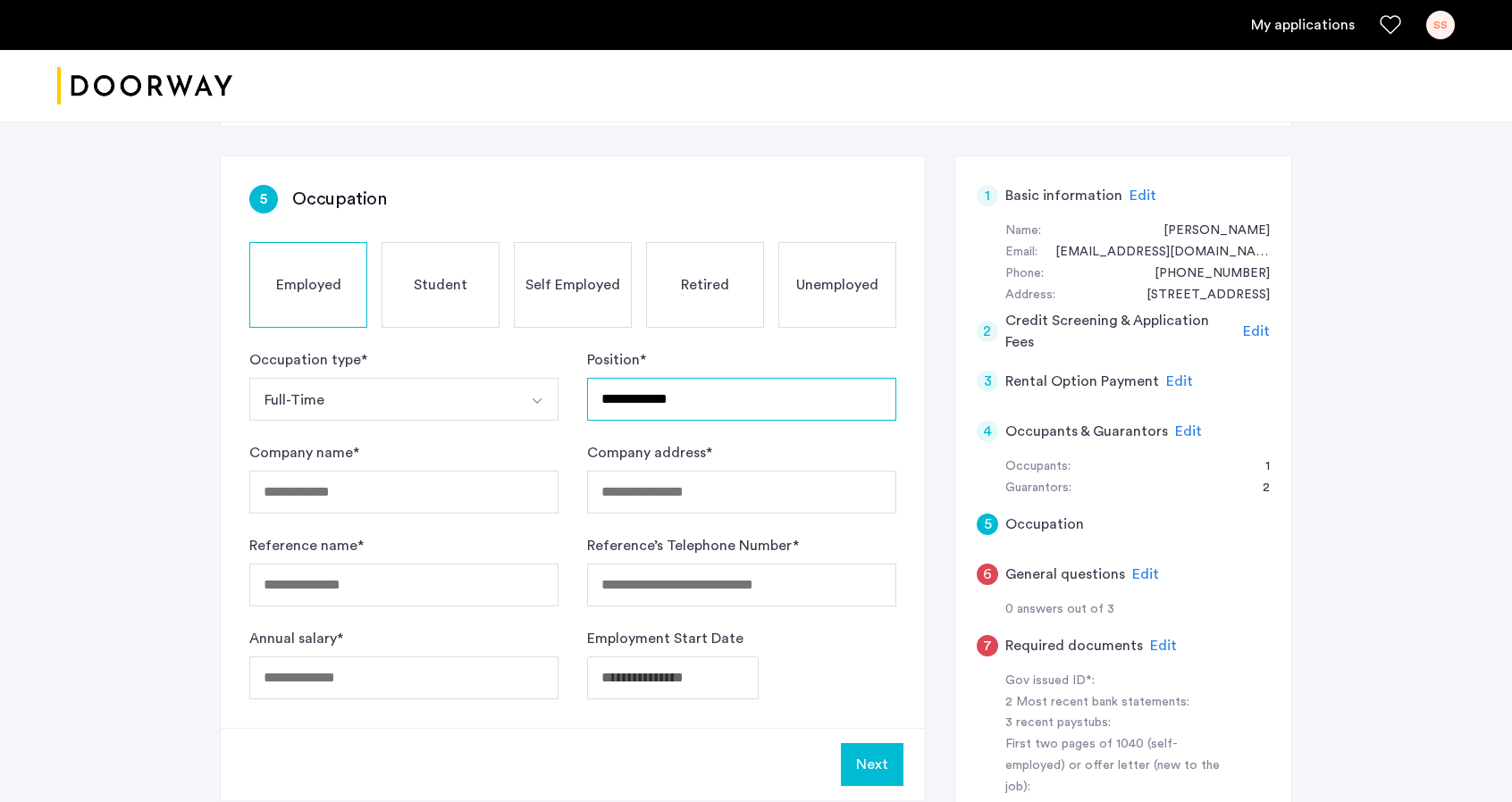
type input "**********"
click at [357, 490] on input "Company name *" at bounding box center [404, 491] width 309 height 43
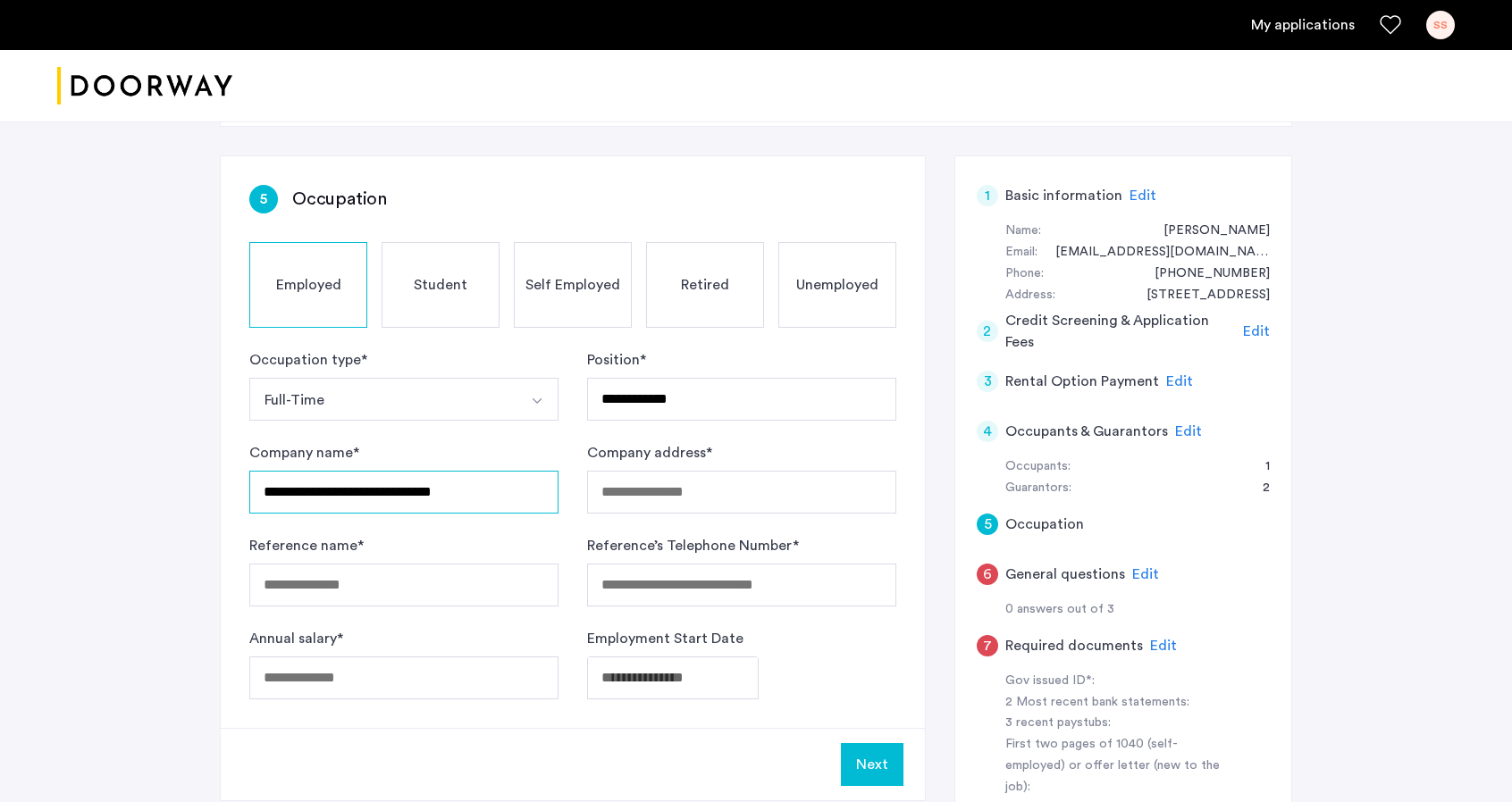
type input "**********"
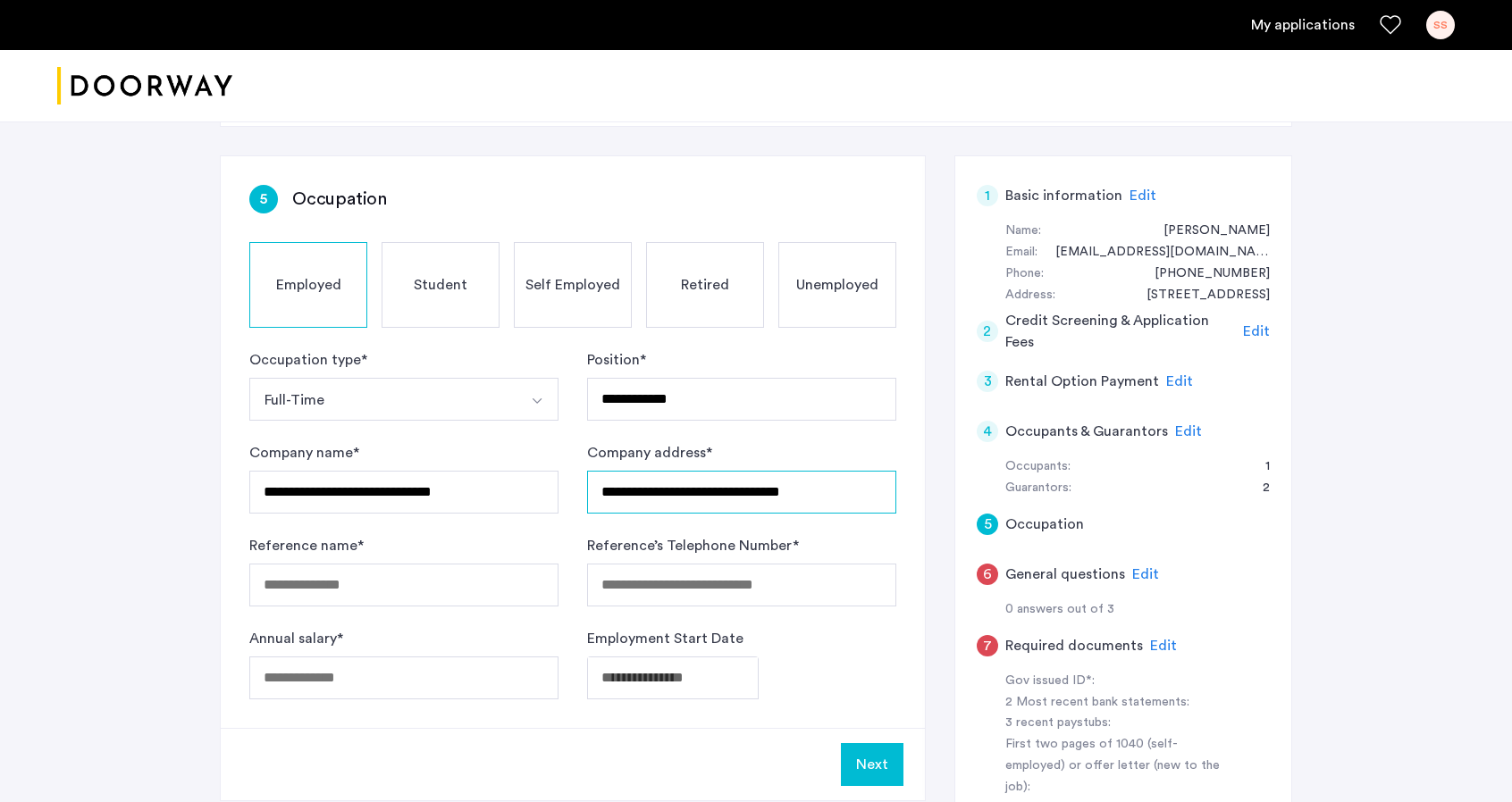
type input "**********"
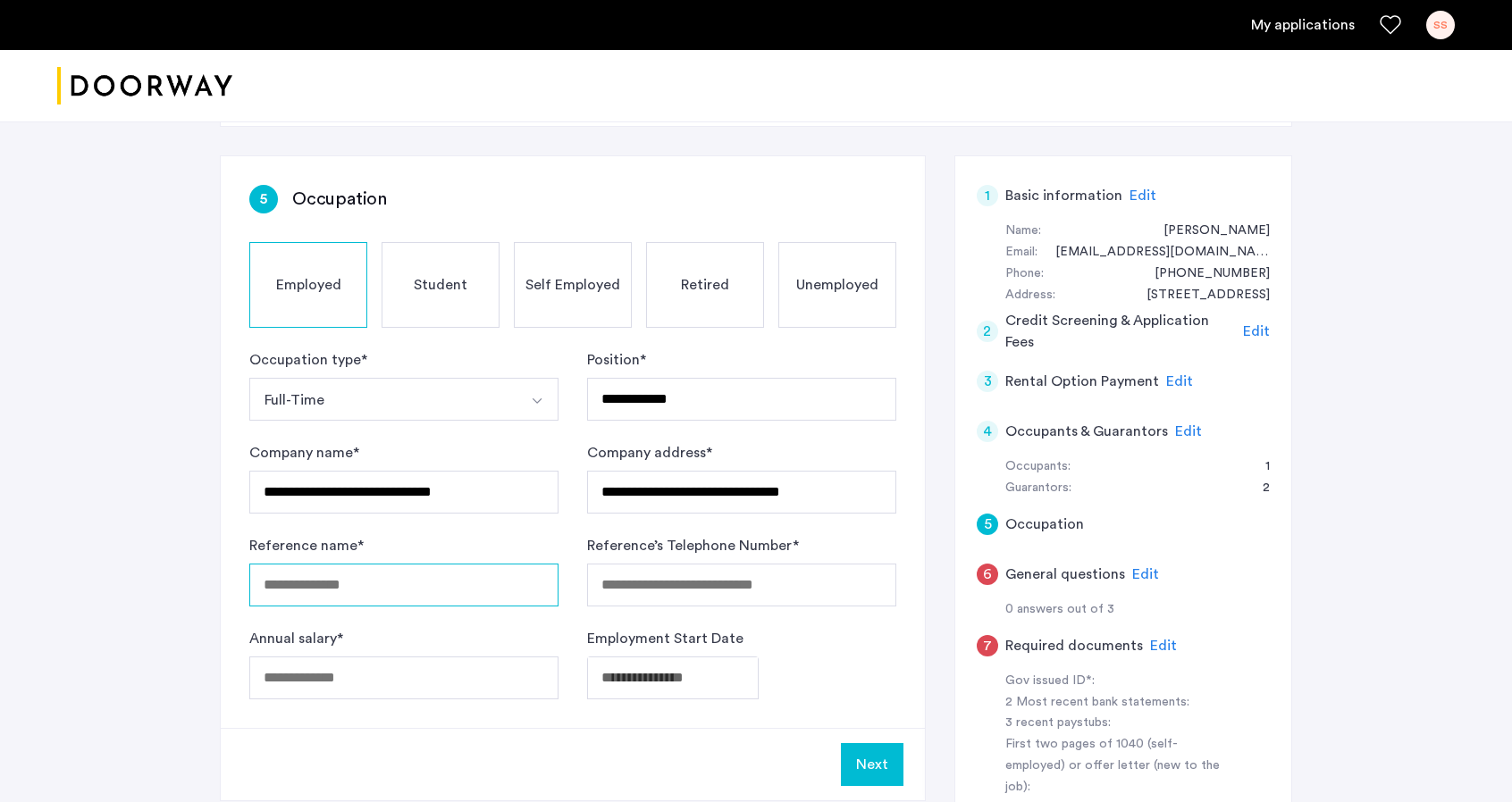
click at [329, 596] on input "Reference name *" at bounding box center [404, 584] width 309 height 43
type input "**********"
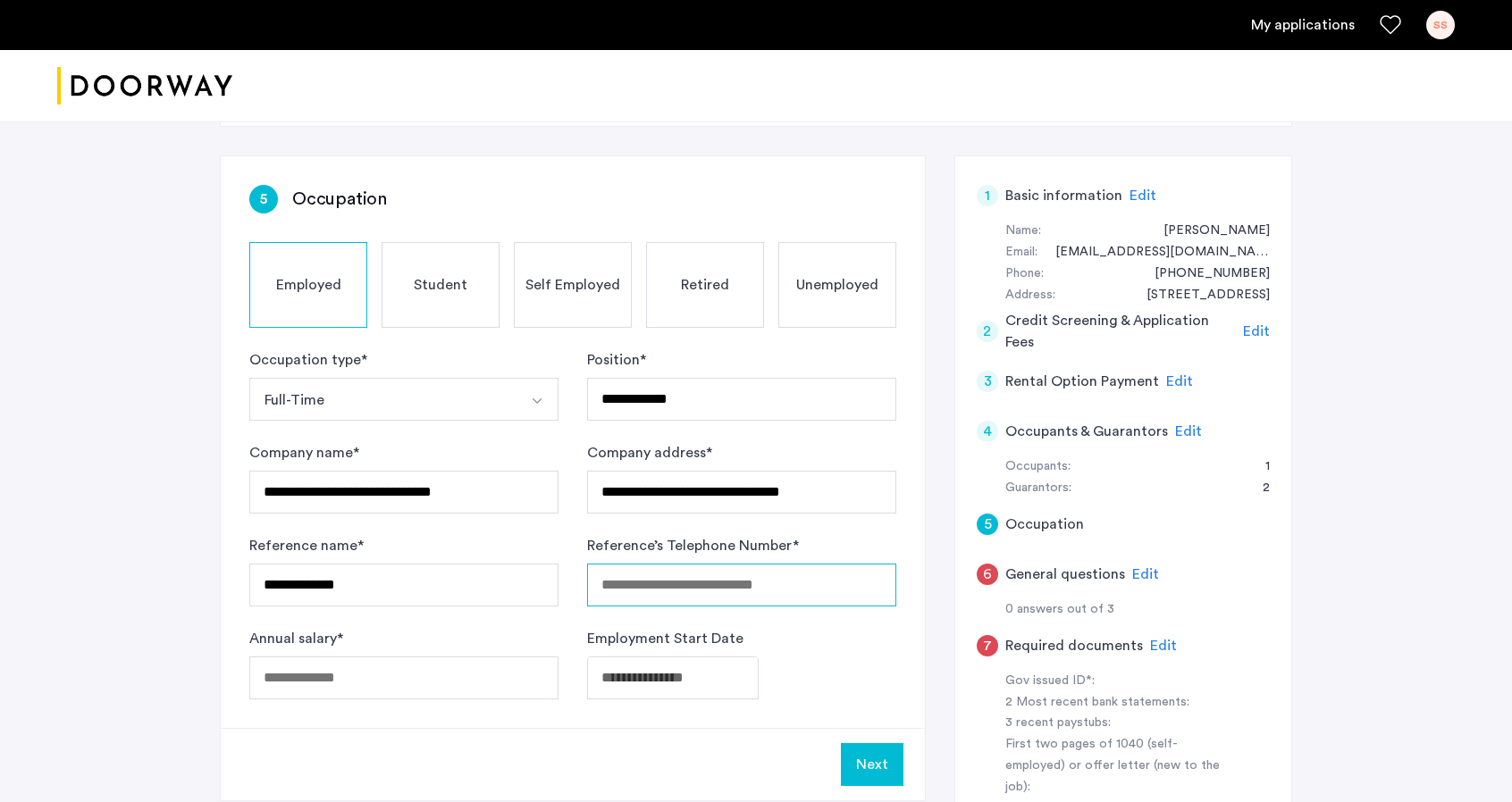
type input "*"
type input "**********"
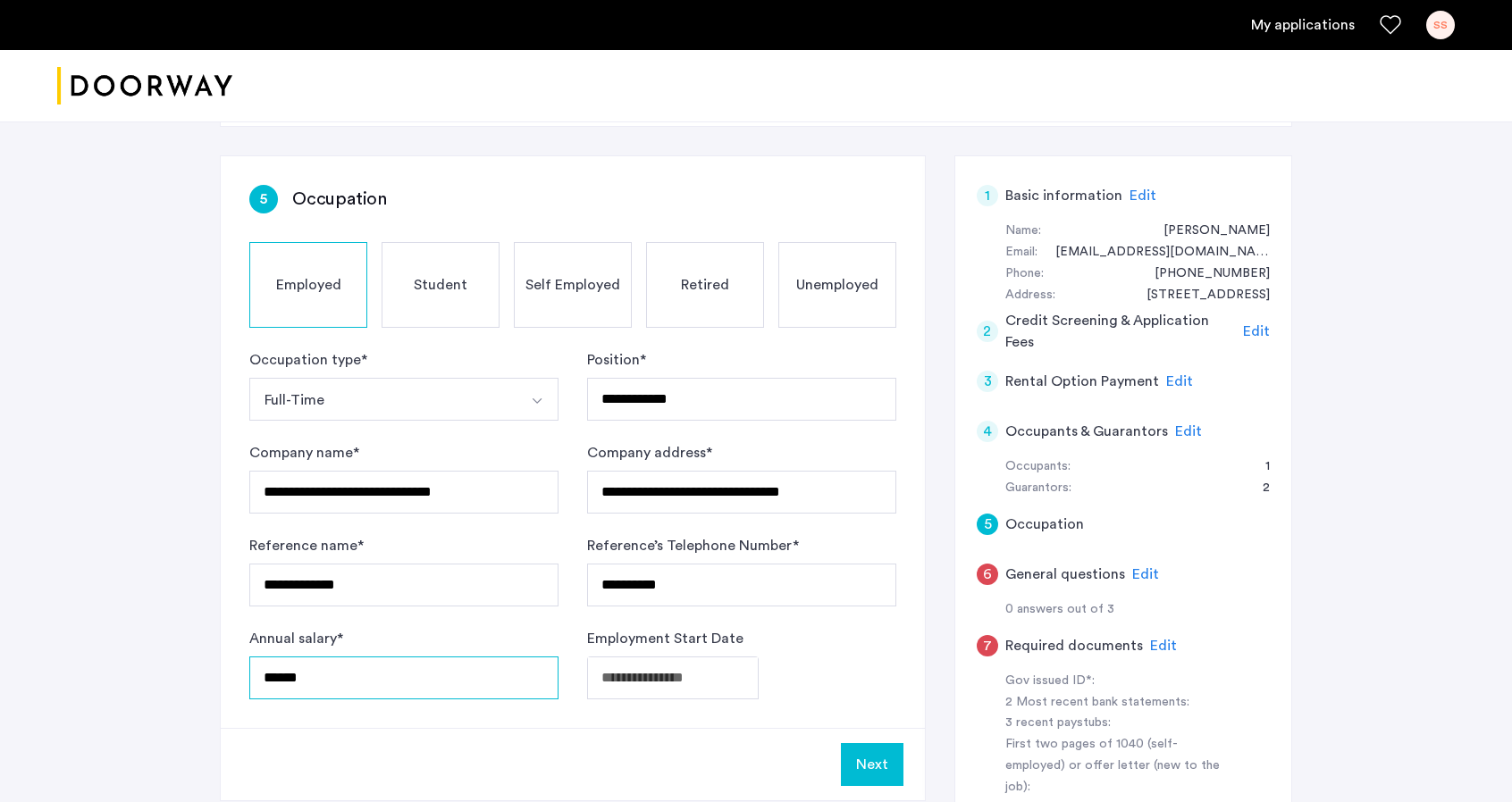
type input "******"
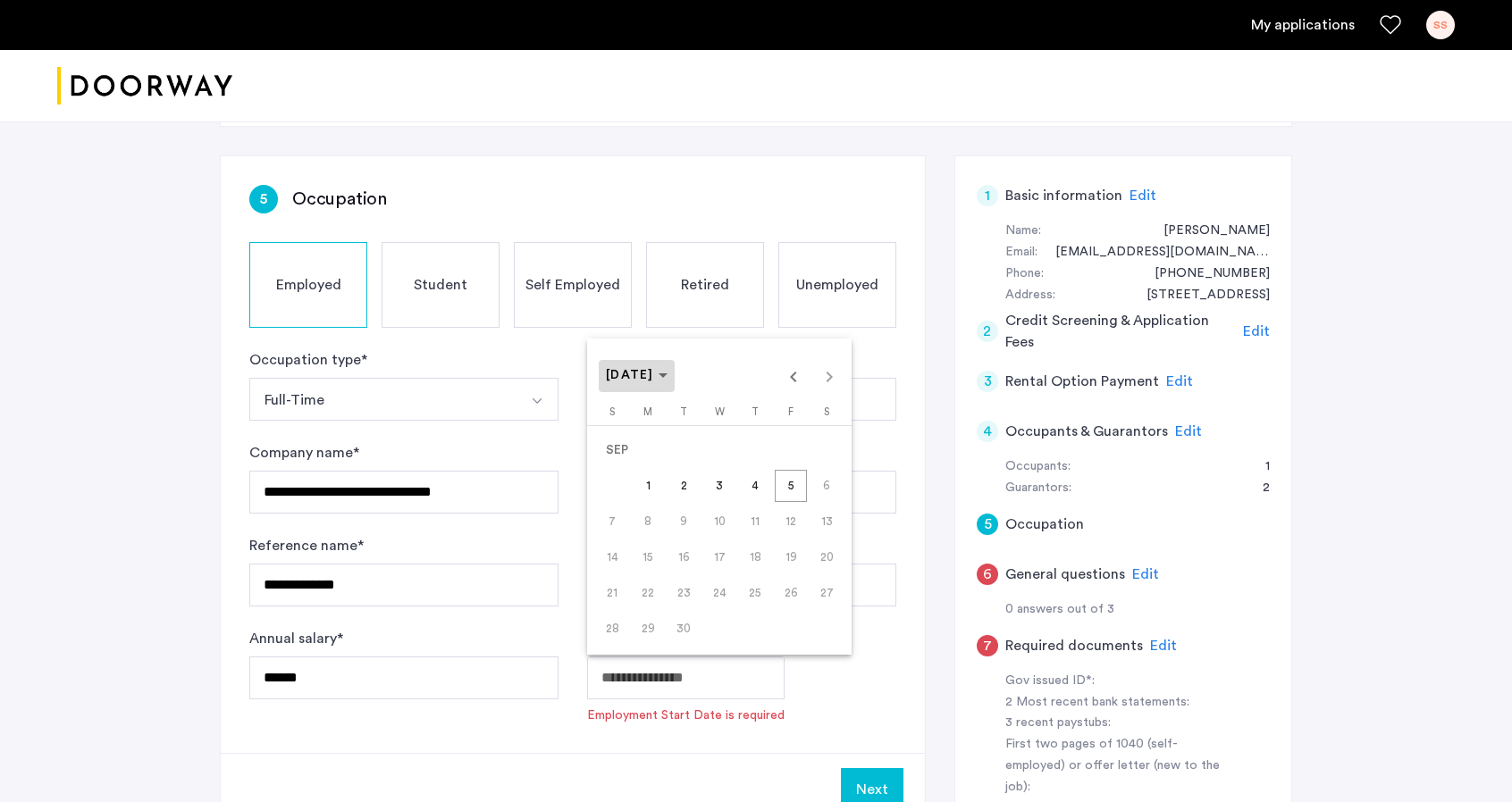
click at [668, 373] on span "[DATE]" at bounding box center [636, 375] width 62 height 15
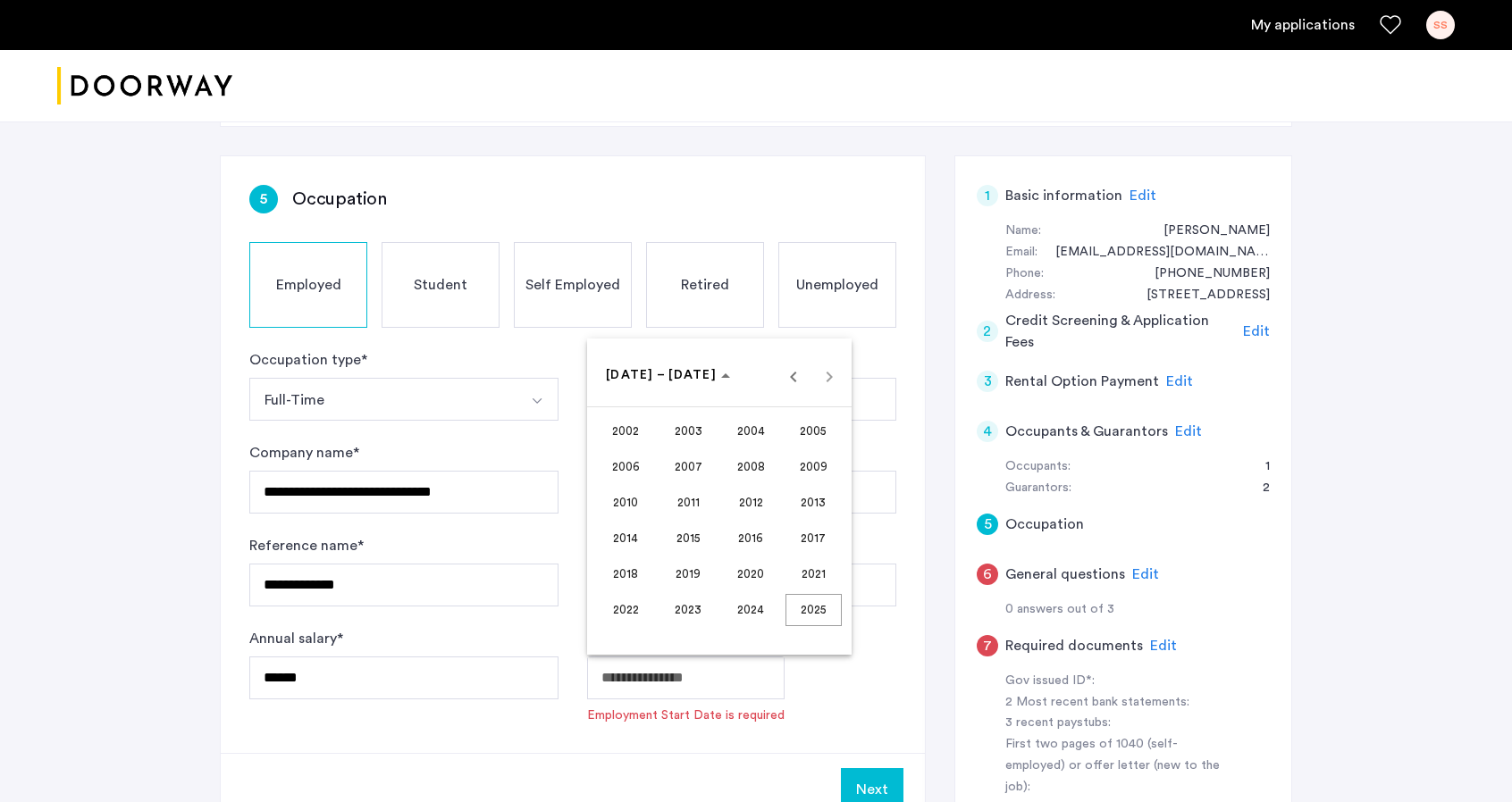
click at [695, 434] on span "2003" at bounding box center [688, 431] width 56 height 32
click at [808, 500] on span "AUG" at bounding box center [813, 502] width 56 height 32
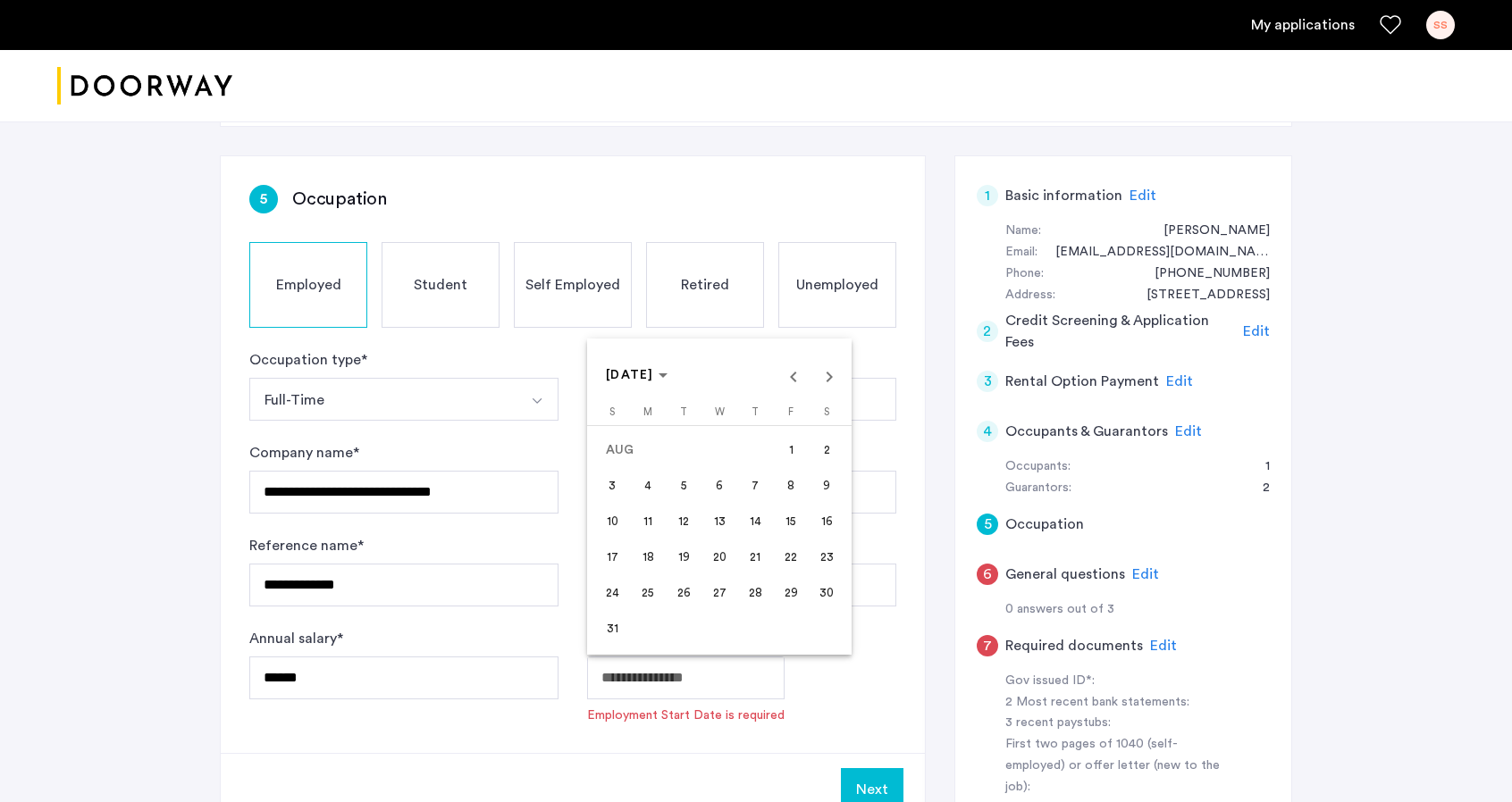
click at [726, 597] on span "27" at bounding box center [719, 593] width 32 height 32
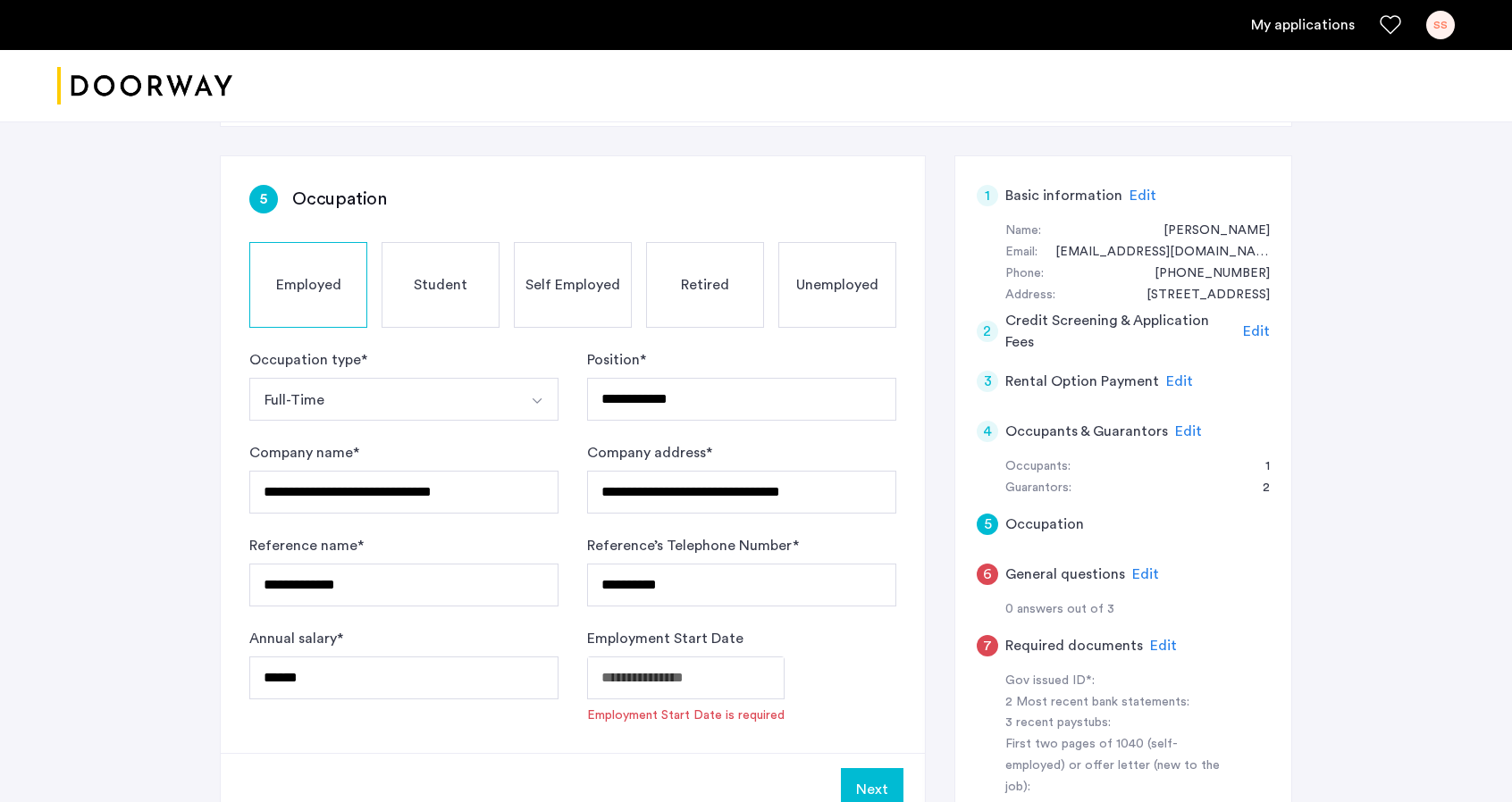
type input "**********"
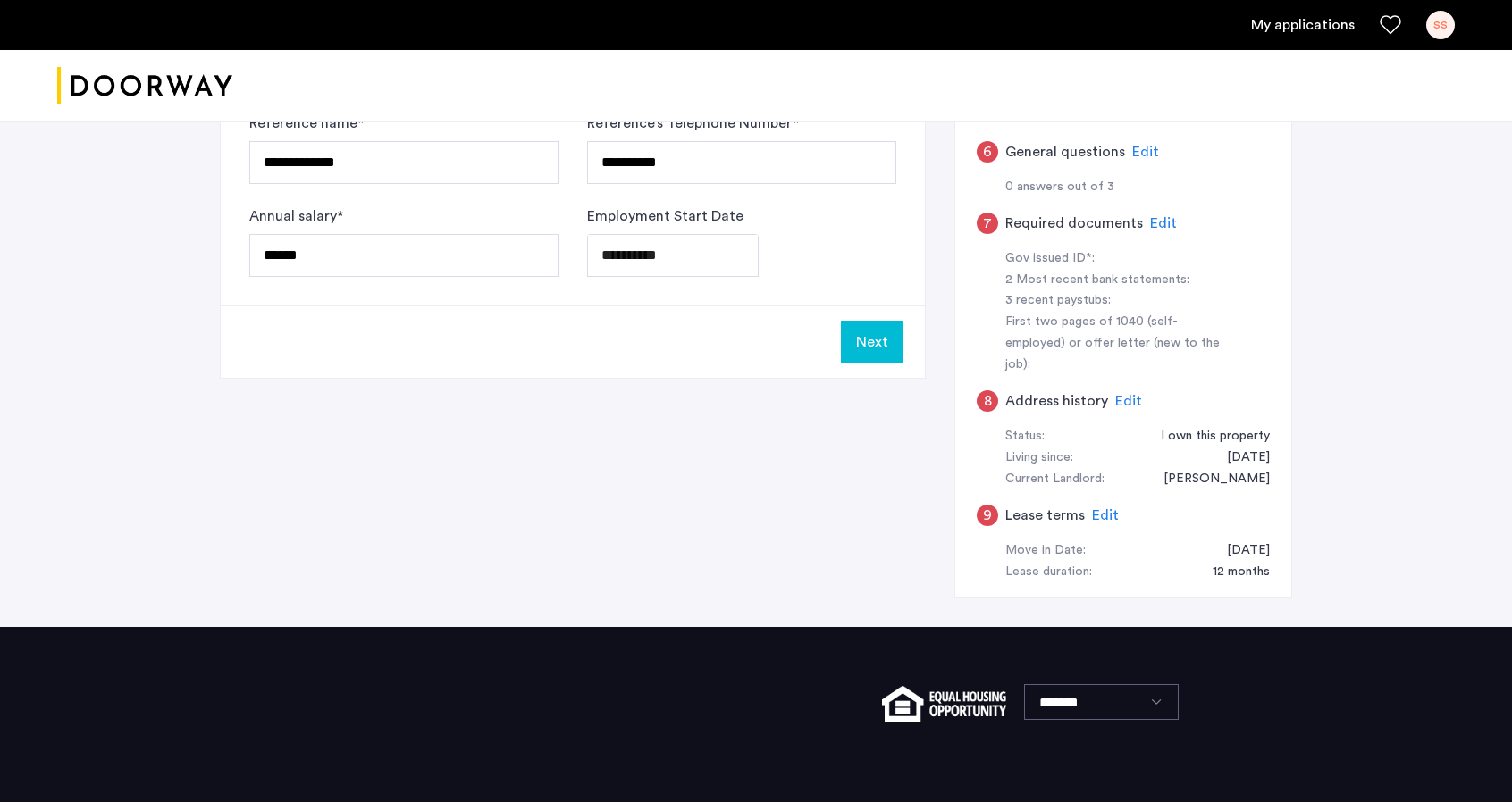
scroll to position [447, 0]
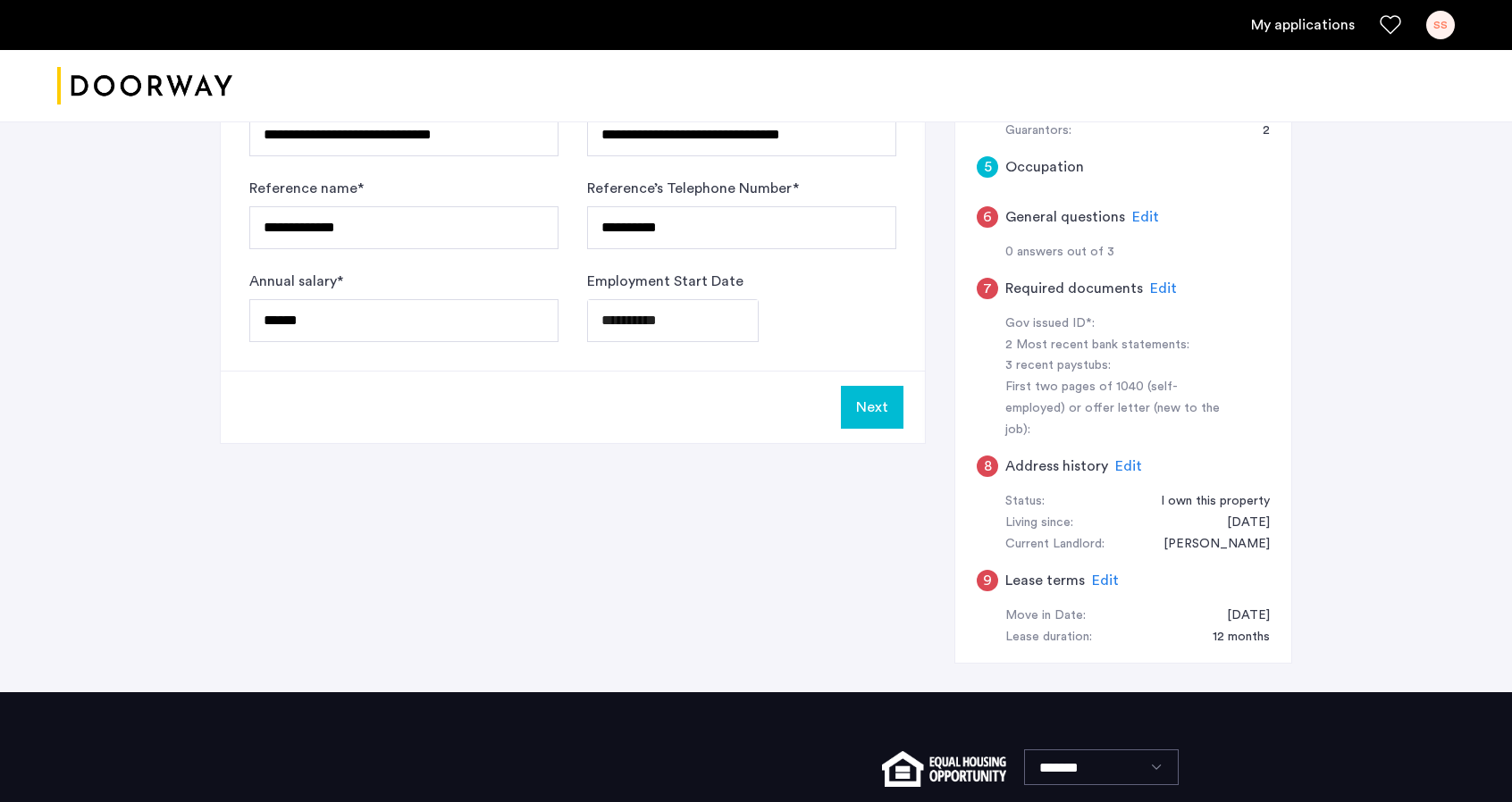
click at [876, 405] on button "Next" at bounding box center [873, 407] width 63 height 43
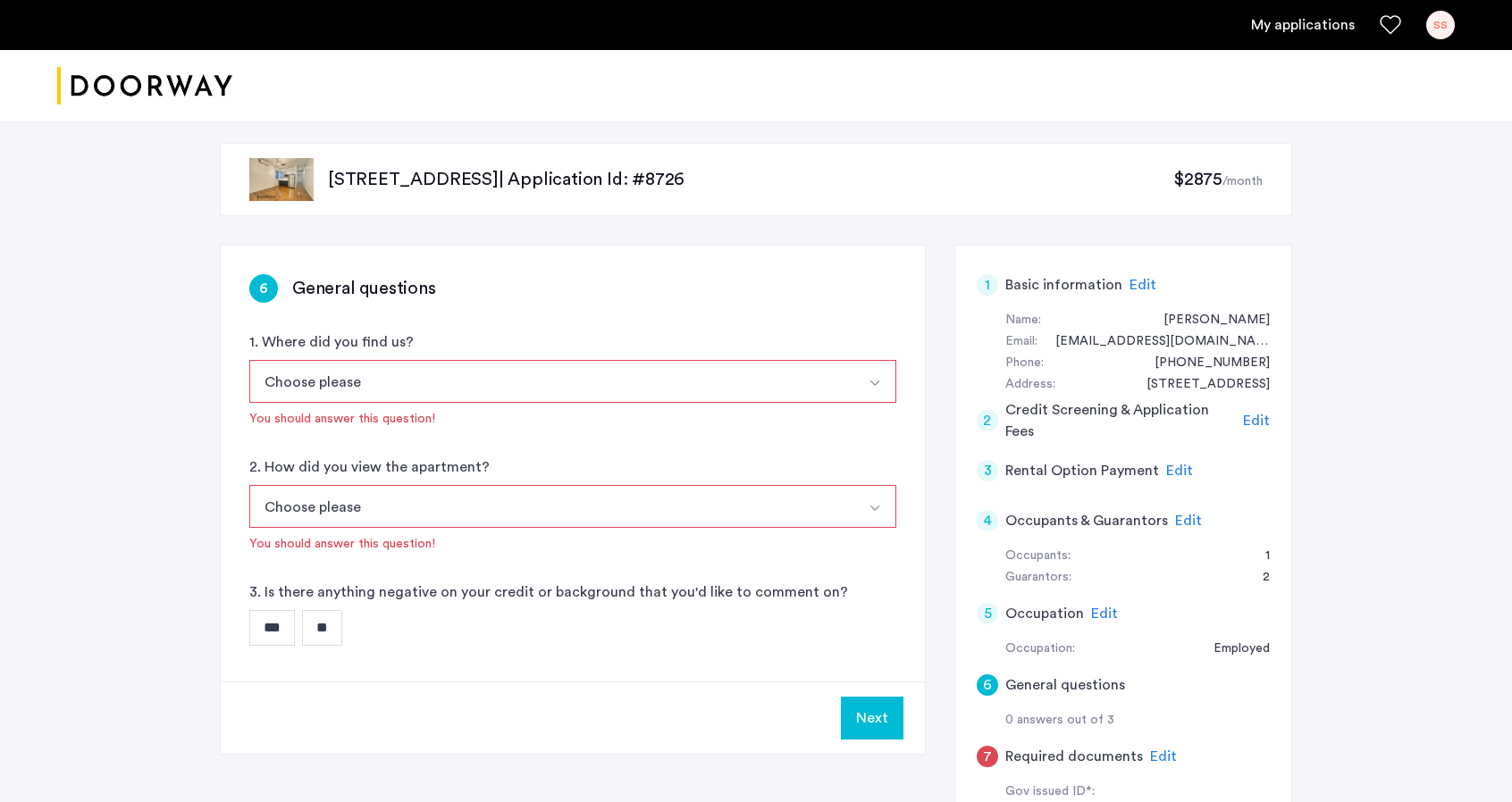
click at [331, 377] on button "Choose please" at bounding box center [552, 381] width 605 height 43
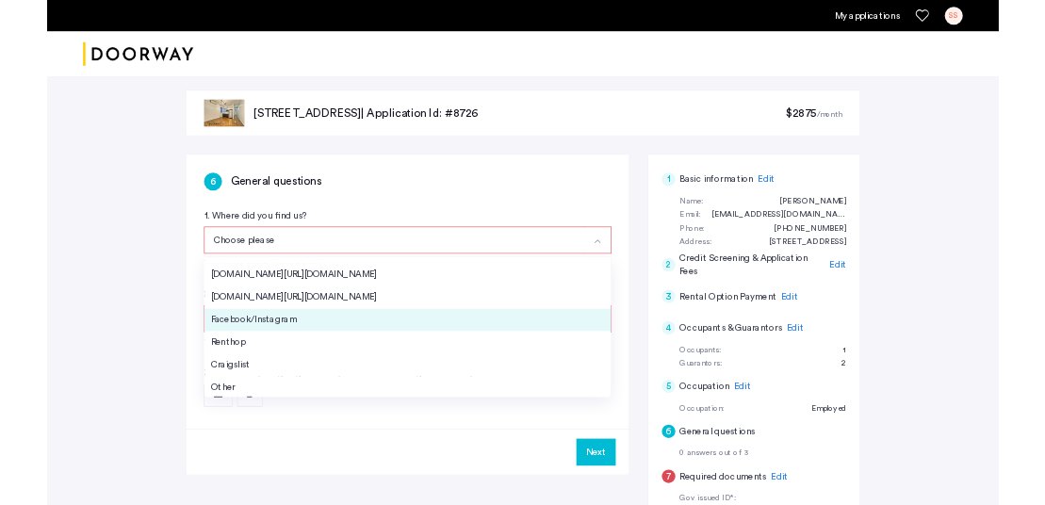
scroll to position [29, 0]
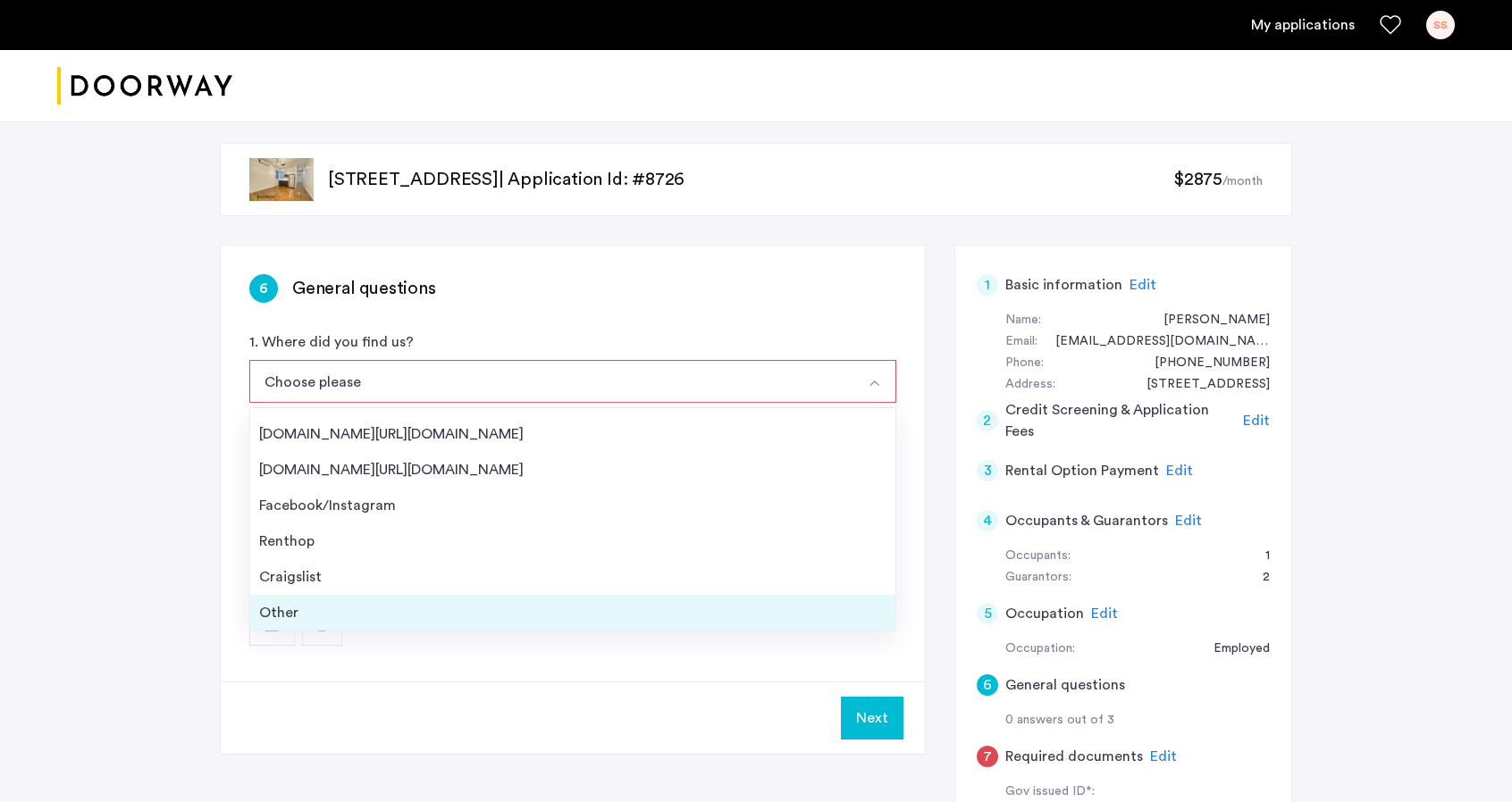
click at [332, 619] on div "Other" at bounding box center [572, 612] width 627 height 22
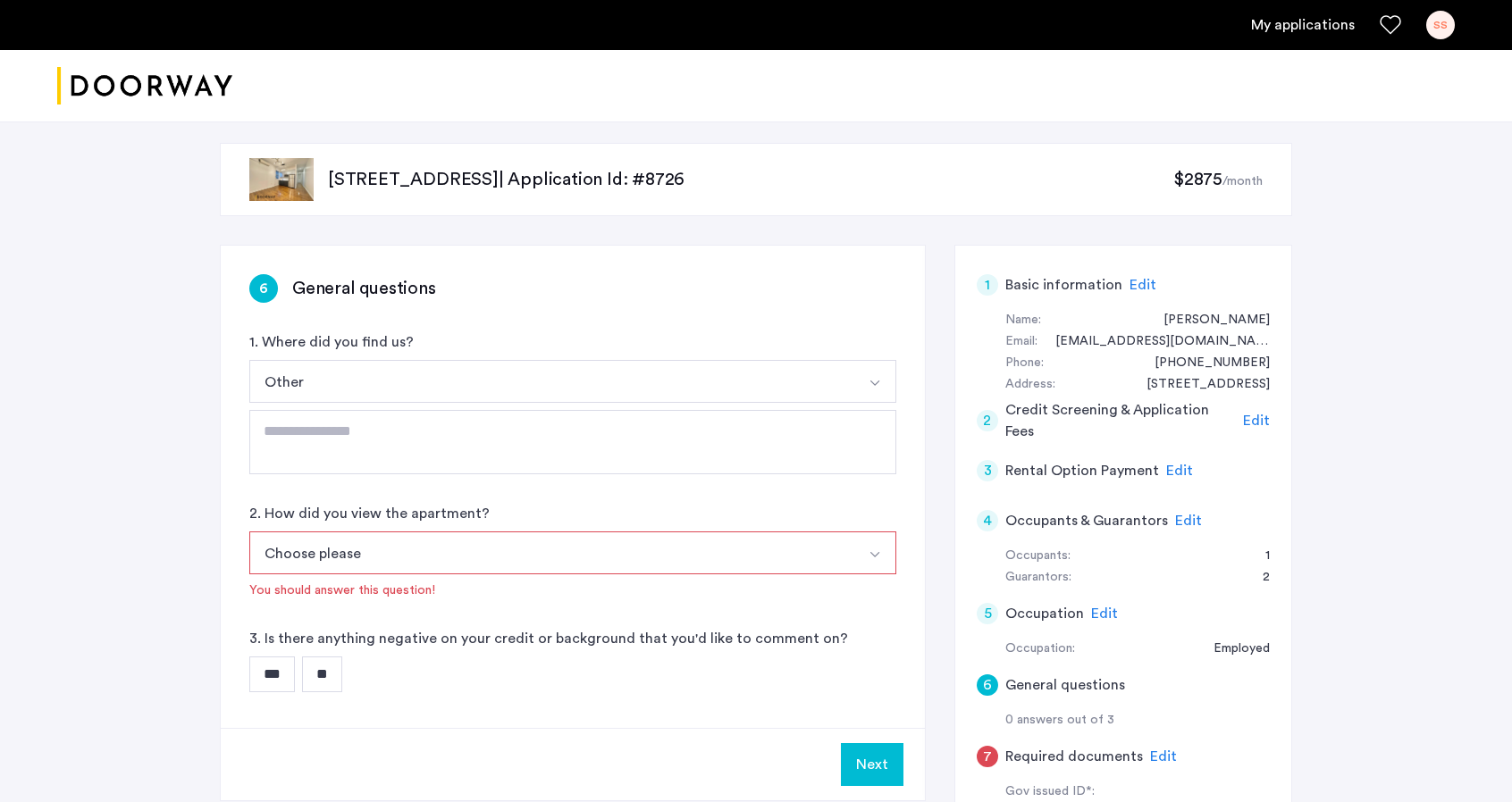
click at [338, 560] on button "Choose please" at bounding box center [552, 553] width 605 height 43
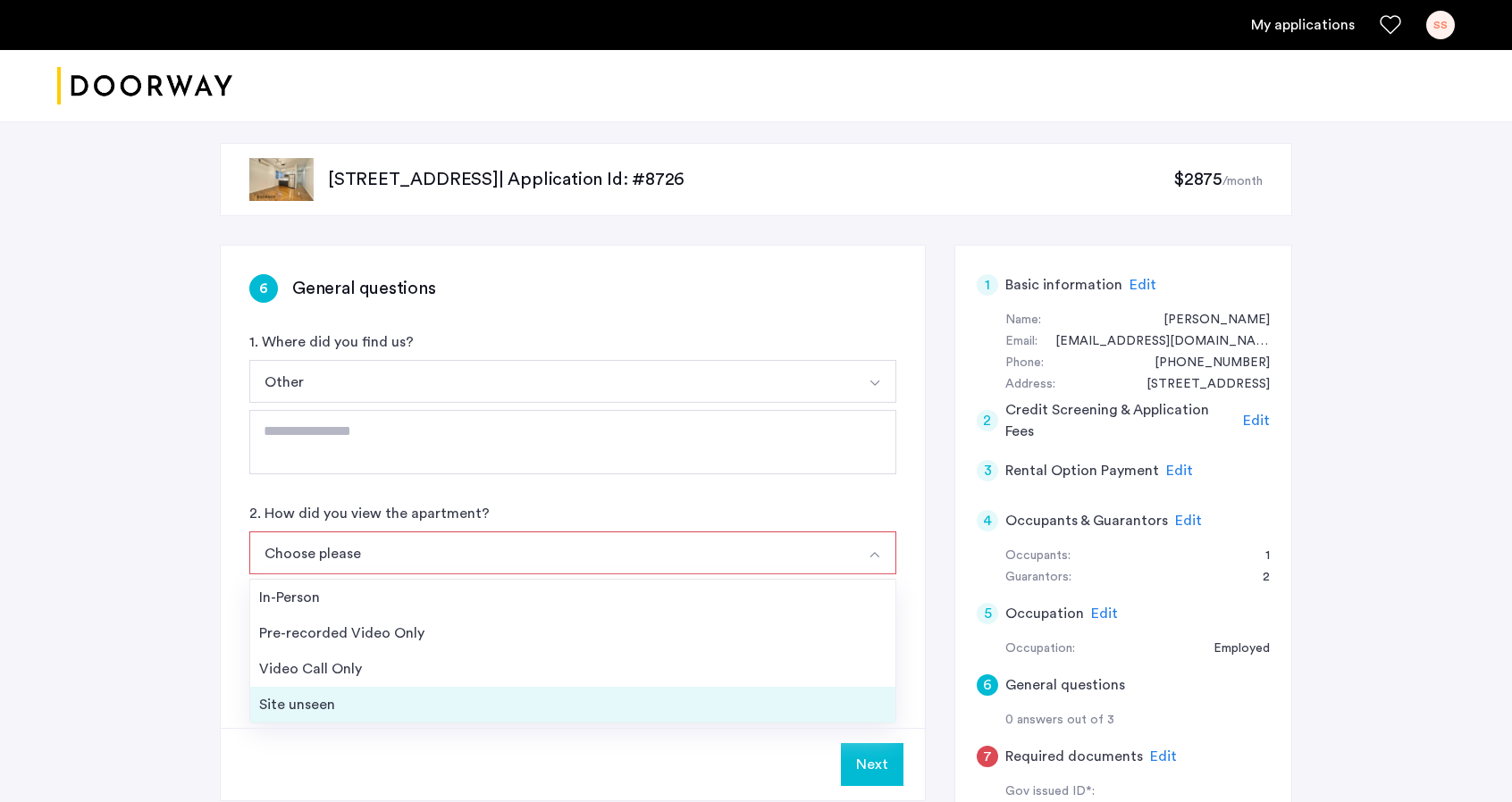
click at [373, 694] on div "Site unseen" at bounding box center [572, 704] width 627 height 22
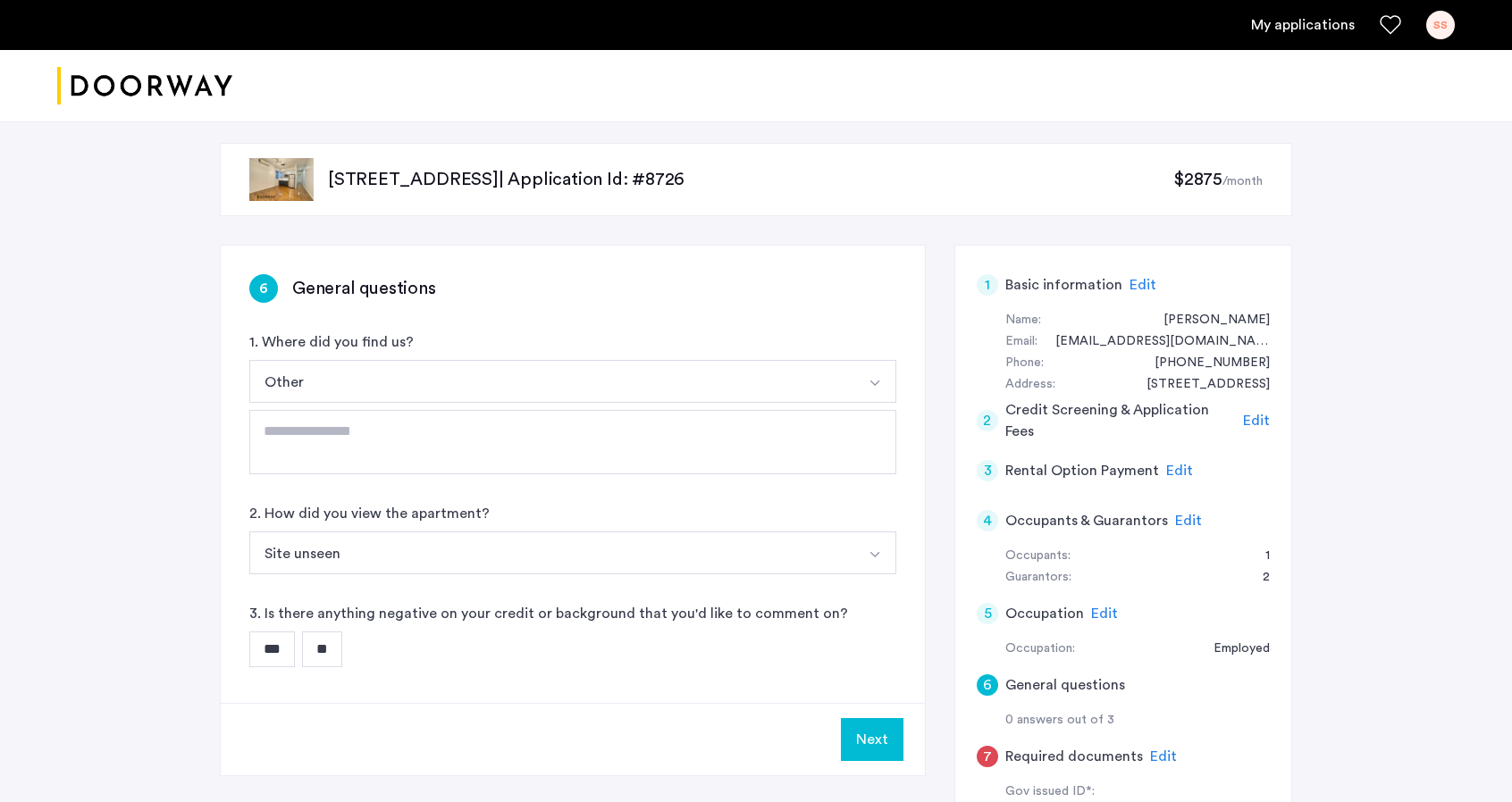
click at [323, 649] on input "**" at bounding box center [322, 649] width 40 height 36
click at [858, 733] on button "Next" at bounding box center [873, 738] width 63 height 43
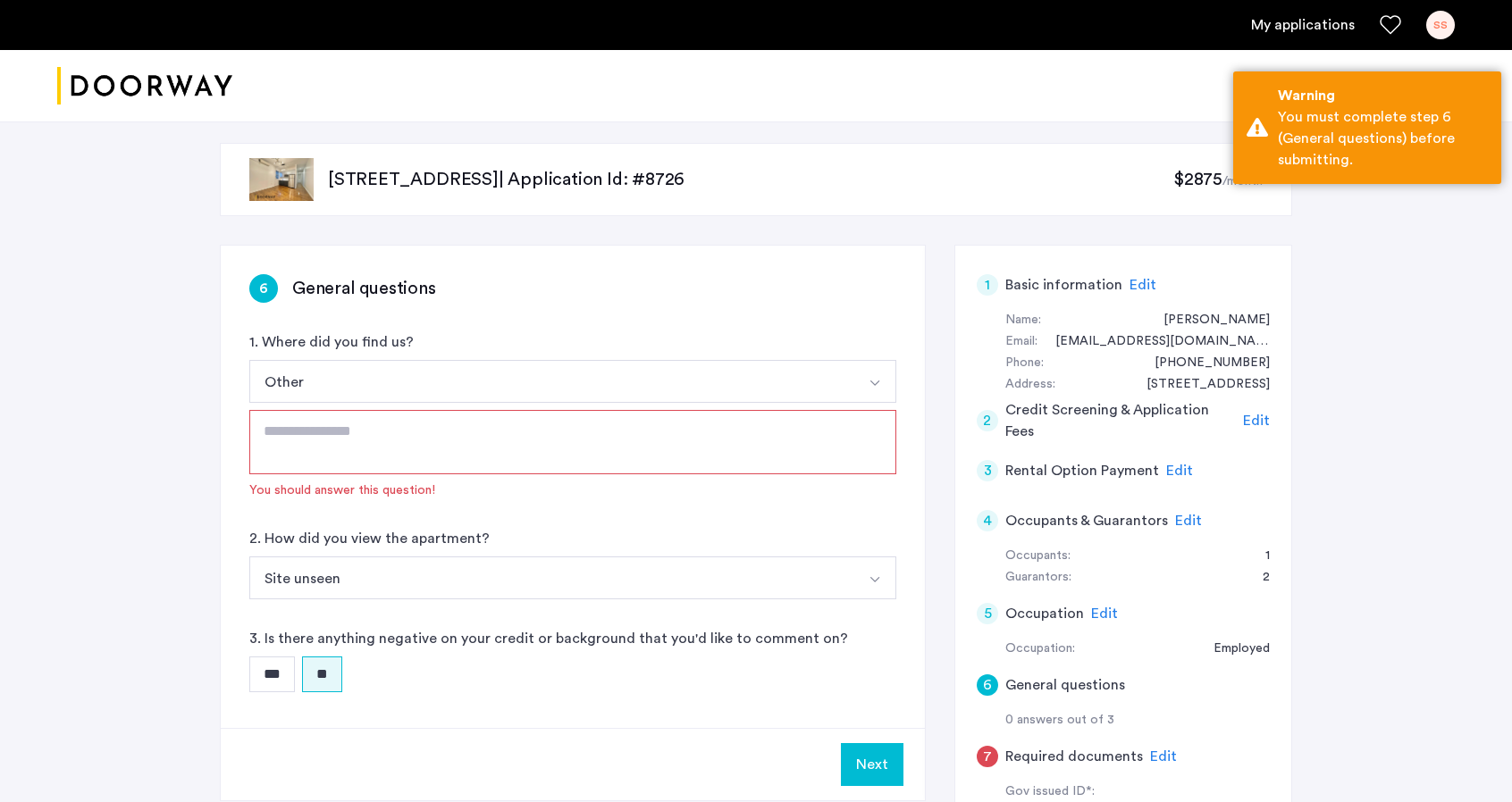
click at [429, 429] on textarea at bounding box center [573, 442] width 647 height 64
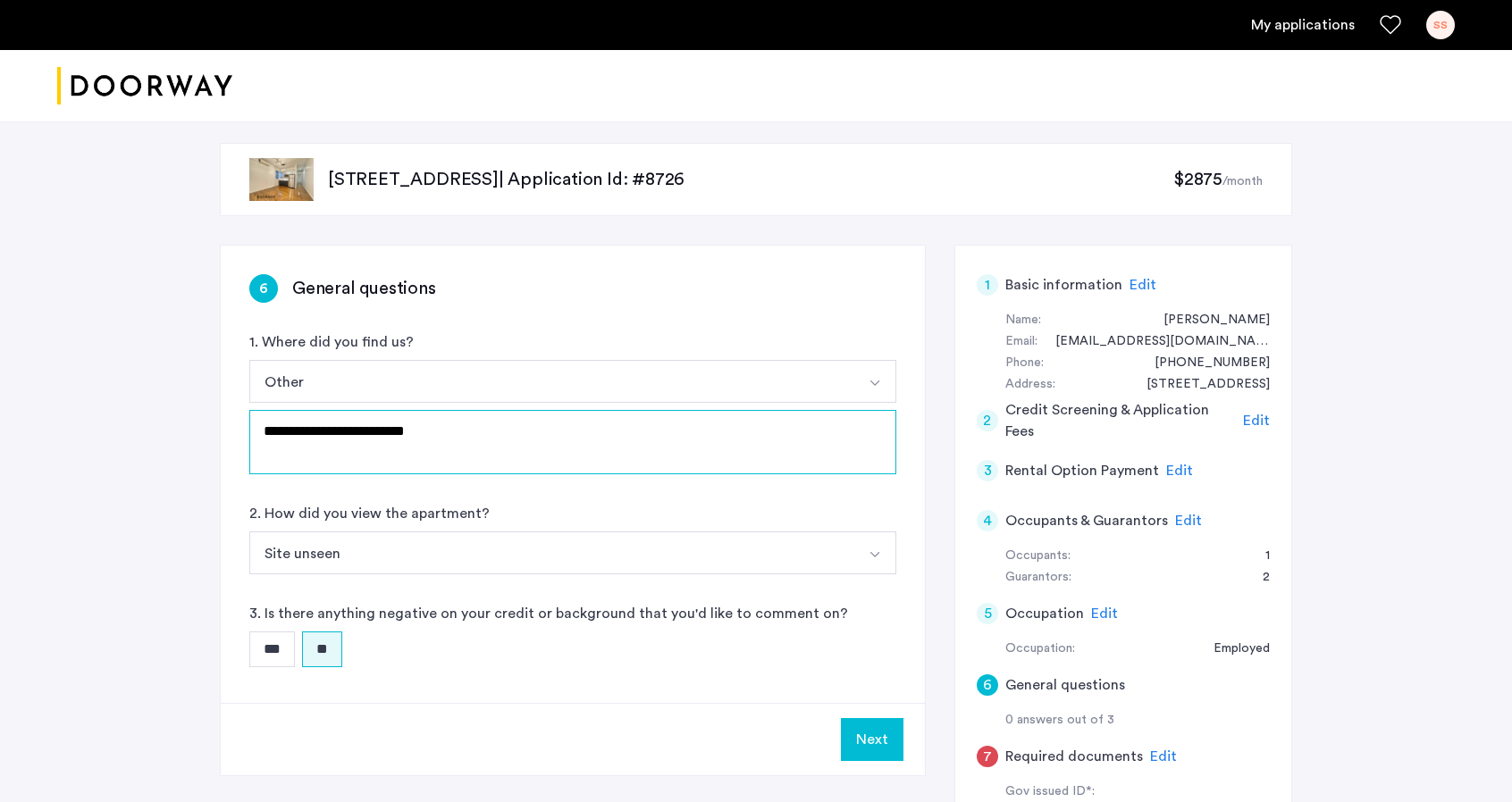
type textarea "**********"
click at [897, 743] on button "Next" at bounding box center [873, 738] width 63 height 43
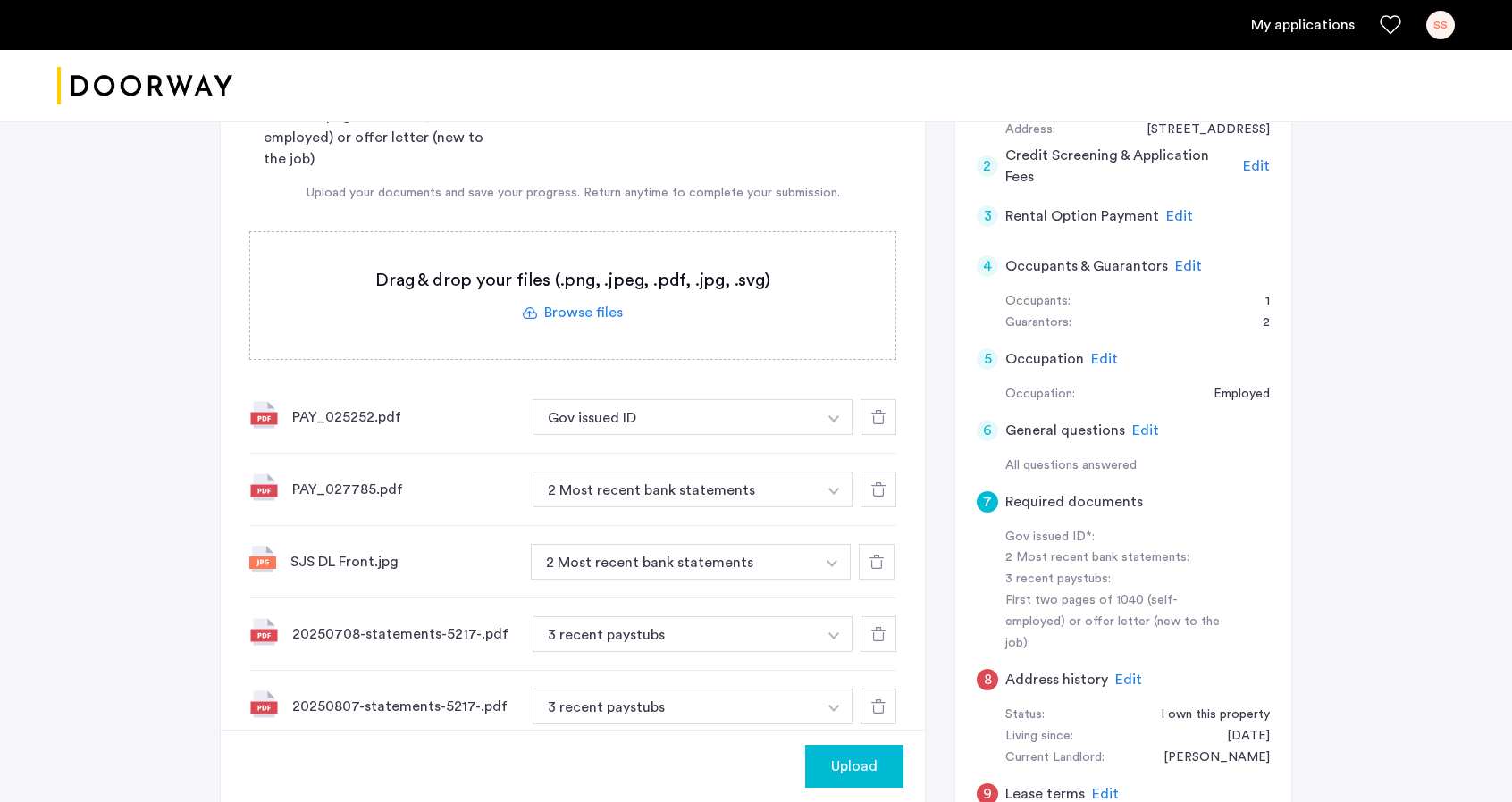
scroll to position [268, 0]
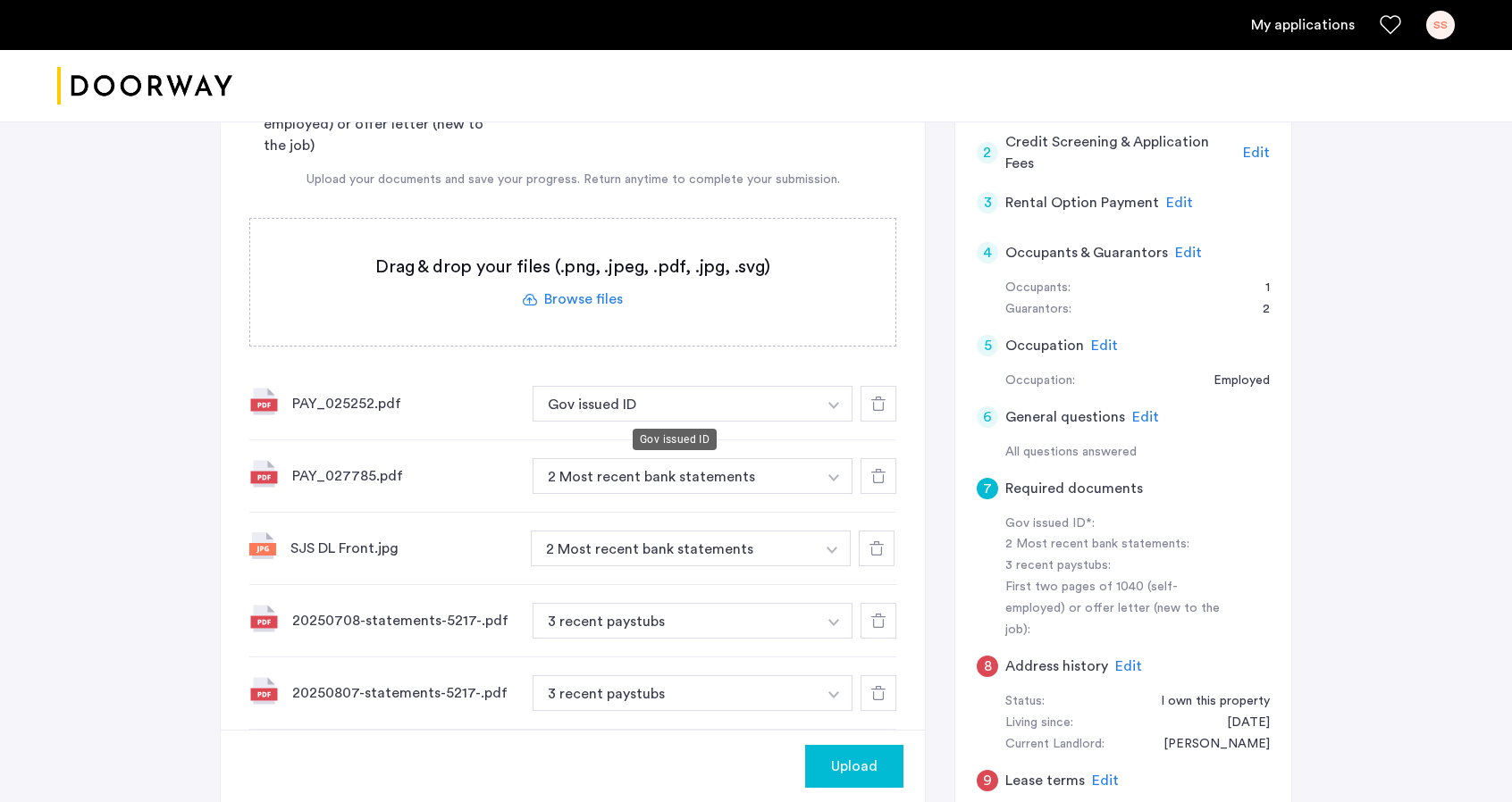
click at [611, 398] on button "Gov issued ID" at bounding box center [674, 404] width 285 height 36
click at [641, 405] on button "Gov issued ID" at bounding box center [674, 404] width 285 height 36
click at [627, 554] on button "2 Most recent bank statements" at bounding box center [673, 549] width 285 height 36
click at [833, 555] on button "button" at bounding box center [832, 549] width 37 height 36
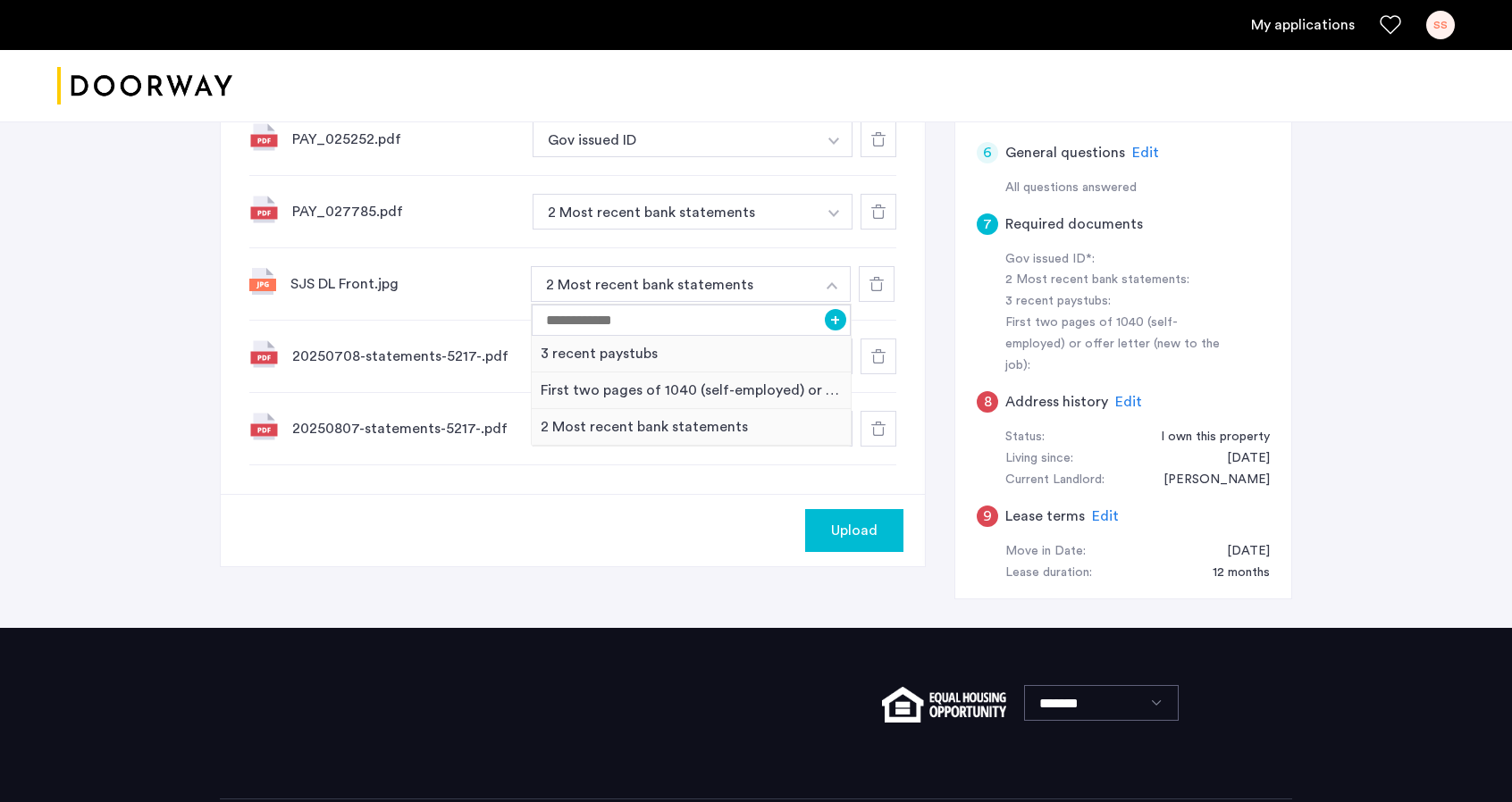
scroll to position [536, 0]
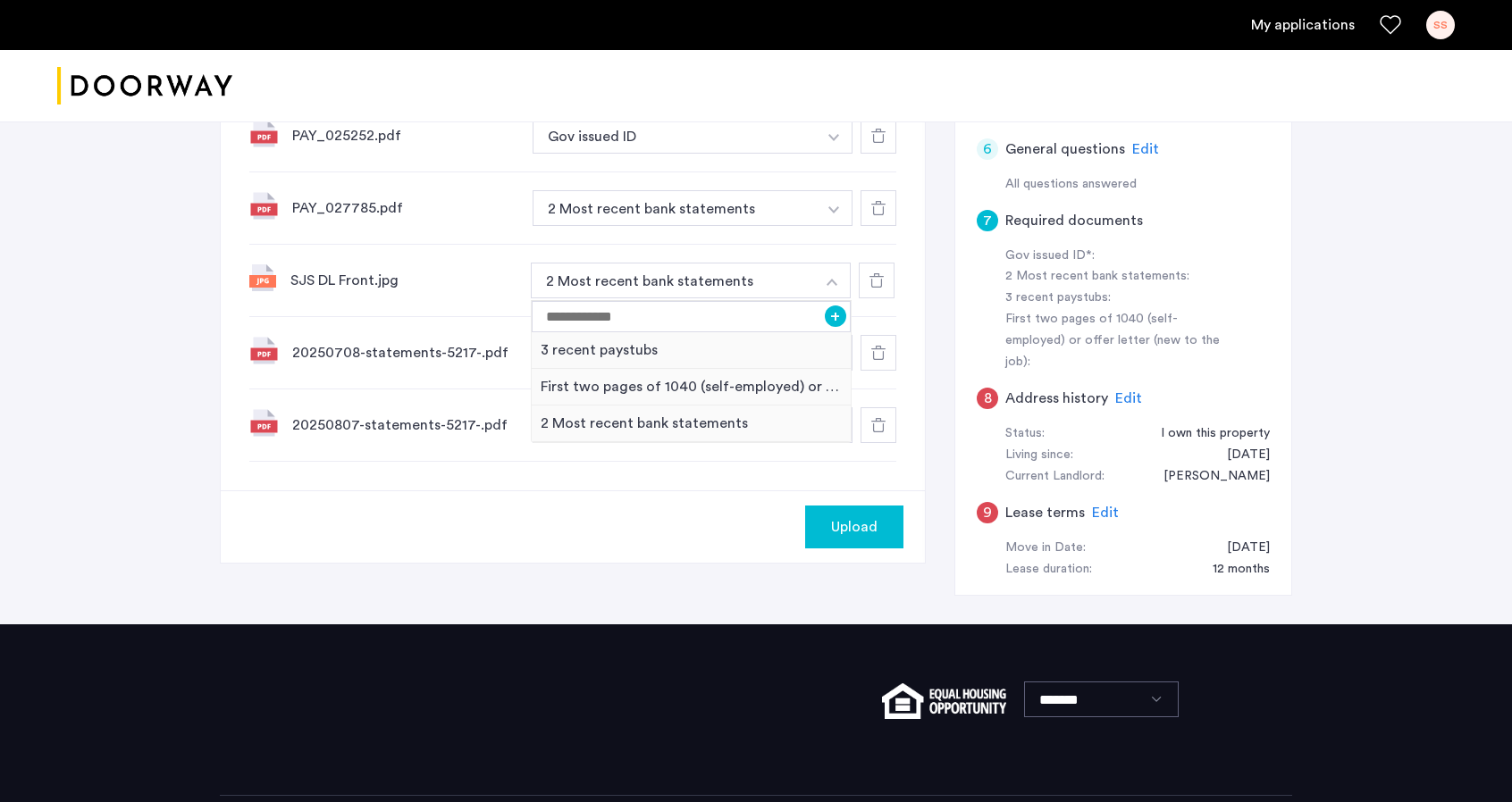
drag, startPoint x: 656, startPoint y: 153, endPoint x: 780, endPoint y: 151, distance: 124.0
click at [664, 152] on div "PAY_025252.pdf Gov issued ID + 3 recent paystubs First two pages of 1040 (self-…" at bounding box center [573, 137] width 647 height 72
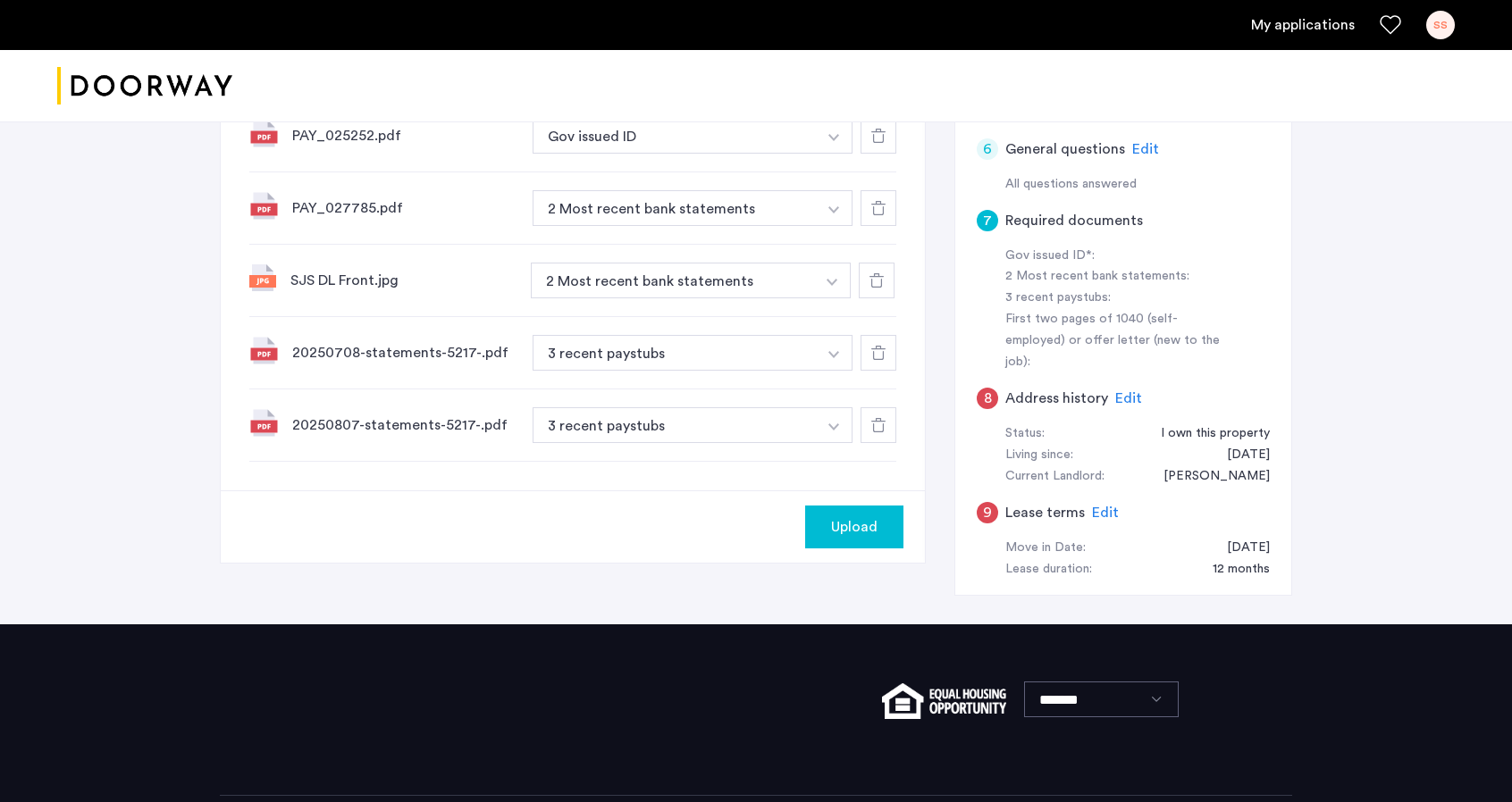
click at [823, 139] on button "button" at bounding box center [834, 136] width 37 height 36
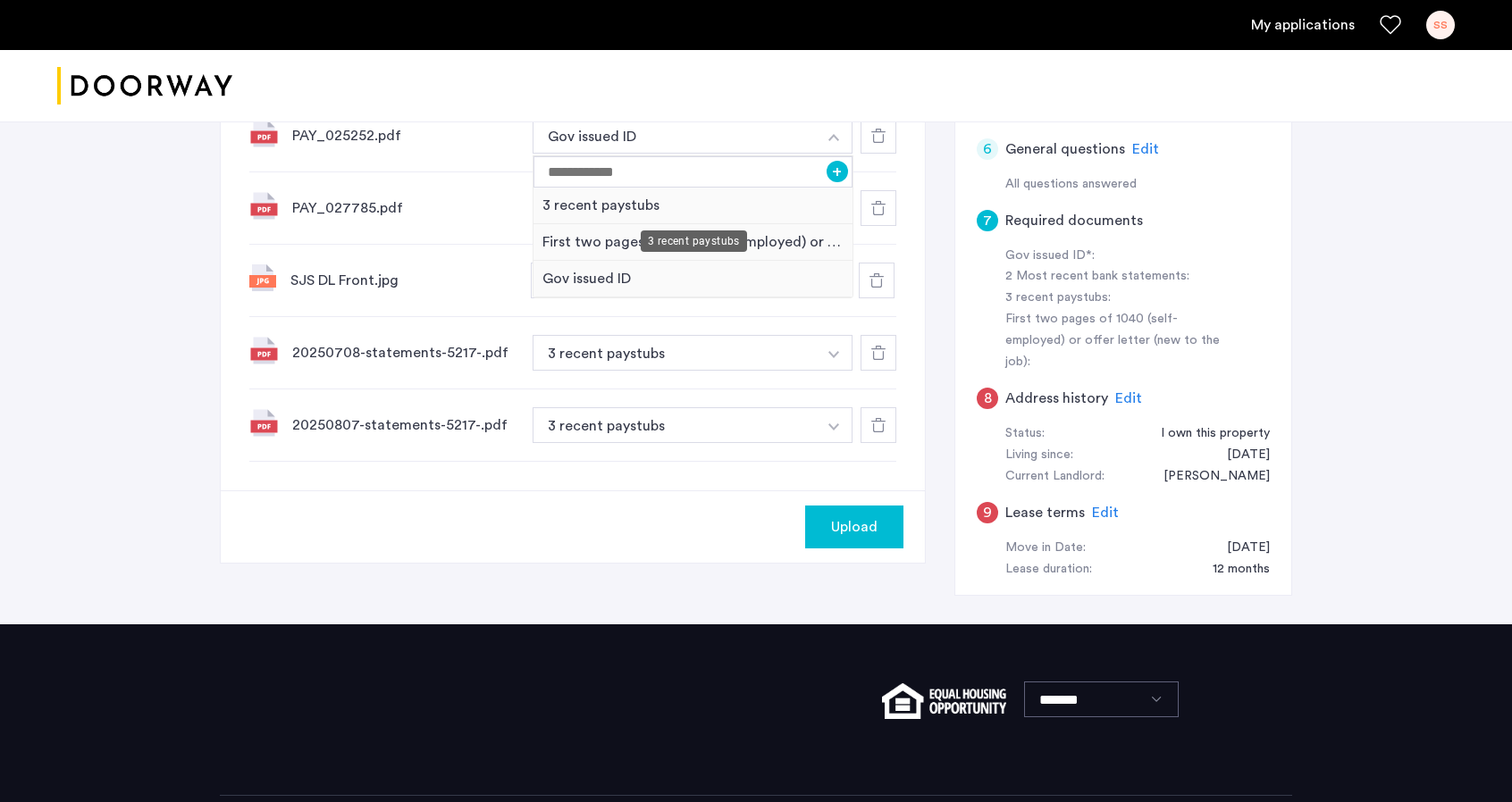
click at [609, 204] on div "3 recent paystubs" at bounding box center [692, 206] width 319 height 37
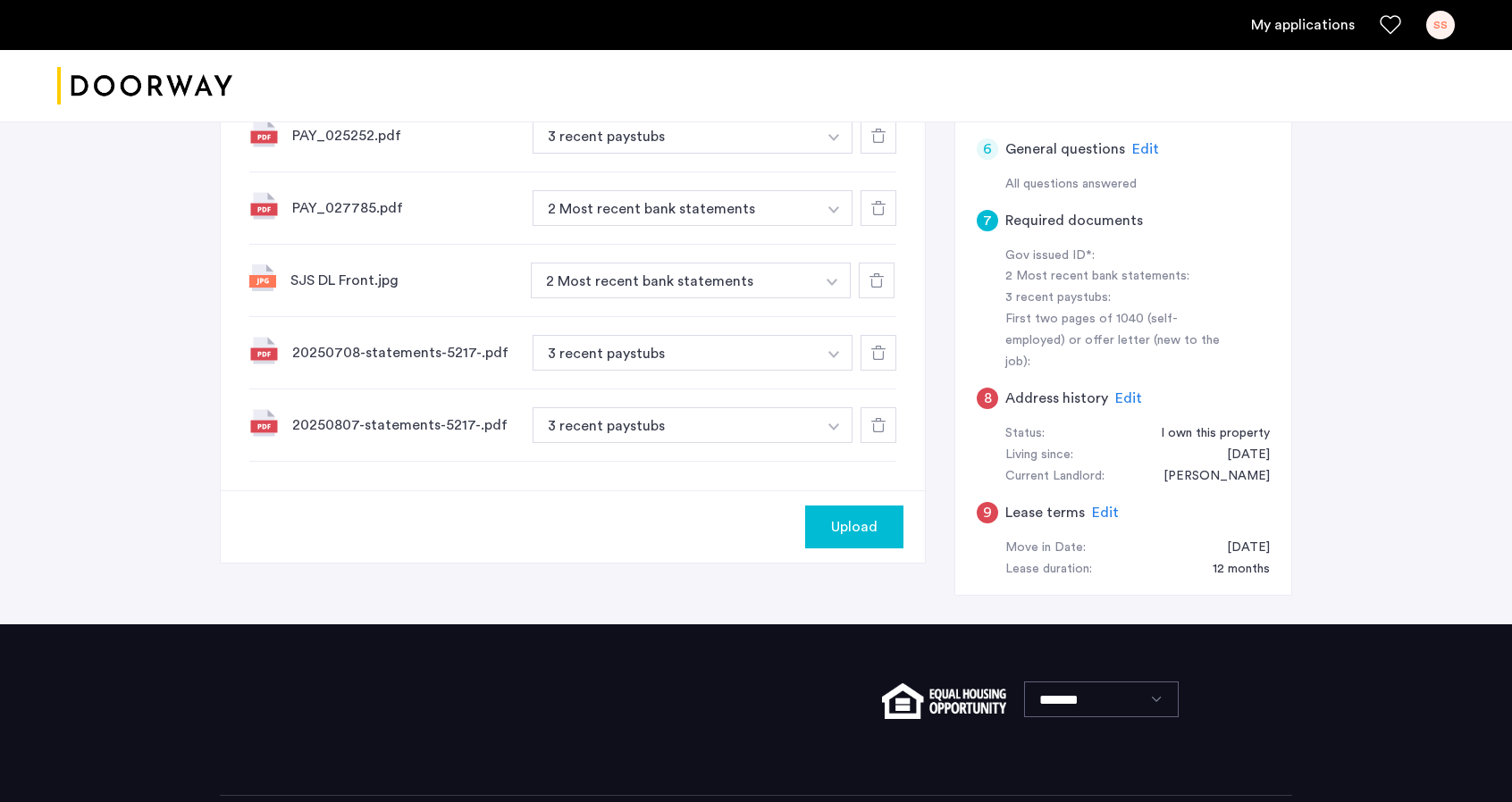
click at [835, 209] on img "button" at bounding box center [833, 210] width 10 height 8
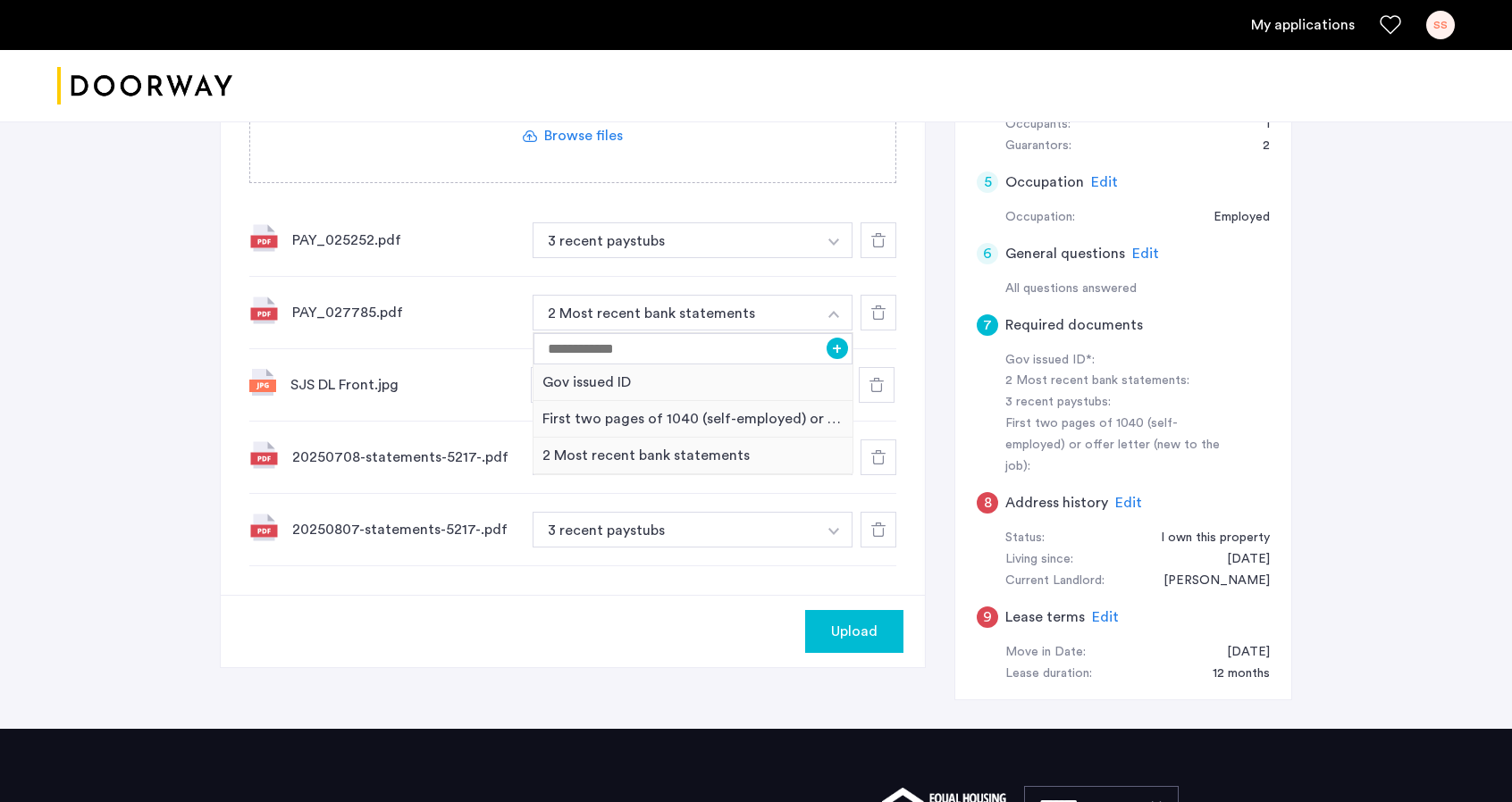
scroll to position [416, 0]
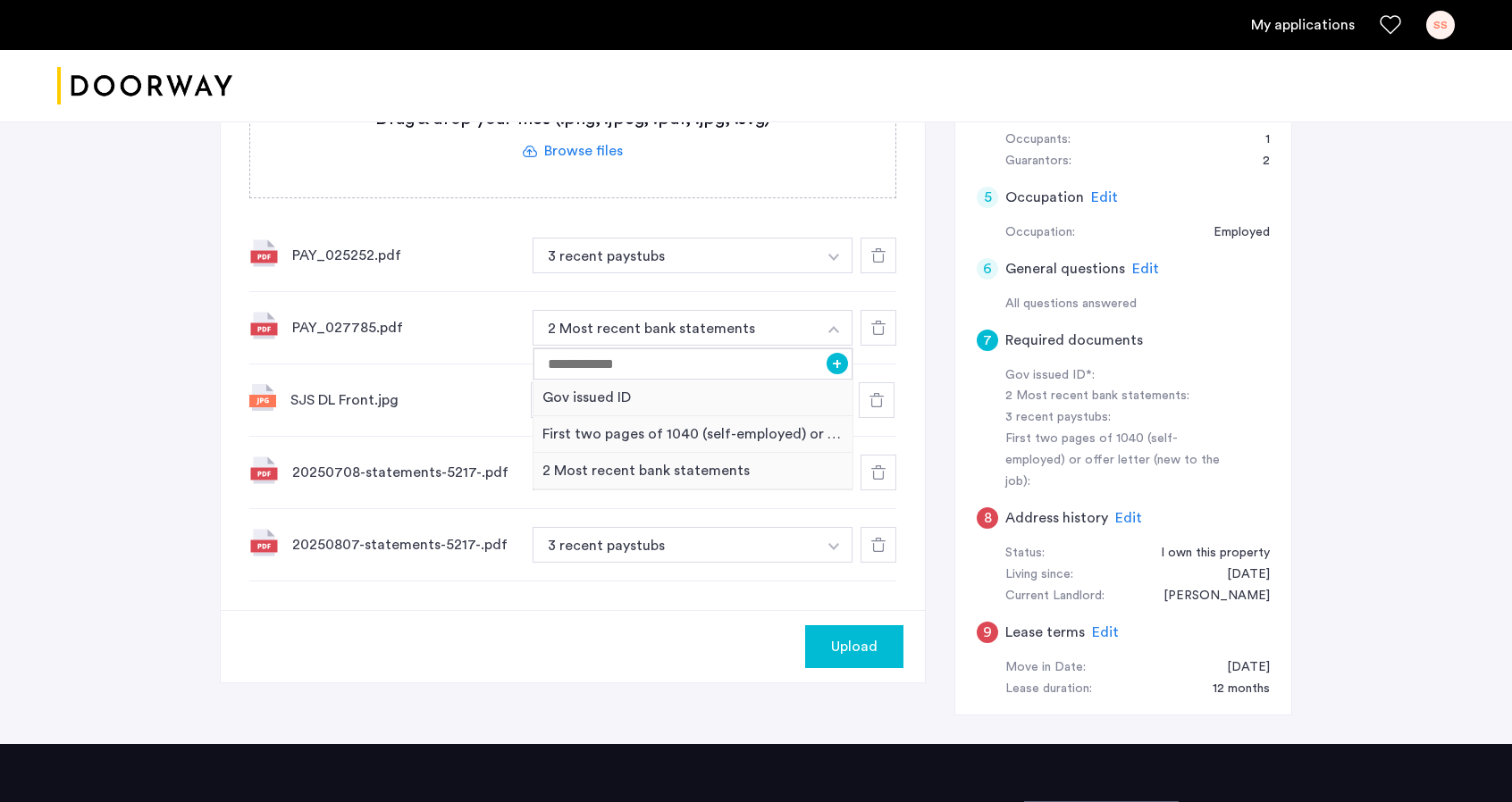
click at [451, 300] on div "PAY_027785.pdf 2 Most recent bank statements + Gov issued ID First two pages of…" at bounding box center [573, 328] width 647 height 72
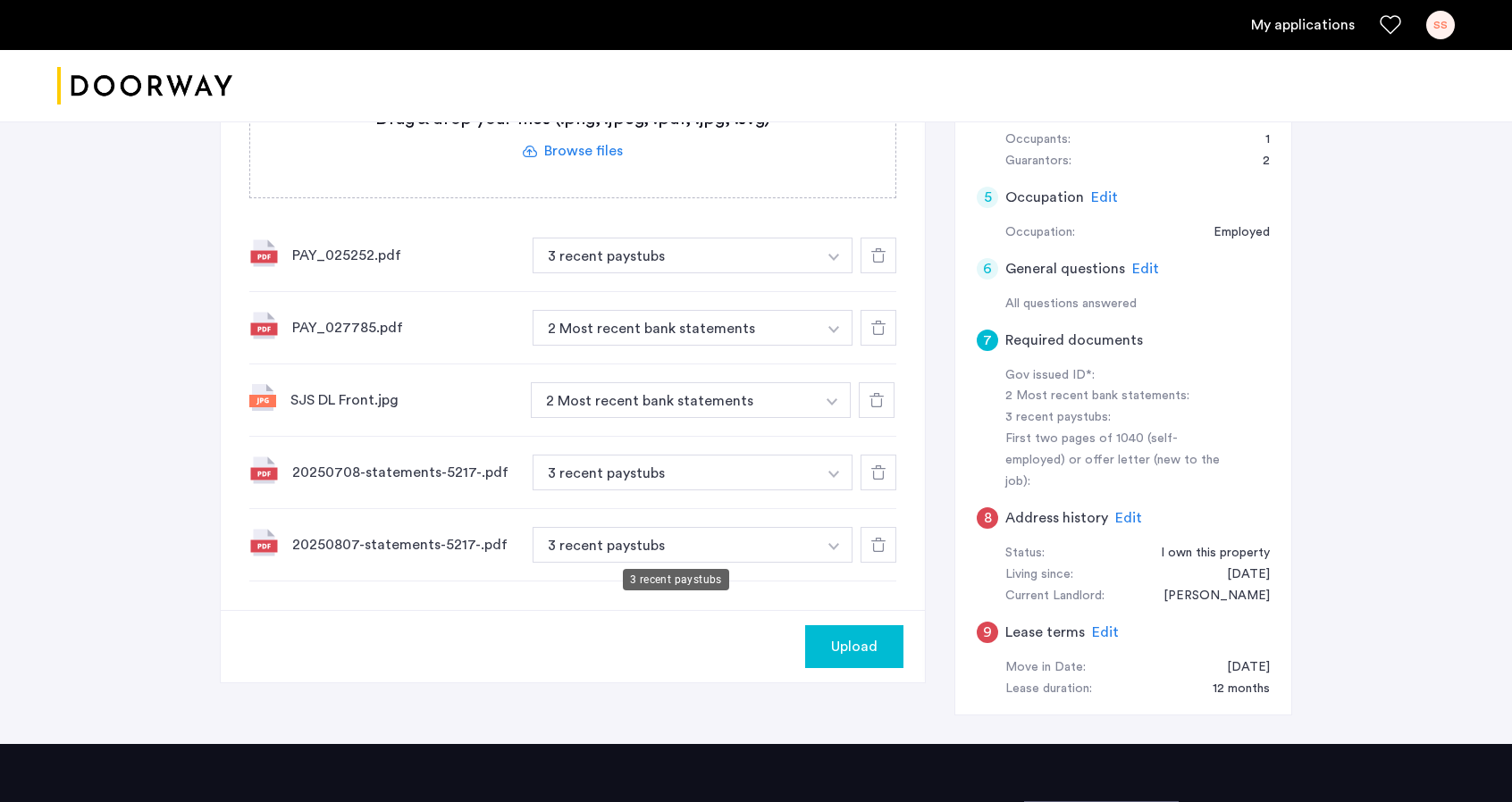
click at [659, 544] on button "3 recent paystubs" at bounding box center [674, 545] width 285 height 36
click at [836, 535] on button "button" at bounding box center [834, 545] width 37 height 36
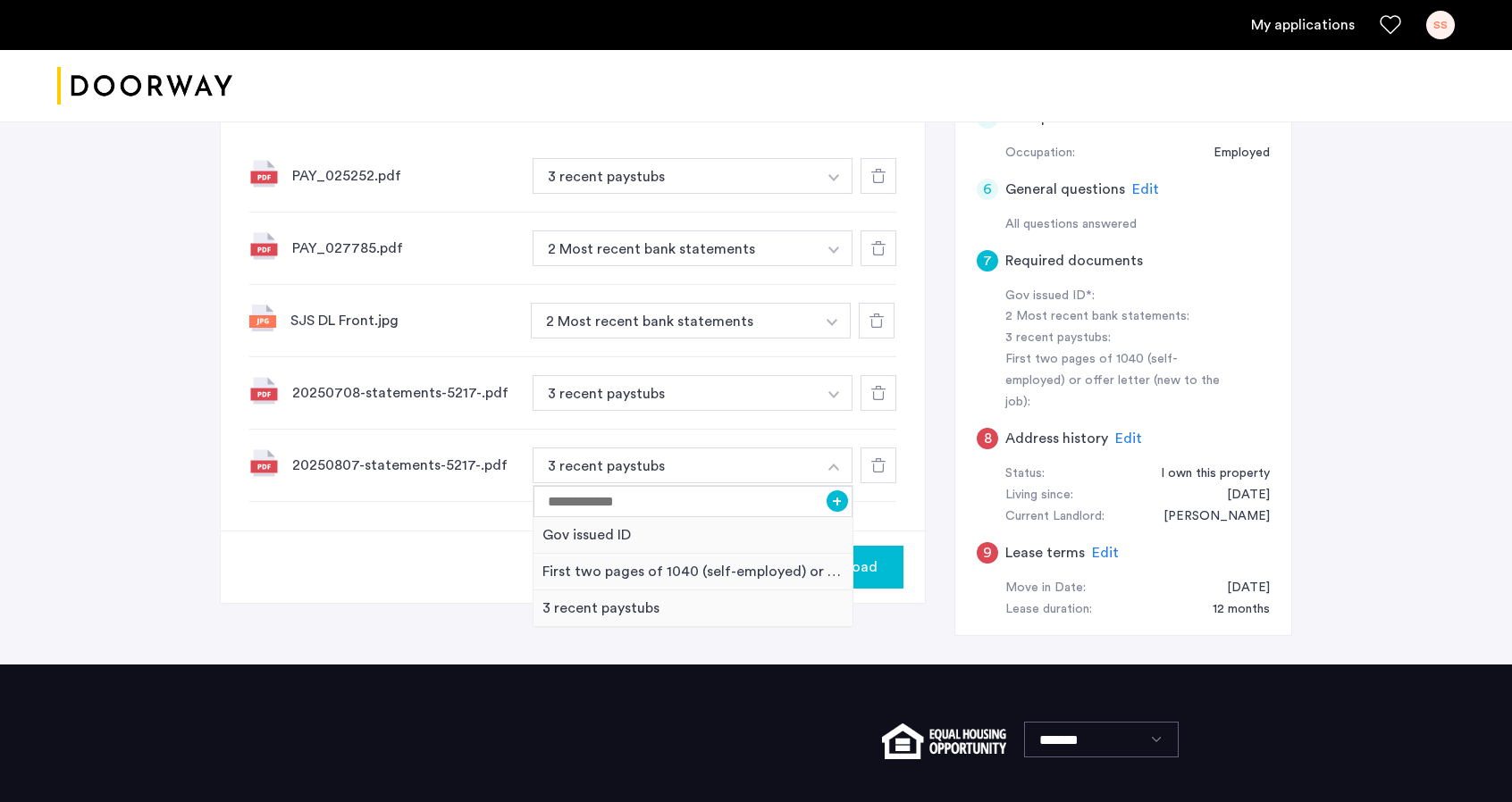
scroll to position [594, 0]
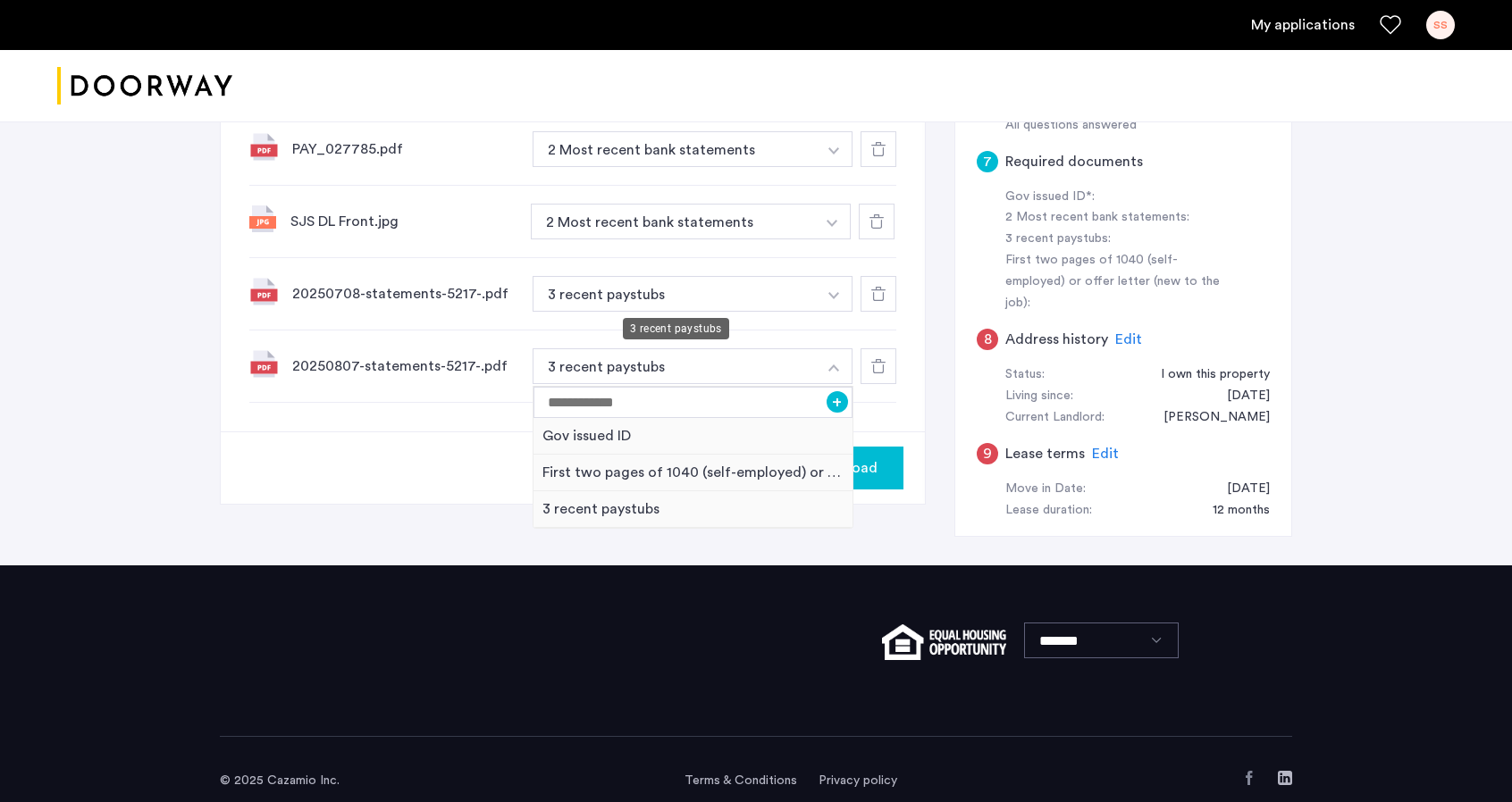
click at [673, 283] on button "3 recent paystubs" at bounding box center [674, 294] width 285 height 36
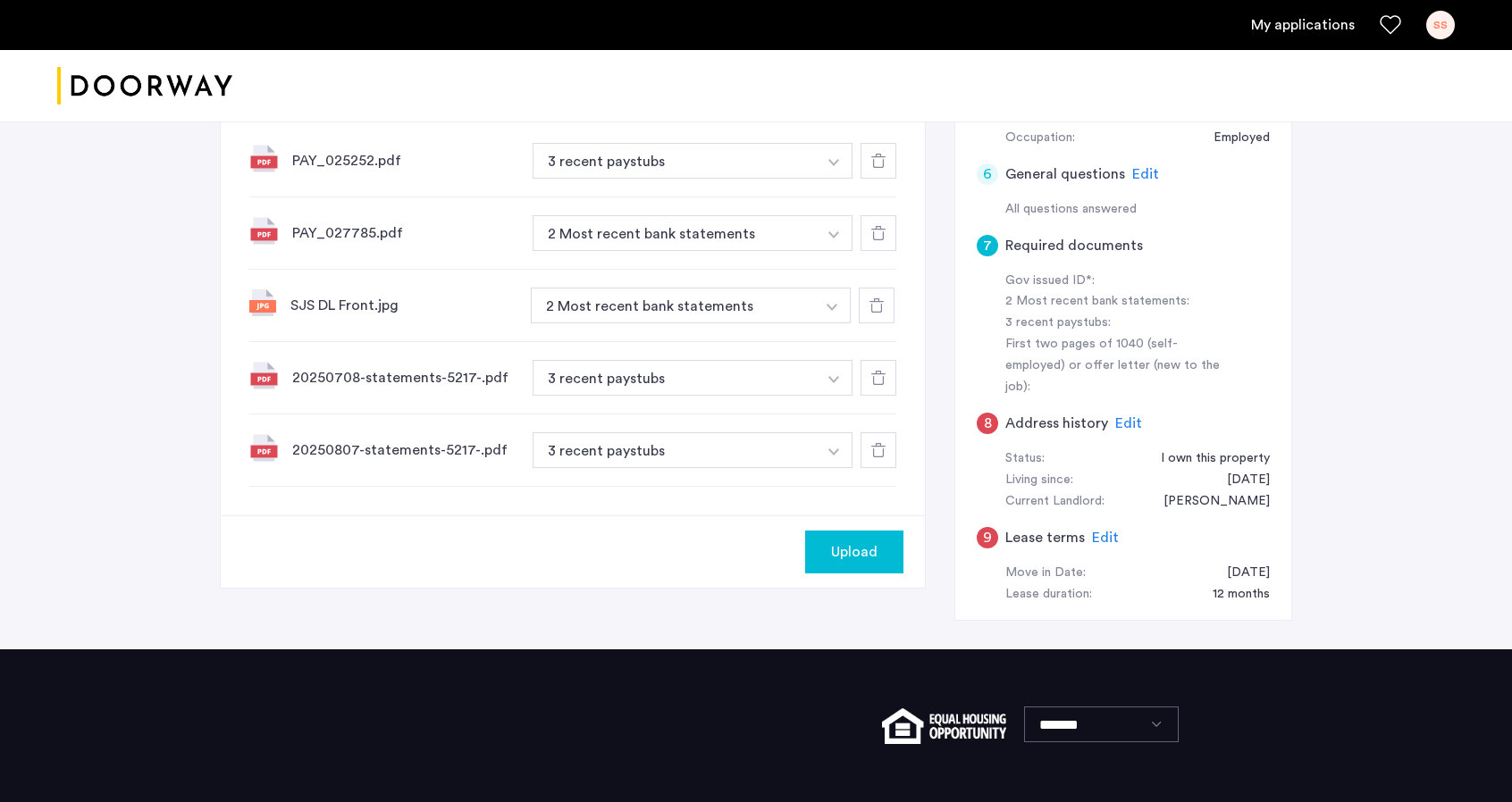
scroll to position [505, 0]
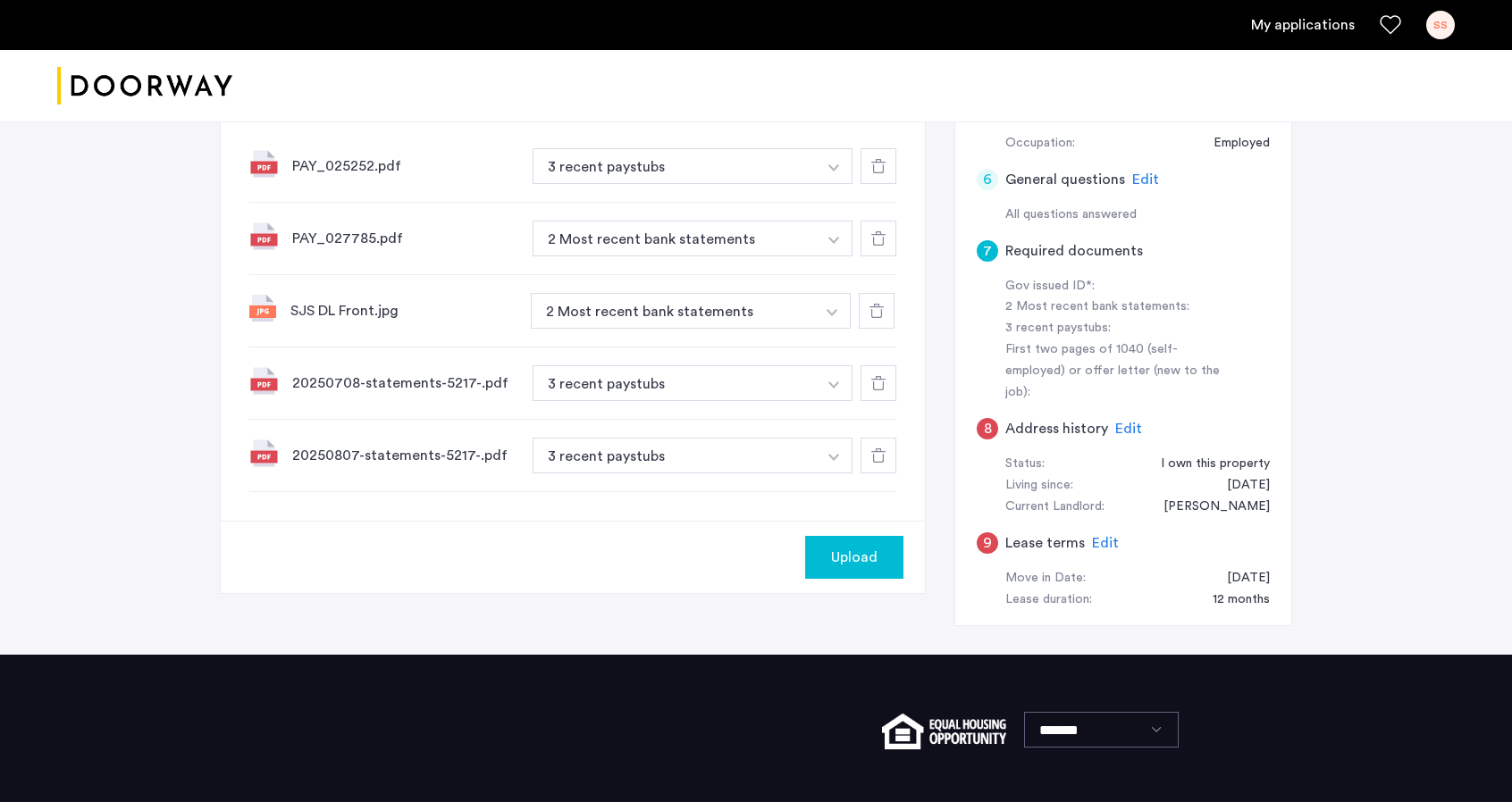
click at [835, 309] on img "button" at bounding box center [831, 313] width 10 height 8
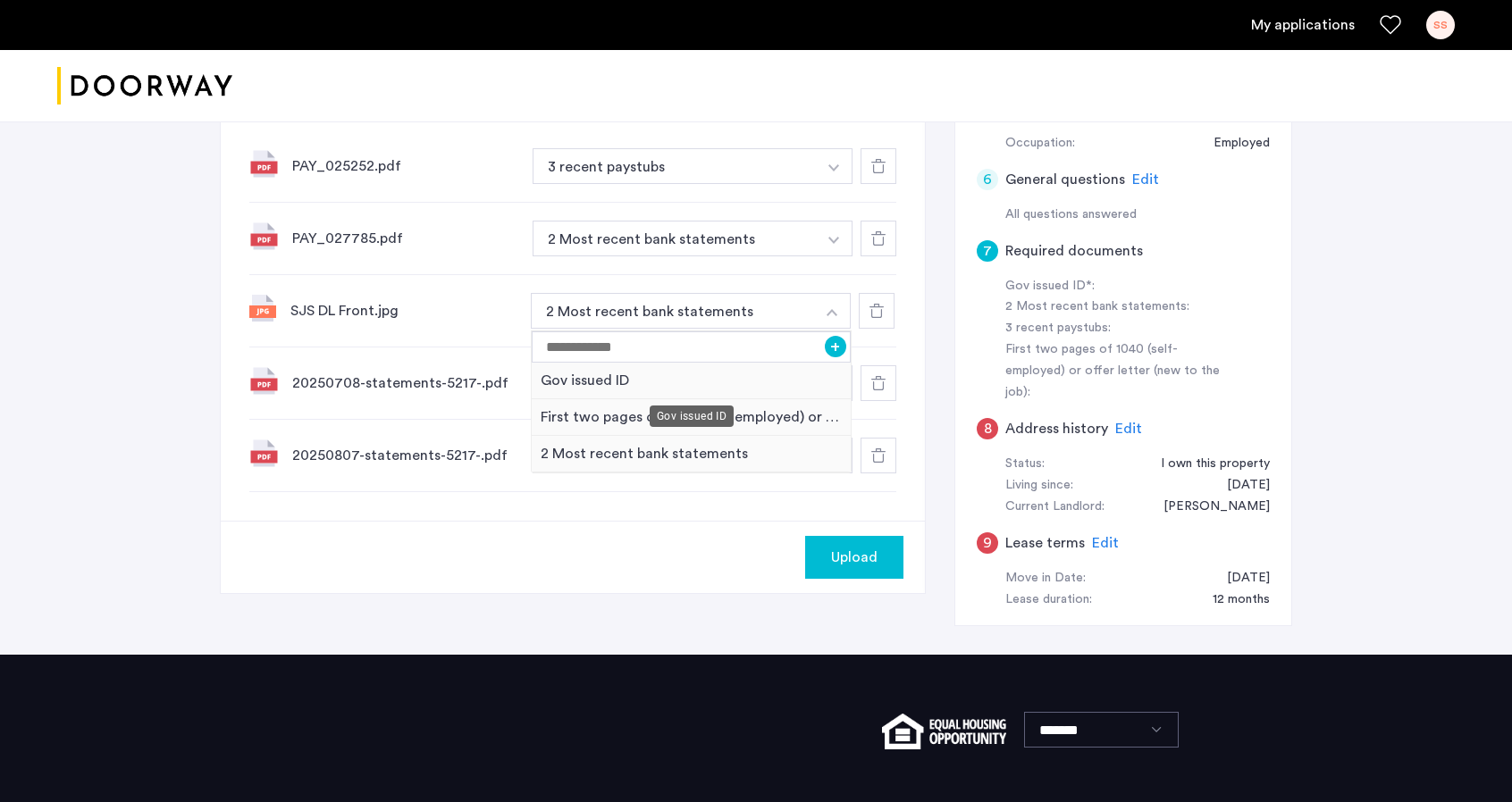
click at [695, 366] on div "Gov issued ID" at bounding box center [691, 380] width 319 height 37
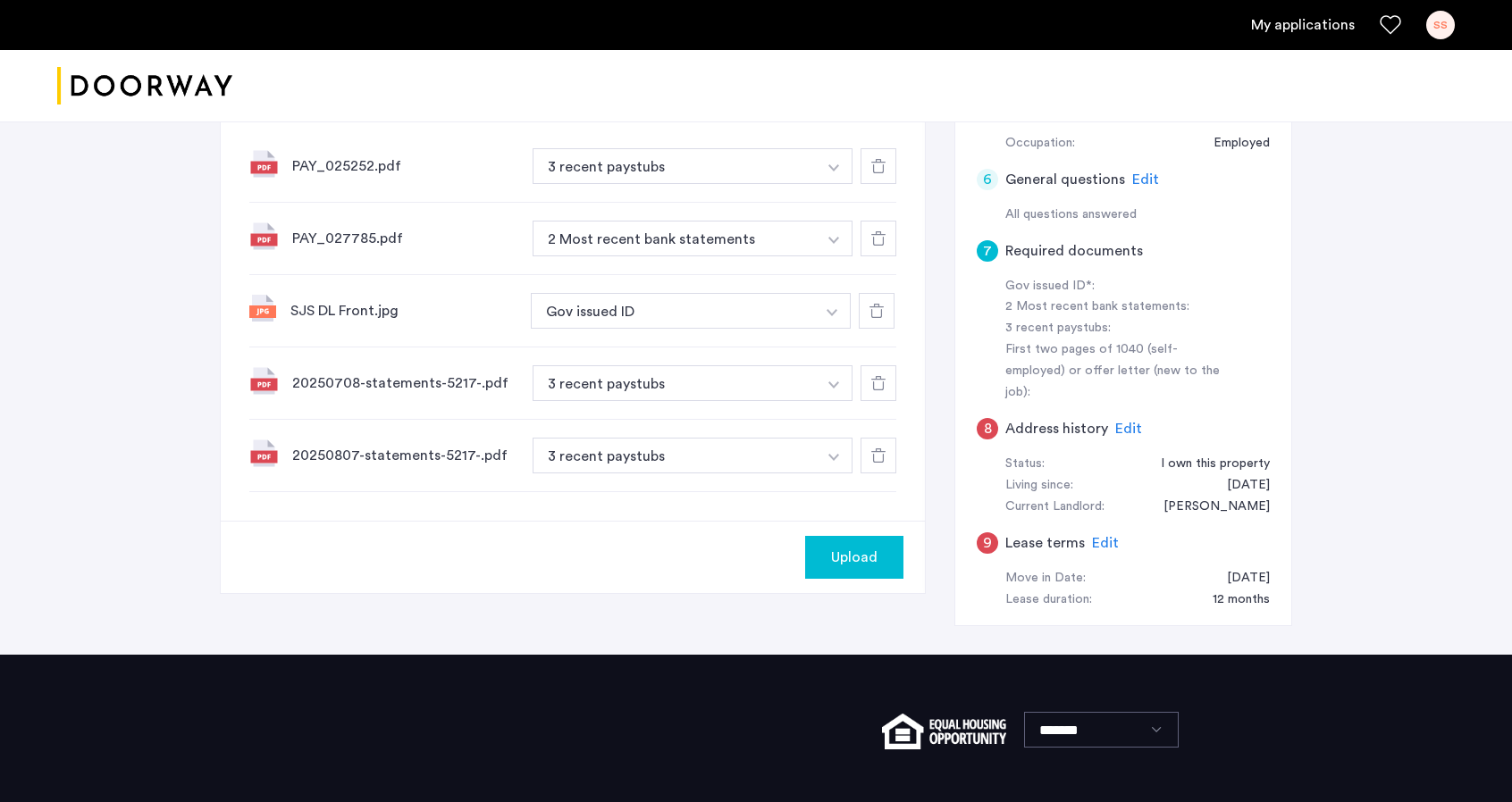
click at [828, 240] on img "button" at bounding box center [833, 241] width 10 height 8
click at [828, 383] on img "button" at bounding box center [833, 385] width 10 height 8
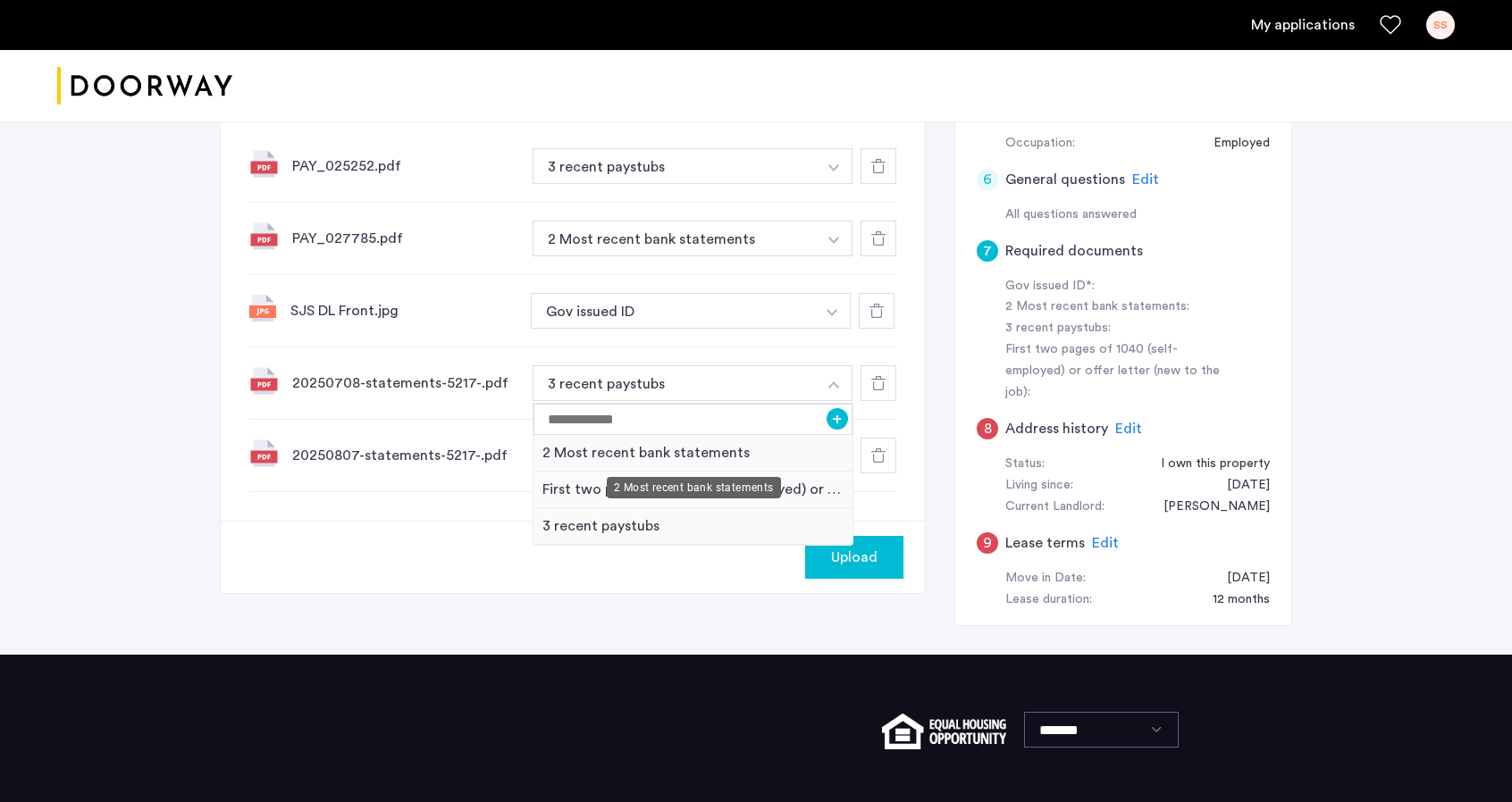
click at [685, 455] on div "2 Most recent bank statements" at bounding box center [692, 453] width 319 height 37
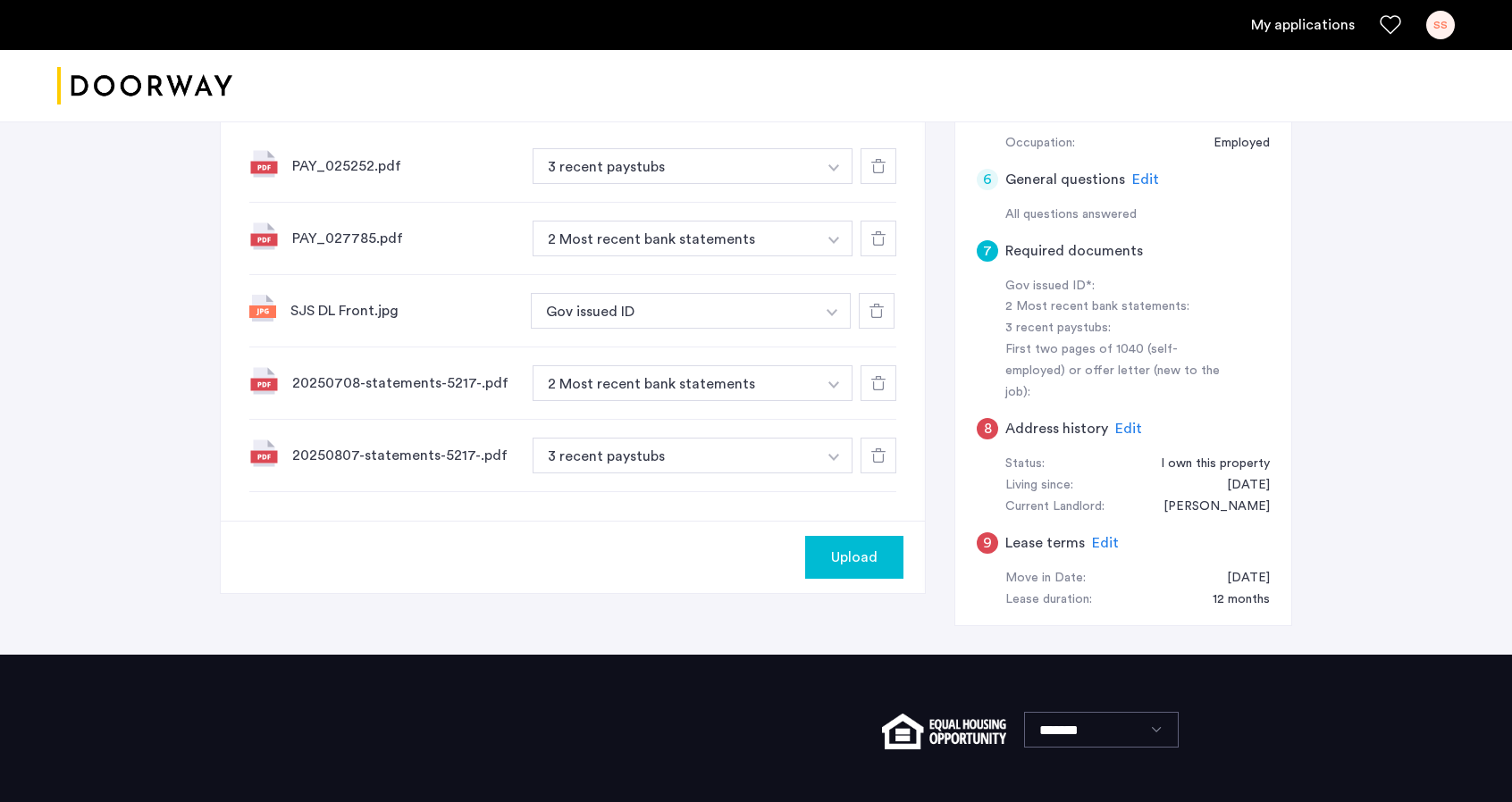
click at [837, 462] on button "button" at bounding box center [834, 456] width 37 height 36
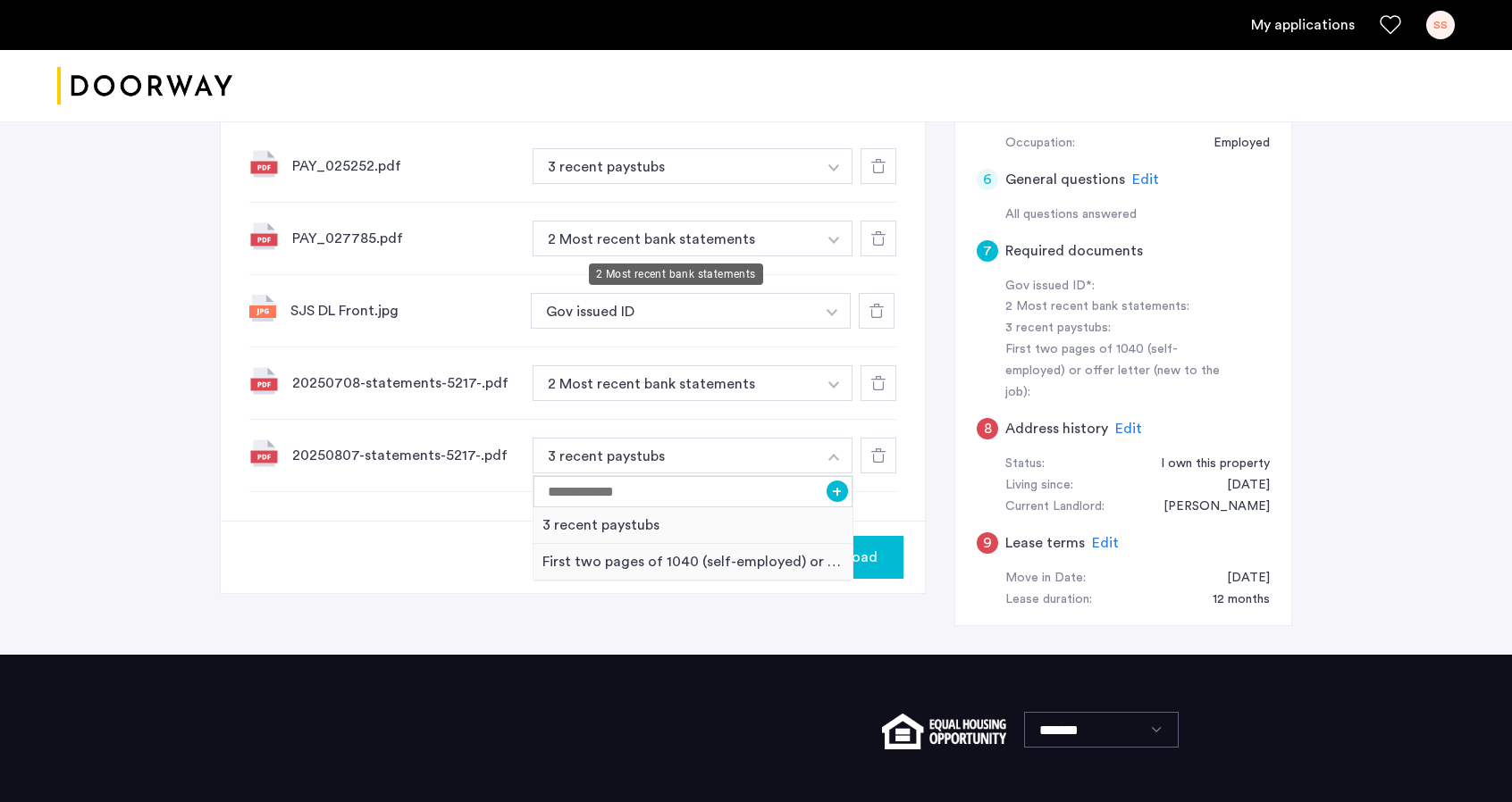
click at [771, 246] on button "2 Most recent bank statements" at bounding box center [674, 239] width 285 height 36
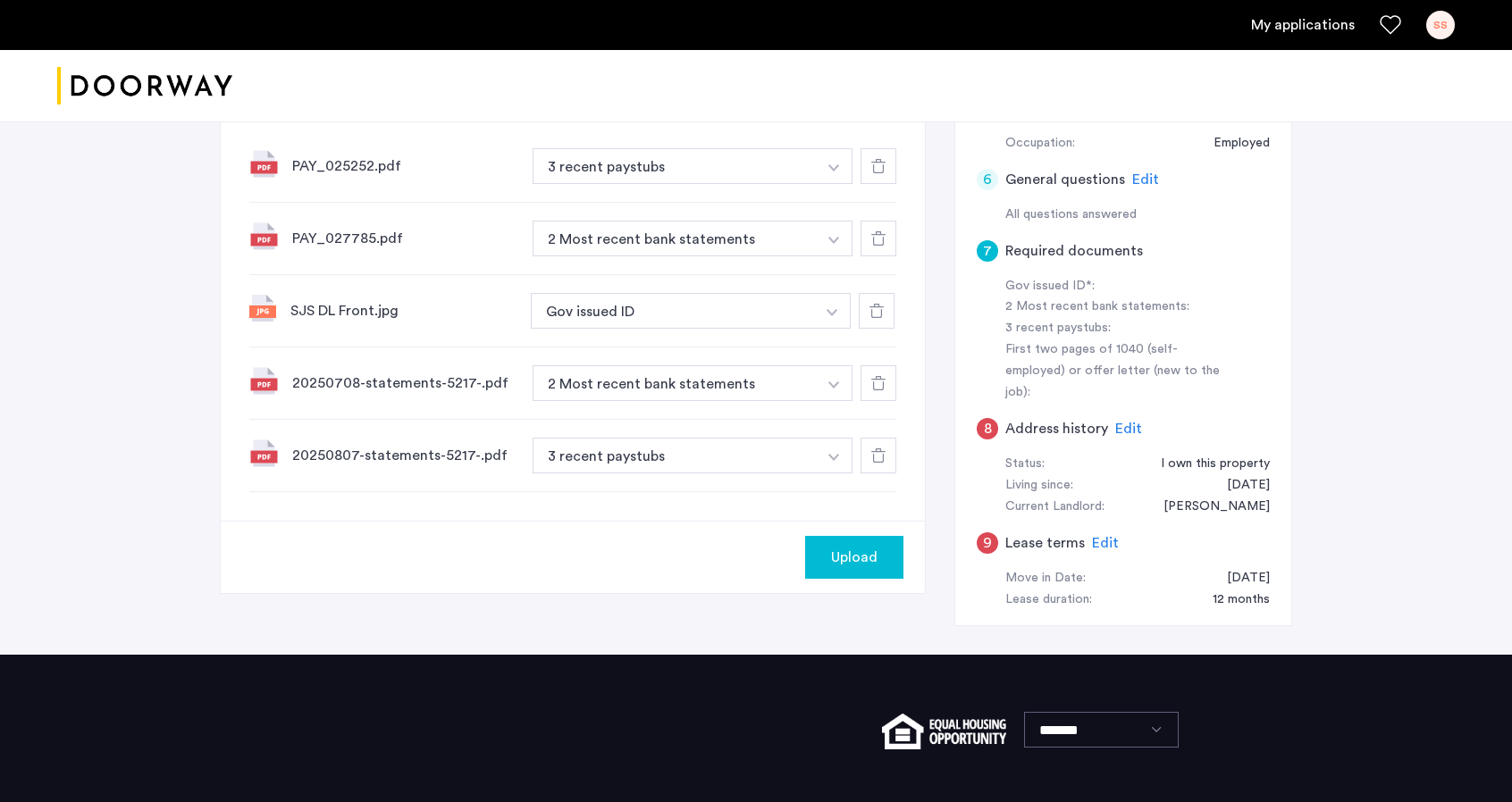
click at [839, 233] on button "button" at bounding box center [834, 239] width 37 height 36
click at [625, 301] on div "3 recent paystubs" at bounding box center [692, 308] width 319 height 37
click at [830, 454] on img "button" at bounding box center [833, 458] width 10 height 8
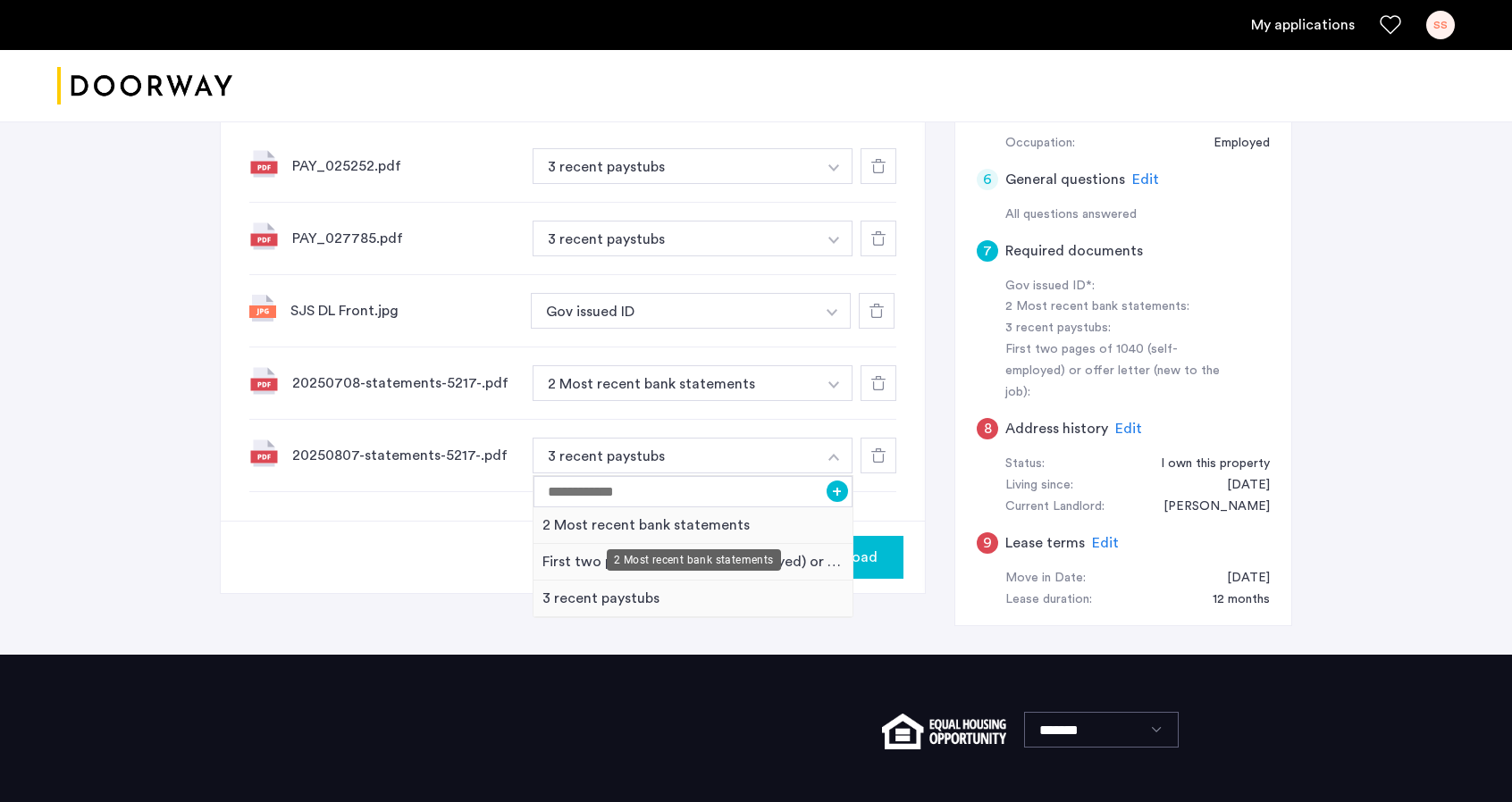
click at [648, 526] on div "2 Most recent bank statements" at bounding box center [692, 525] width 319 height 37
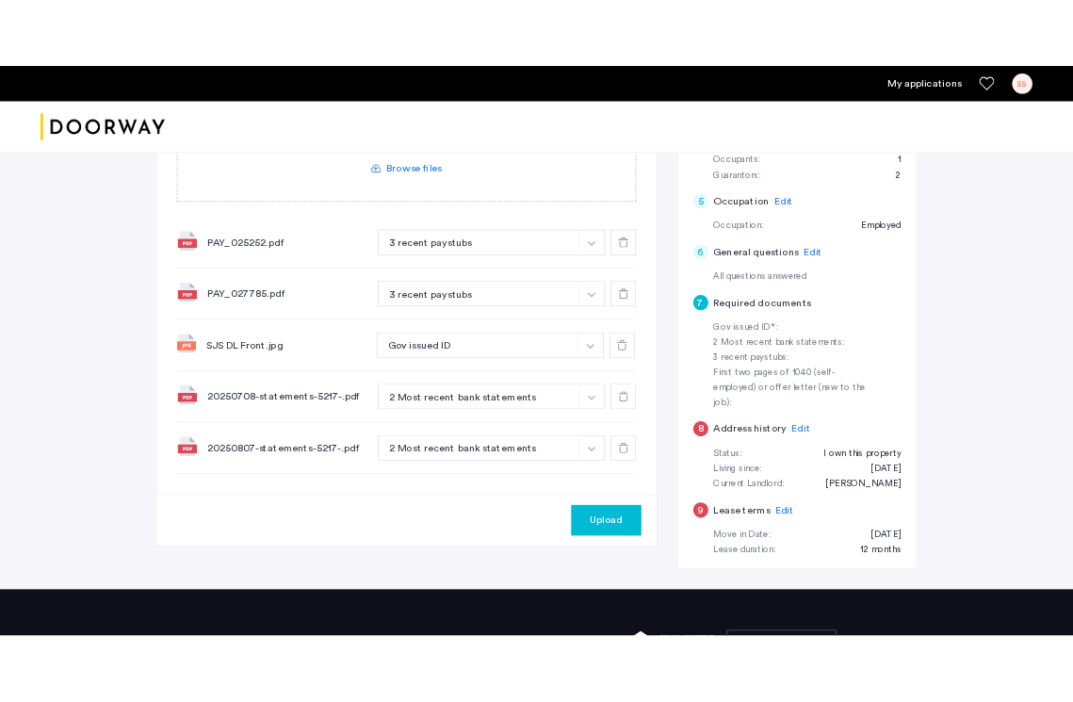
scroll to position [439, 0]
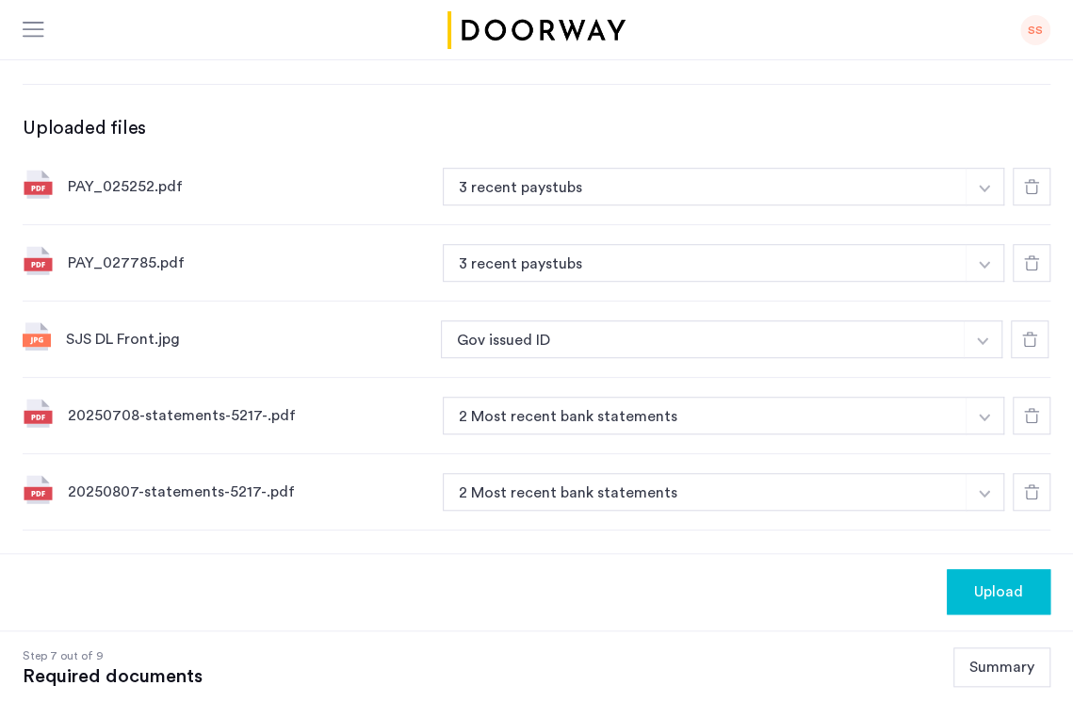
click at [962, 603] on div "Upload" at bounding box center [998, 591] width 73 height 23
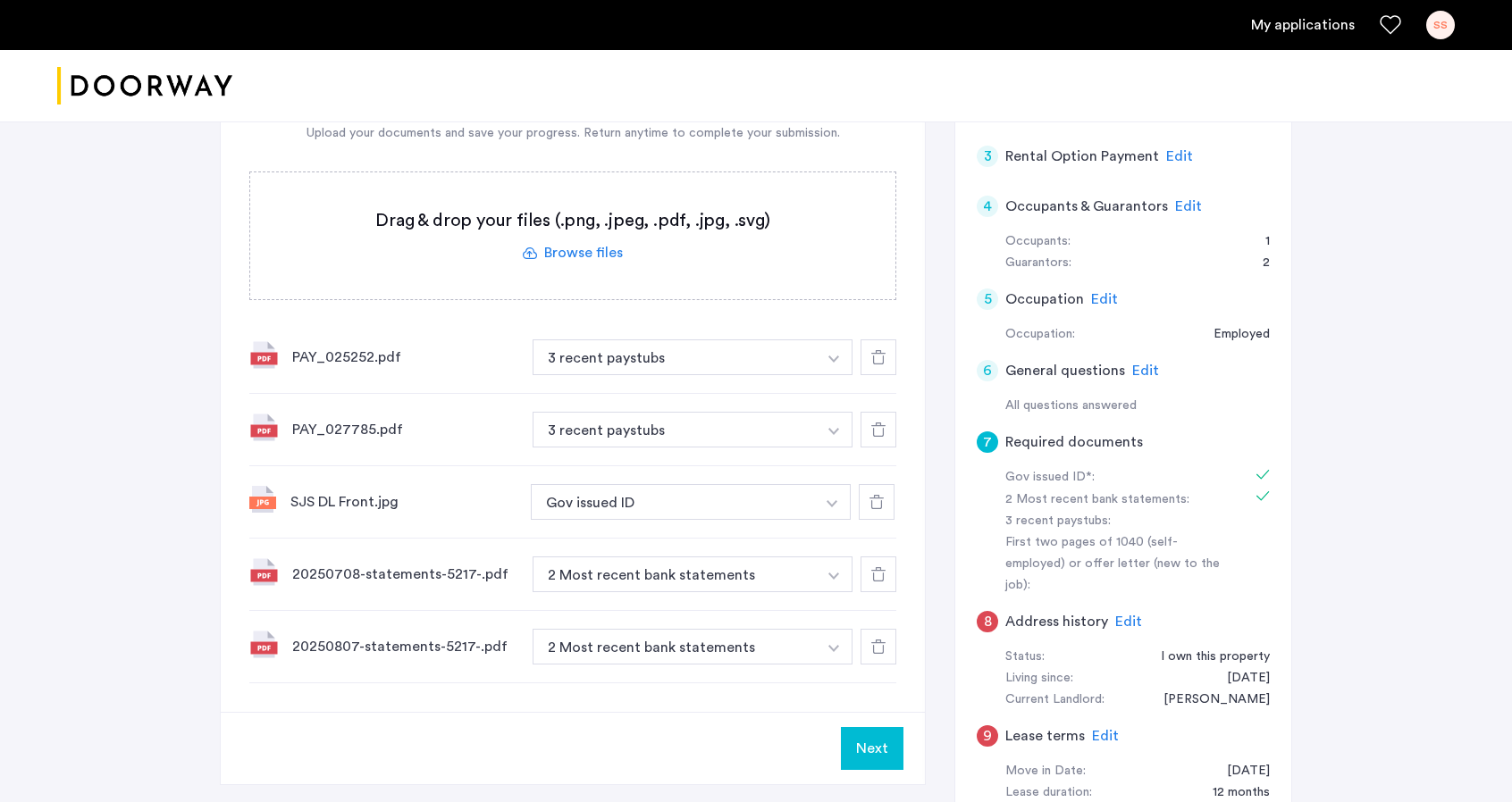
scroll to position [178, 0]
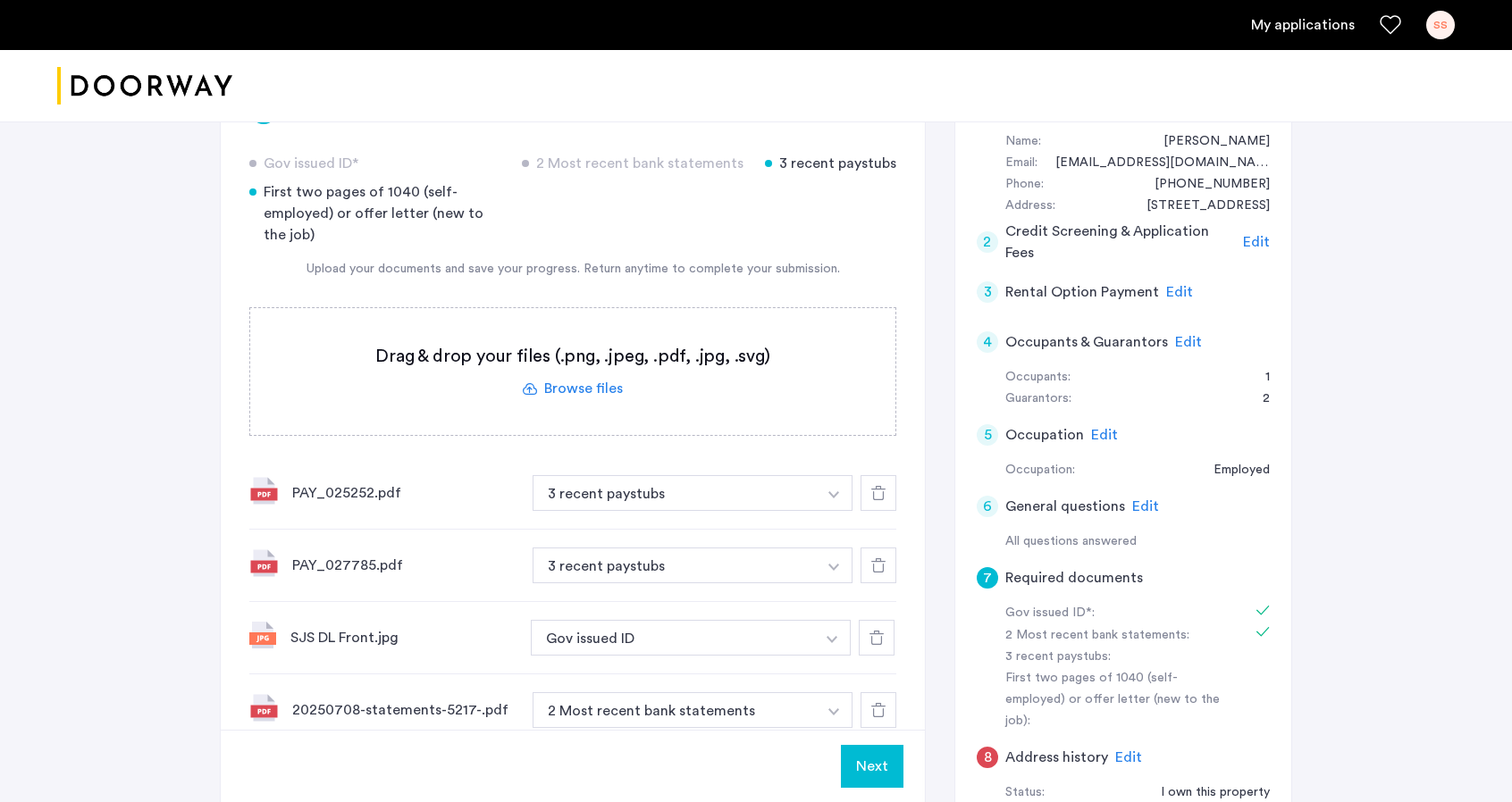
click at [563, 382] on label at bounding box center [573, 372] width 645 height 127
click at [0, 0] on input "file" at bounding box center [0, 0] width 0 height 0
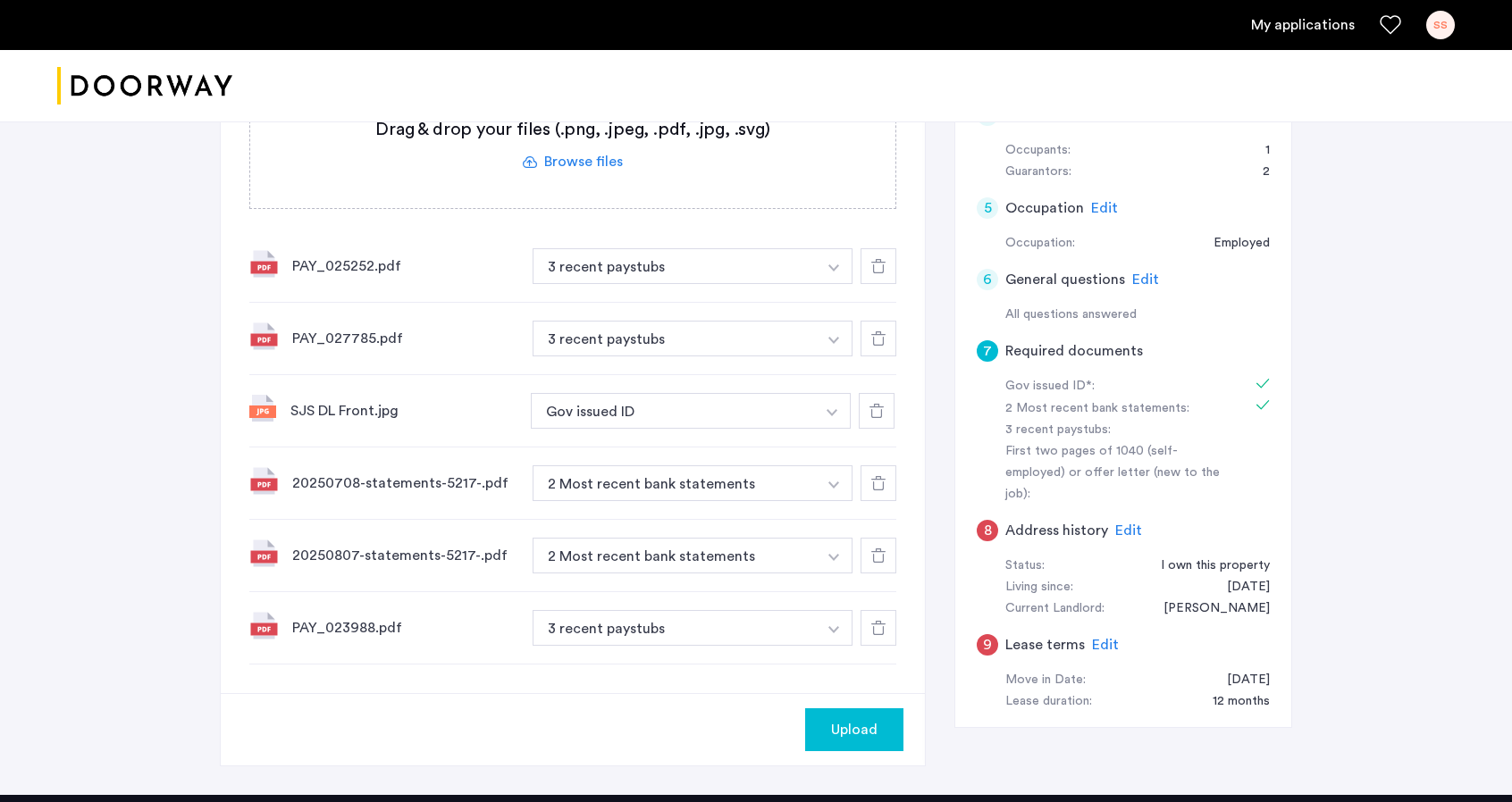
scroll to position [447, 0]
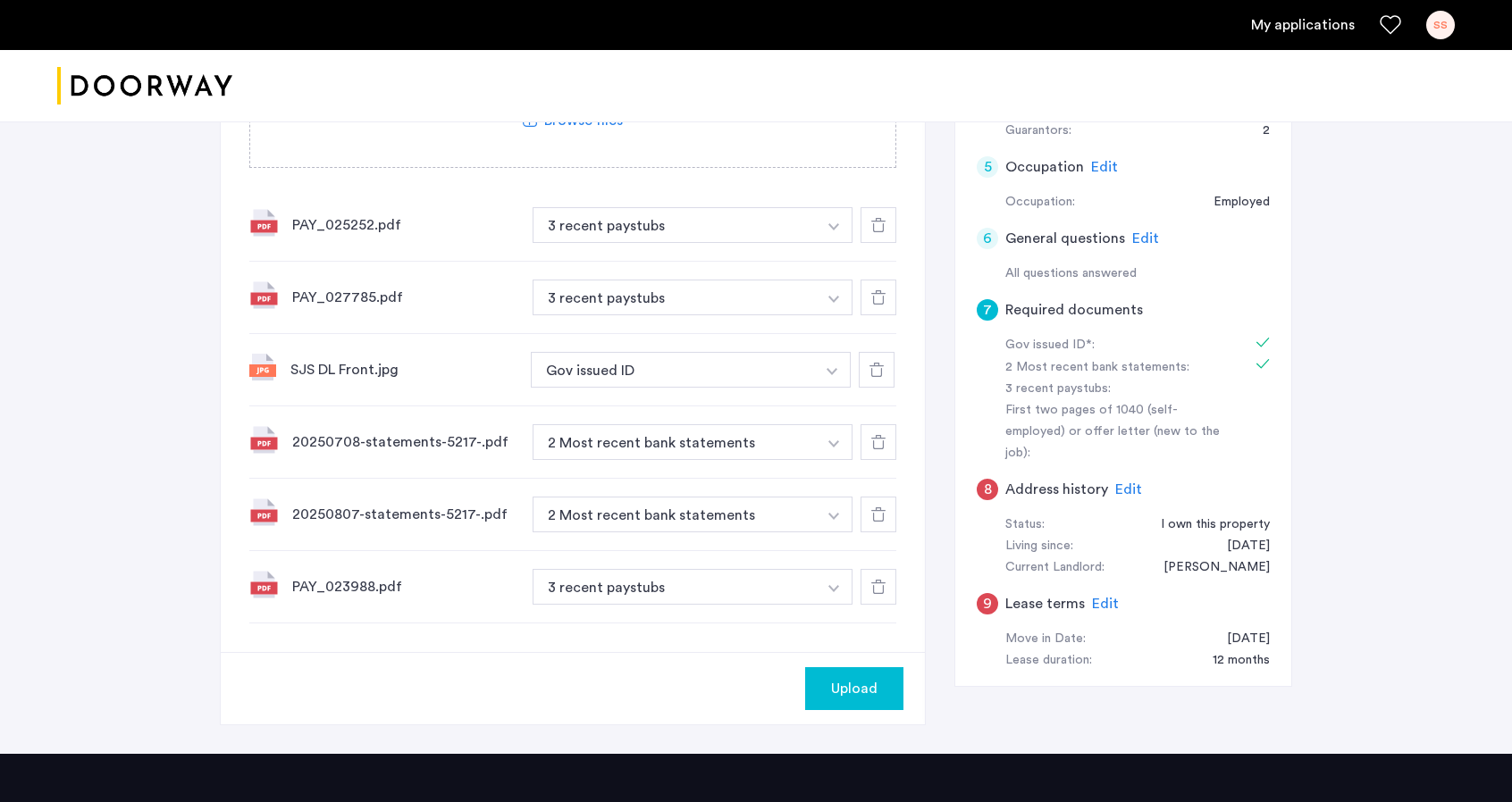
click at [873, 689] on span "Upload" at bounding box center [854, 688] width 46 height 22
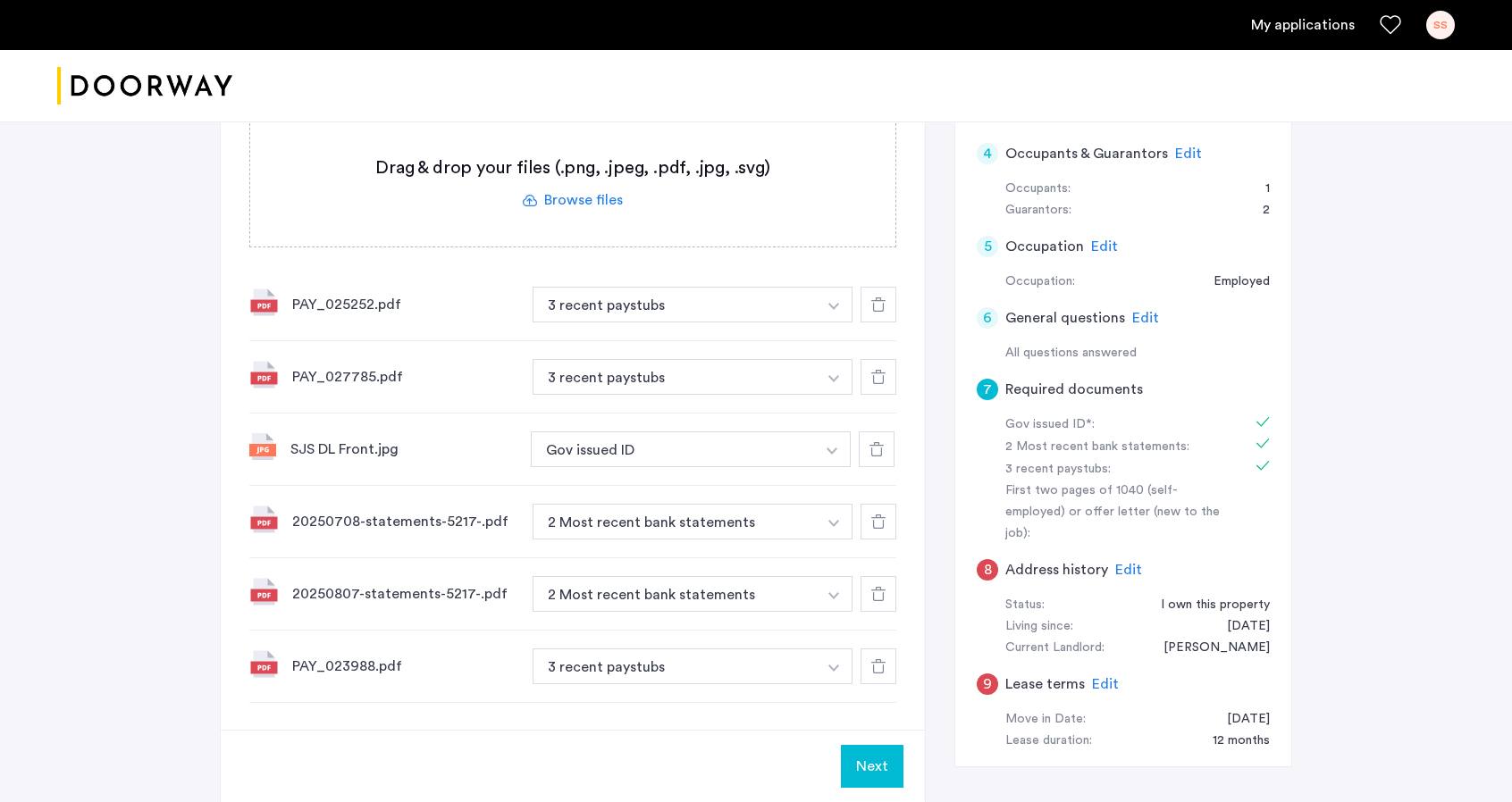
scroll to position [536, 0]
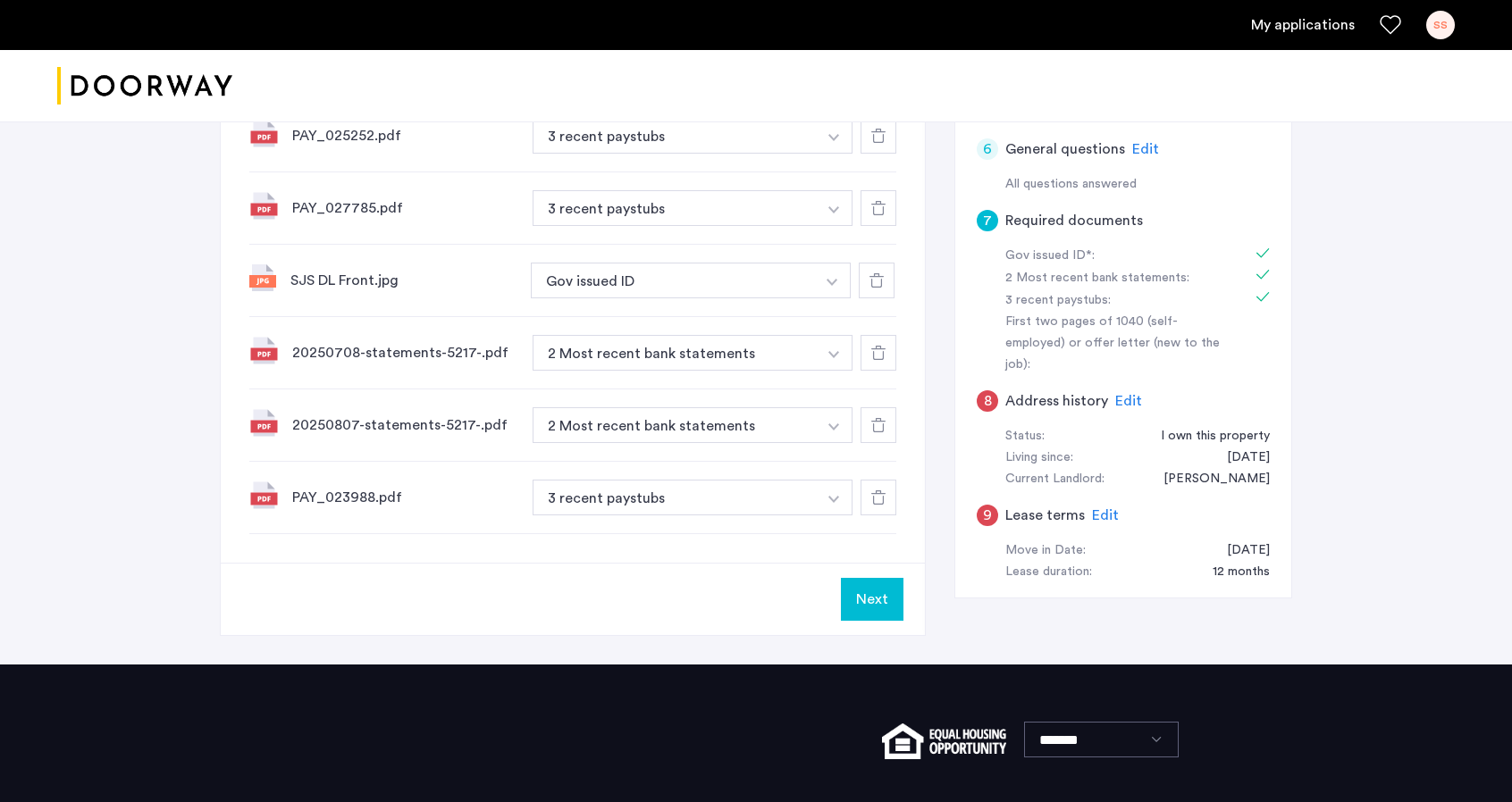
click at [862, 601] on button "Next" at bounding box center [873, 599] width 63 height 43
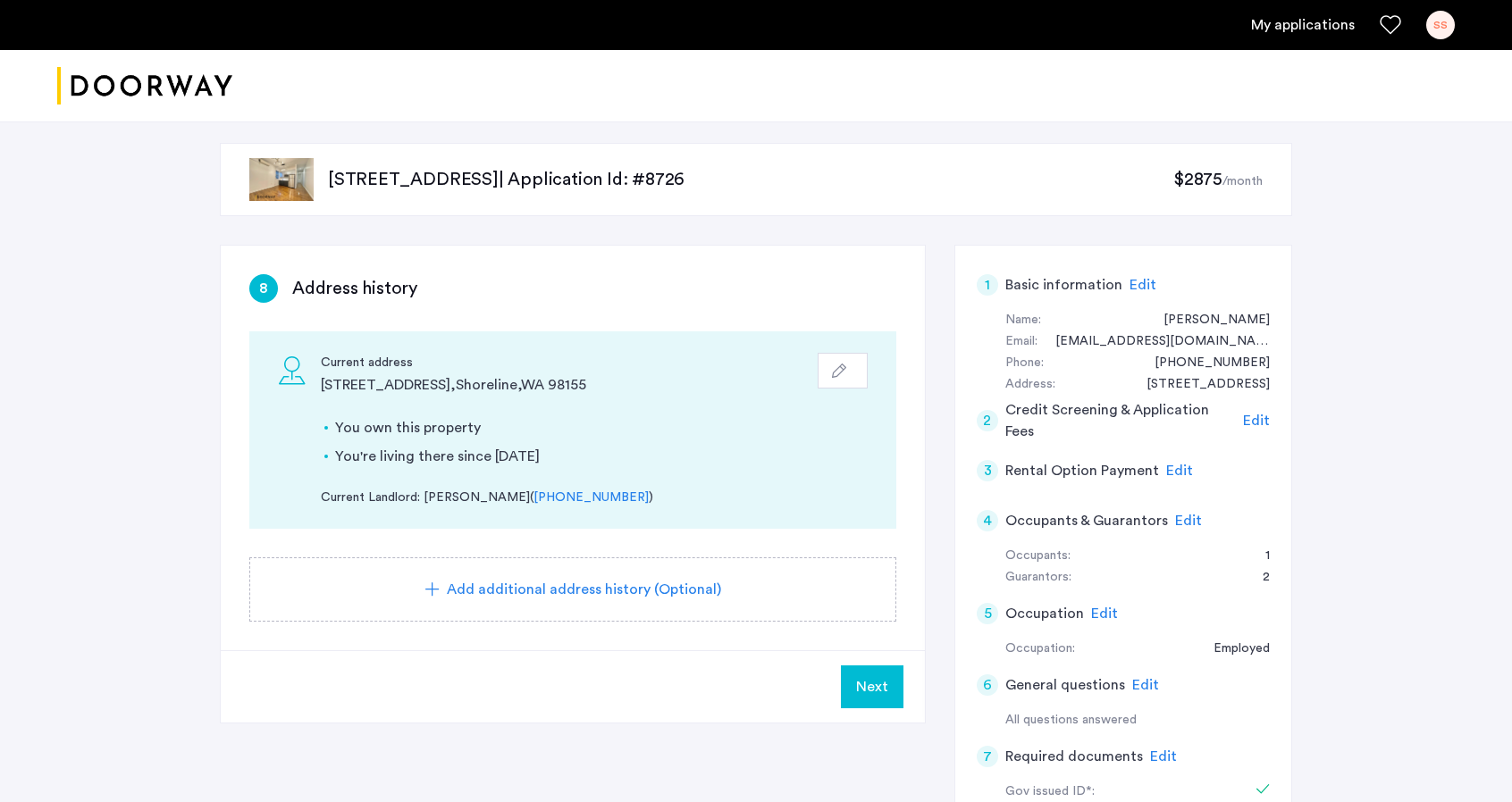
click at [883, 678] on span "Next" at bounding box center [873, 686] width 32 height 22
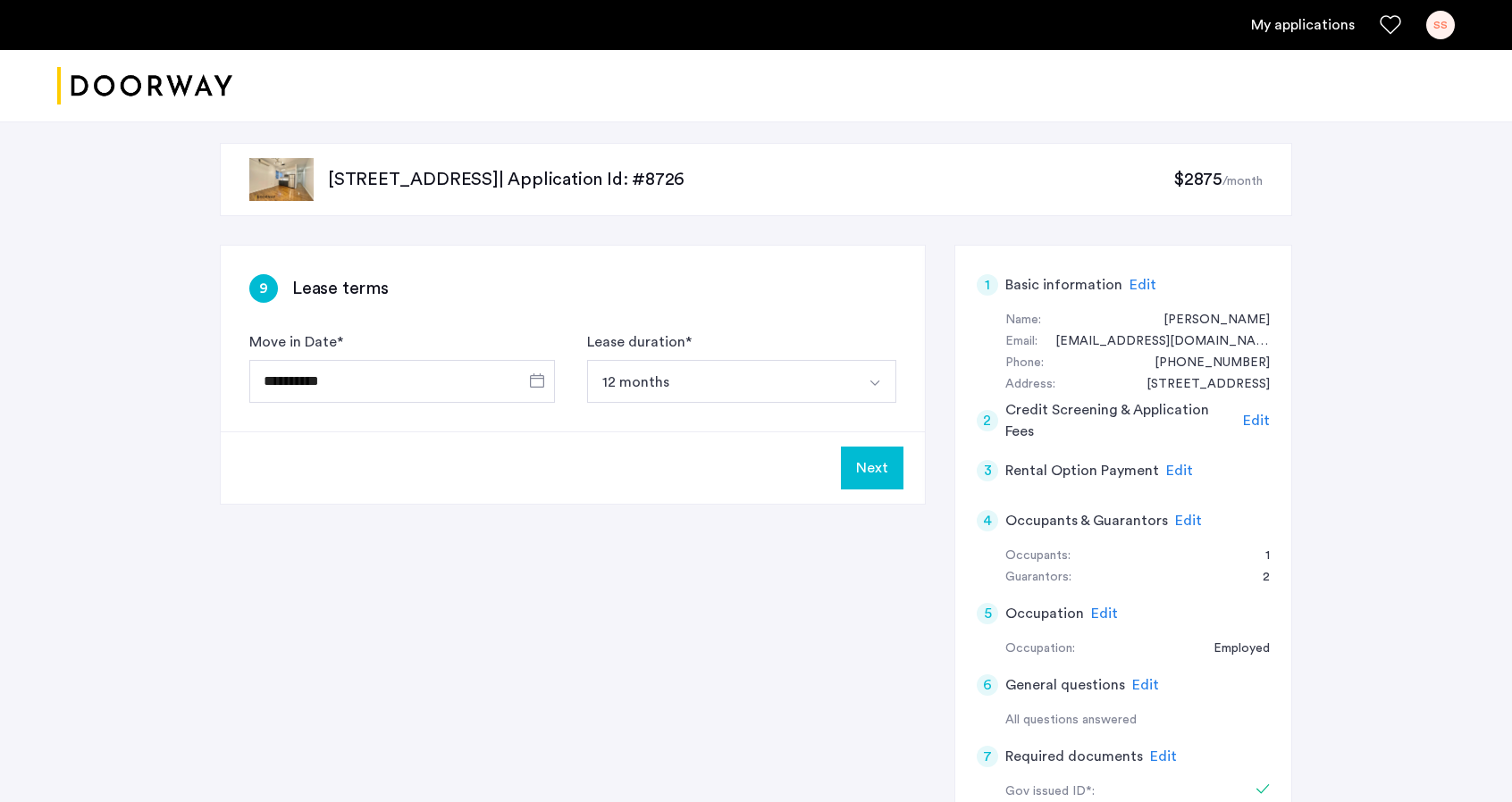
click at [895, 464] on button "Next" at bounding box center [873, 467] width 63 height 43
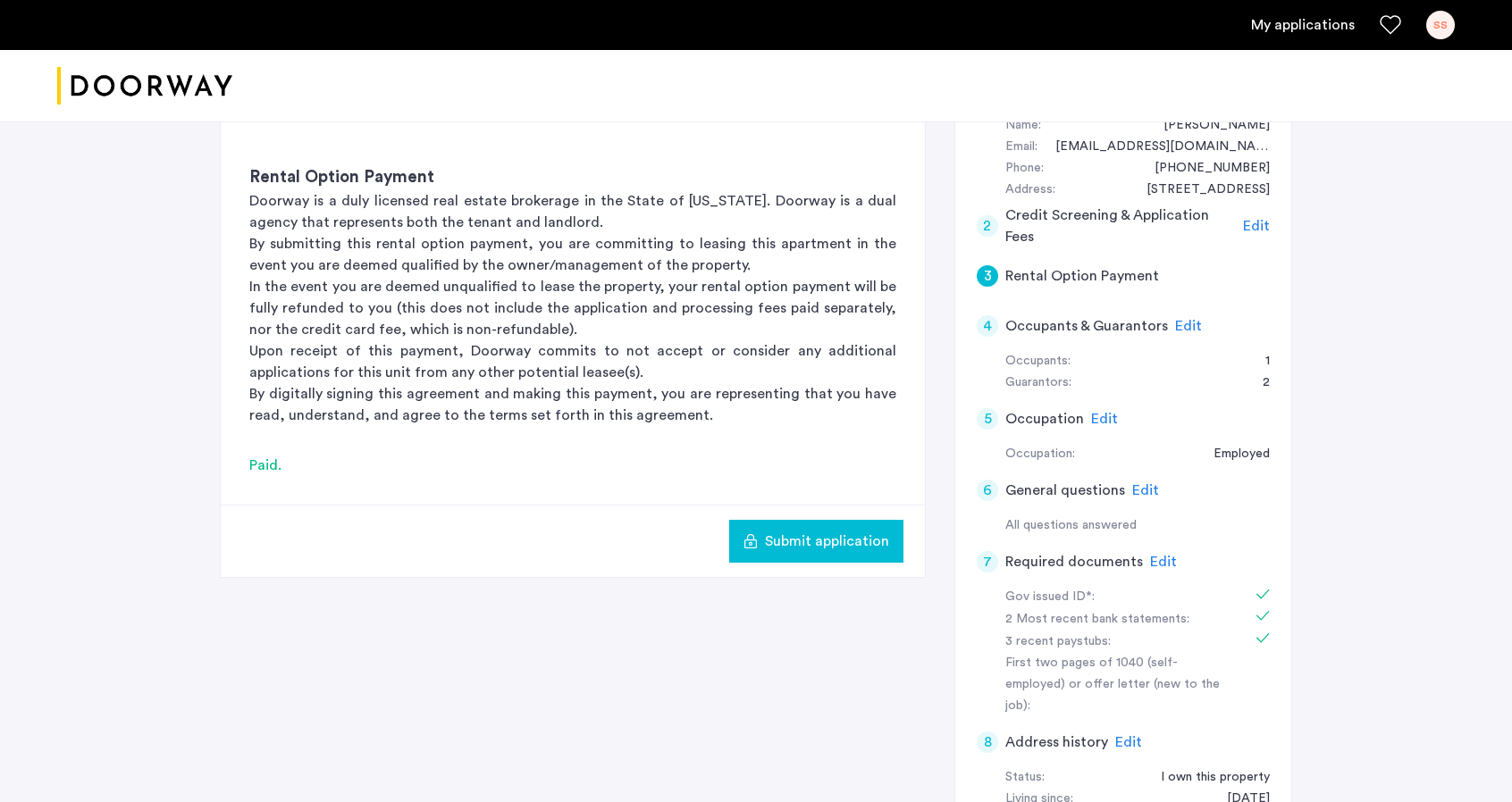
scroll to position [268, 0]
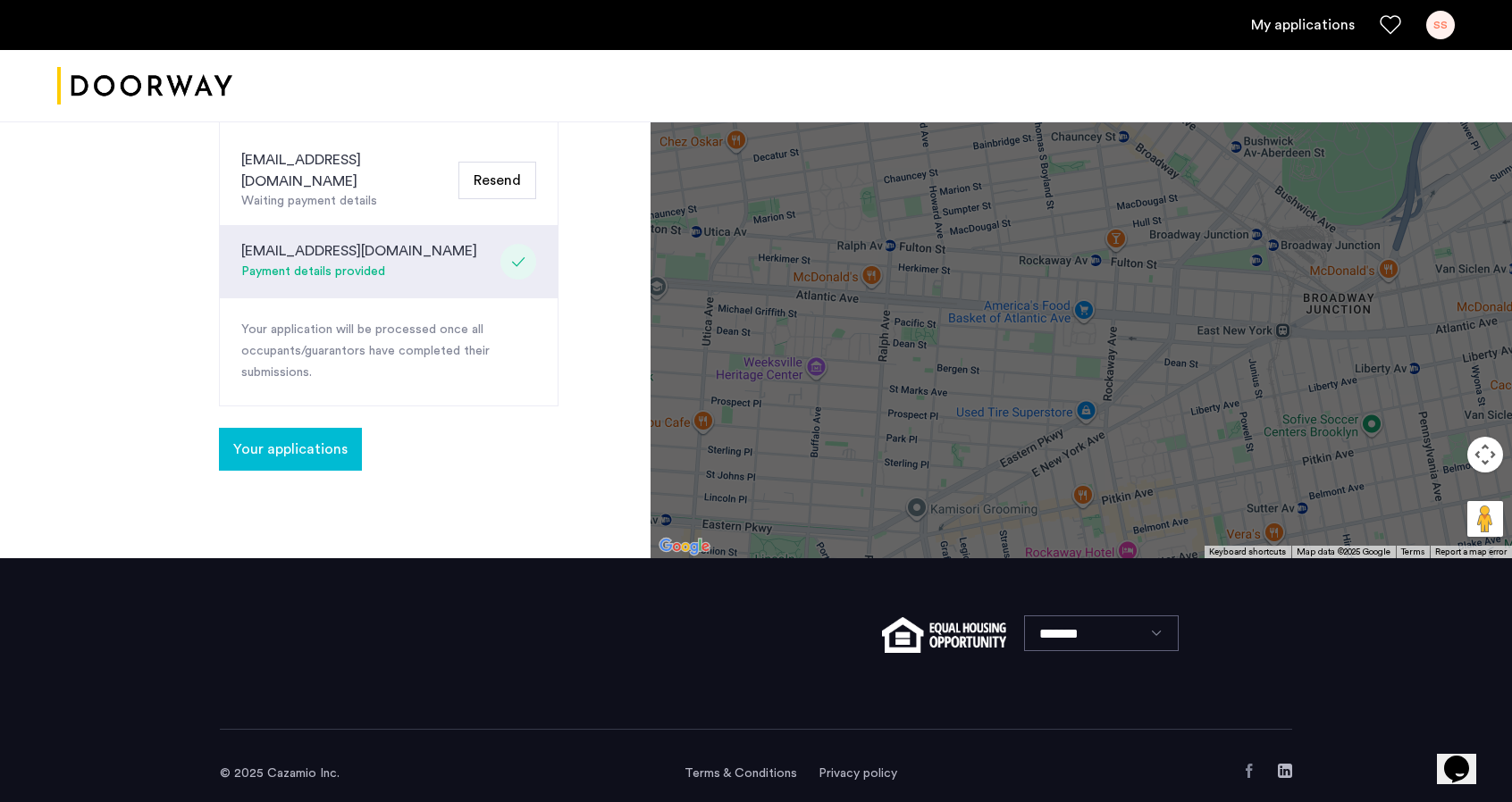
scroll to position [643, 0]
